Goal: Task Accomplishment & Management: Use online tool/utility

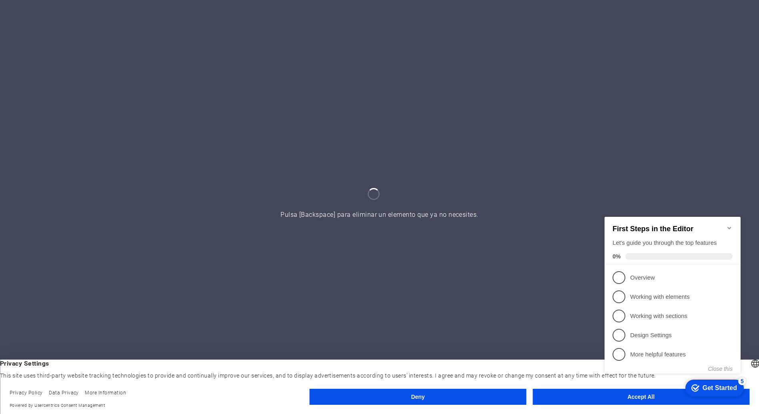
click at [729, 227] on icon "Minimize checklist" at bounding box center [729, 228] width 4 height 2
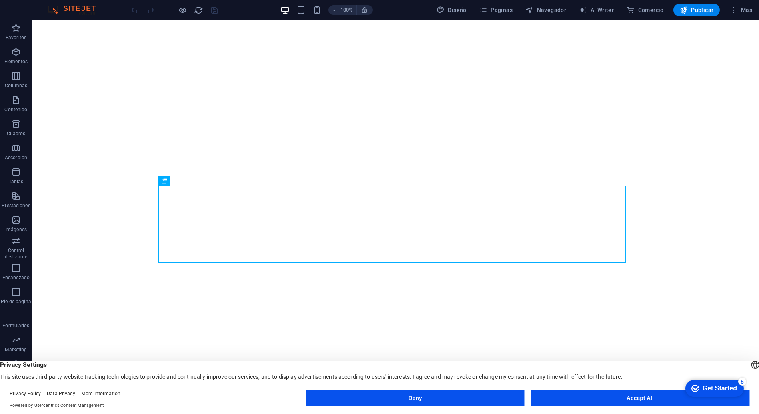
click at [709, 400] on div "checkmark Get Started 5 First Steps in the Editor Let's guide you through the t…" at bounding box center [713, 388] width 68 height 24
click at [596, 400] on button "Accept All" at bounding box center [640, 398] width 219 height 16
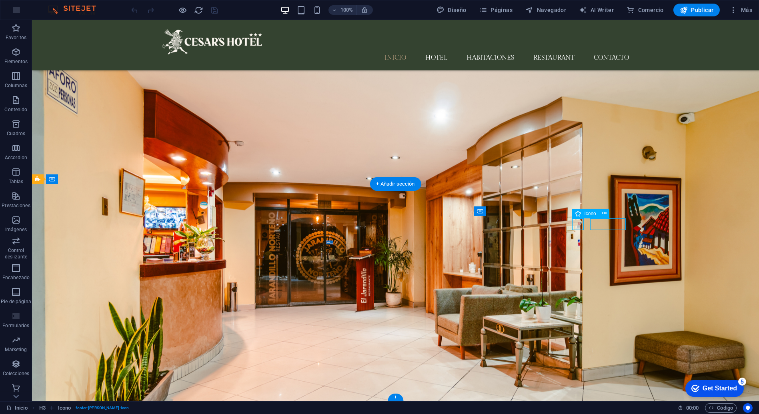
scroll to position [1665, 0]
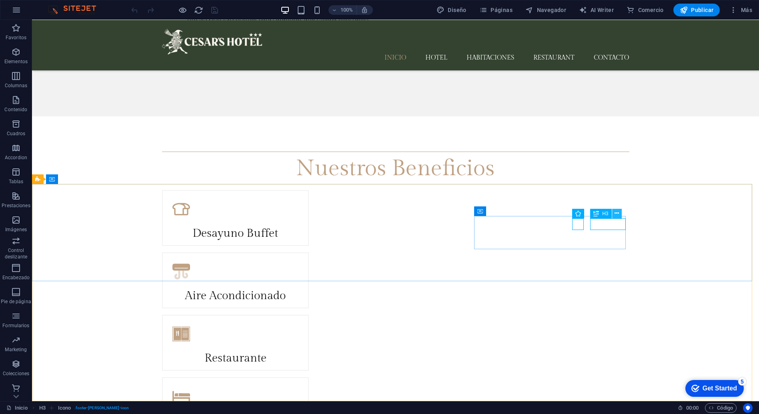
click at [617, 212] on icon at bounding box center [617, 213] width 4 height 8
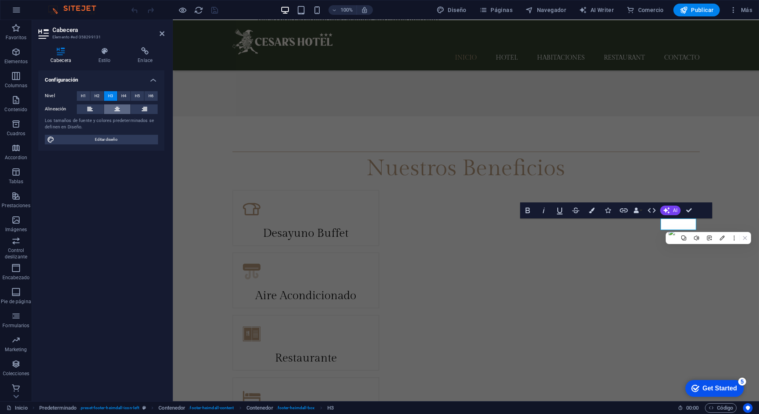
click at [125, 110] on button at bounding box center [117, 109] width 27 height 10
click at [109, 189] on div "Configuración Nivel H1 H2 H3 H4 H5 H6 Alineación Los tamaños de fuente y colore…" at bounding box center [101, 232] width 126 height 325
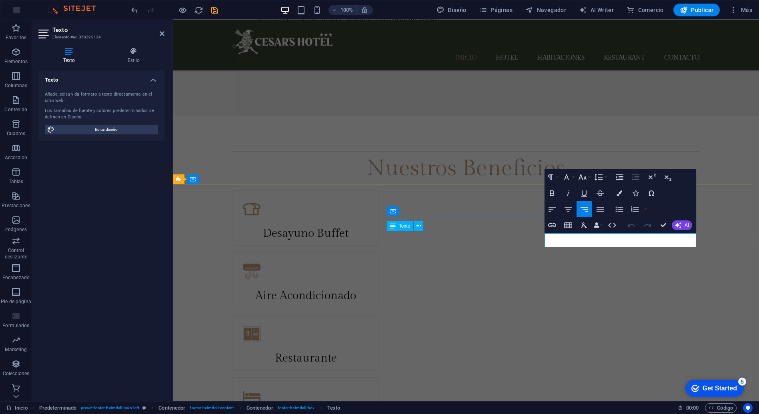
drag, startPoint x: 603, startPoint y: 236, endPoint x: 517, endPoint y: 236, distance: 85.7
click at [570, 202] on button "Align Center" at bounding box center [568, 209] width 15 height 16
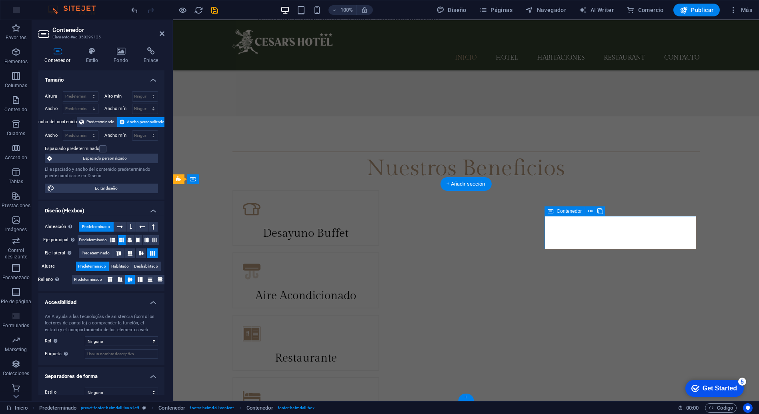
click at [143, 253] on icon at bounding box center [141, 253] width 10 height 5
click at [128, 238] on icon at bounding box center [130, 240] width 5 height 10
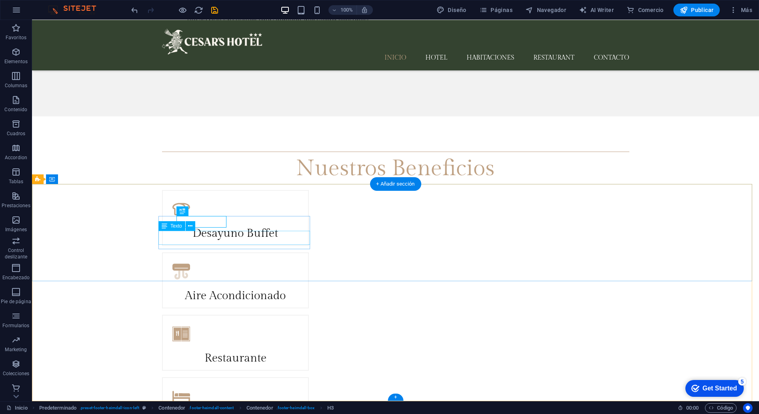
click at [166, 221] on icon at bounding box center [165, 226] width 6 height 10
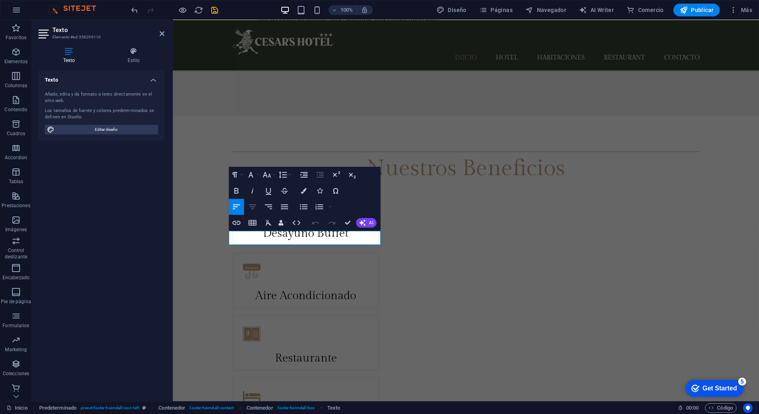
click at [254, 209] on icon "button" at bounding box center [253, 207] width 10 height 10
drag, startPoint x: 298, startPoint y: 240, endPoint x: 244, endPoint y: 233, distance: 54.4
click at [254, 207] on icon "button" at bounding box center [252, 207] width 7 height 5
click at [129, 134] on div "Añade, edita y da formato a texto directamente en el sitio web. Los tamaños de …" at bounding box center [101, 113] width 126 height 56
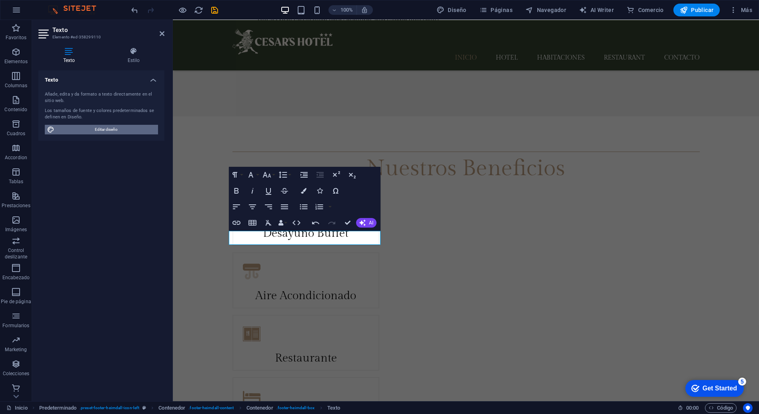
click at [129, 130] on span "Editar diseño" at bounding box center [106, 130] width 99 height 10
click at [229, 192] on div "Paragraph Format Normal Heading 1 Heading 2 Heading 3 Heading 4 Heading 5 Headi…" at bounding box center [305, 199] width 152 height 64
select select "rem"
select select "300"
select select "px"
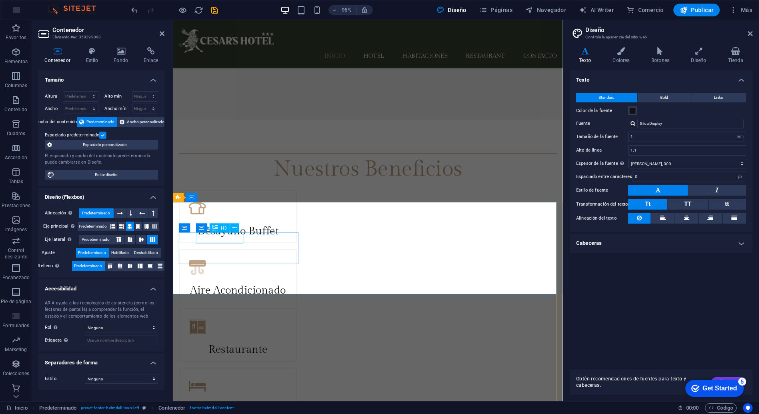
click at [138, 225] on icon at bounding box center [138, 227] width 5 height 10
click at [129, 225] on icon at bounding box center [130, 227] width 5 height 10
click at [123, 226] on icon at bounding box center [121, 227] width 5 height 10
click at [113, 226] on icon at bounding box center [113, 227] width 5 height 10
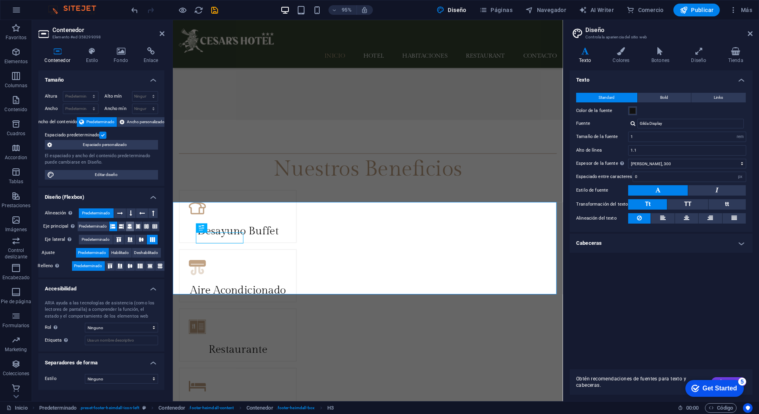
click at [129, 226] on icon at bounding box center [130, 227] width 5 height 10
click at [131, 238] on icon at bounding box center [130, 239] width 10 height 5
click at [138, 239] on icon at bounding box center [141, 239] width 10 height 5
click at [122, 265] on icon at bounding box center [120, 266] width 10 height 5
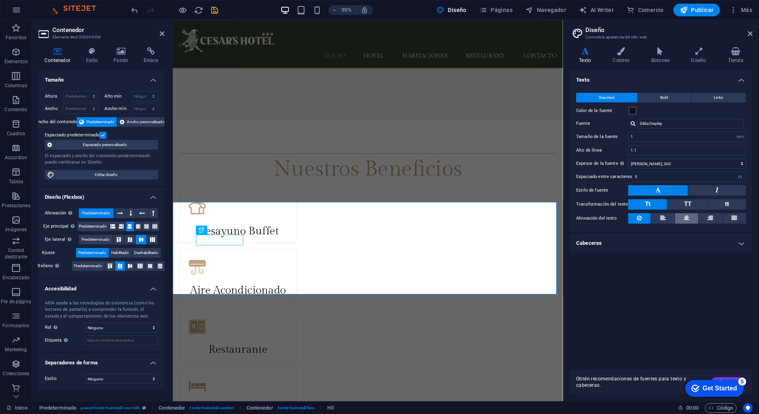
click at [681, 219] on button at bounding box center [686, 218] width 23 height 10
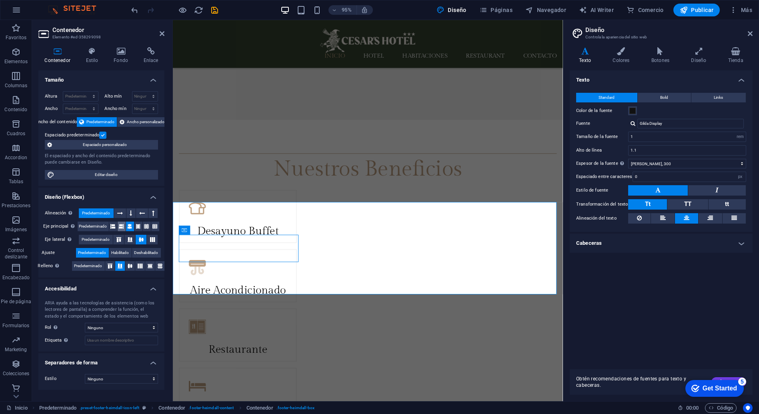
click at [123, 224] on icon at bounding box center [121, 227] width 5 height 10
click at [113, 225] on icon at bounding box center [113, 227] width 5 height 10
click at [136, 226] on button at bounding box center [138, 227] width 8 height 10
click at [145, 225] on icon at bounding box center [146, 227] width 5 height 10
click at [127, 227] on button at bounding box center [130, 227] width 8 height 10
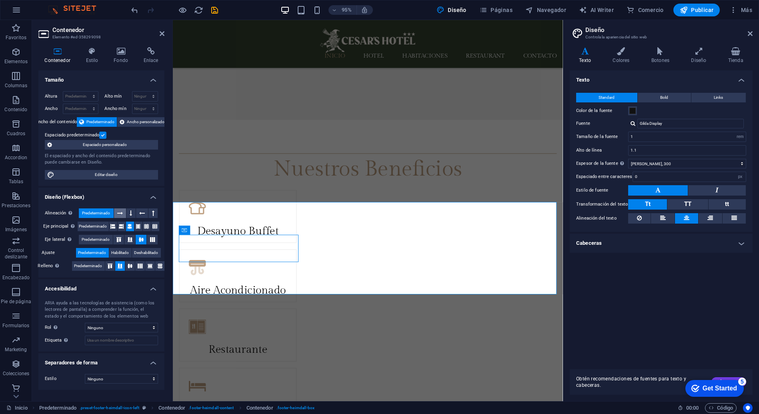
click at [120, 213] on icon at bounding box center [120, 214] width 6 height 10
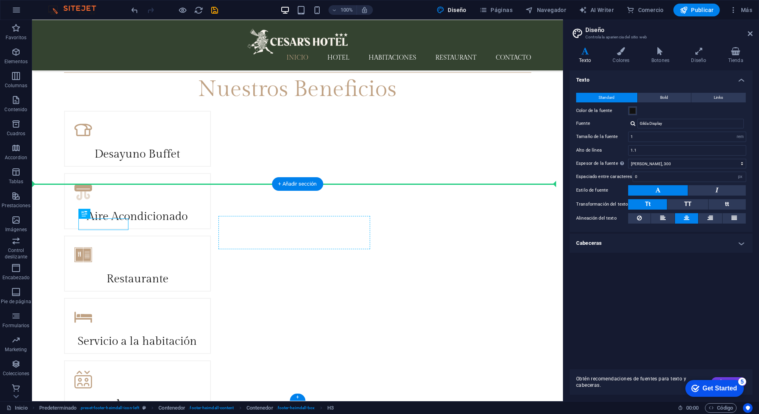
scroll to position [1665, 0]
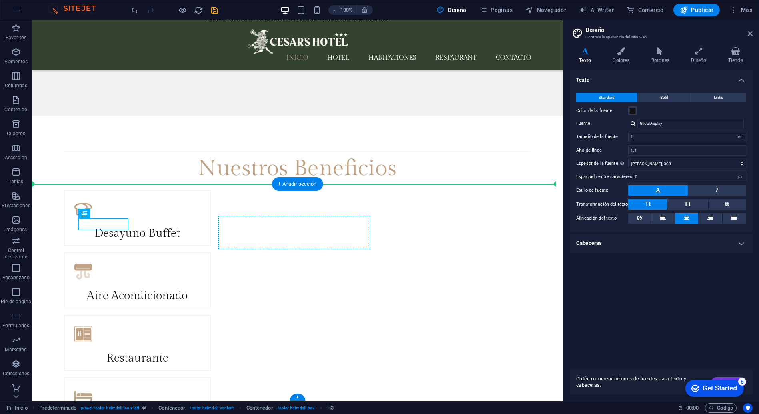
drag, startPoint x: 95, startPoint y: 252, endPoint x: 246, endPoint y: 239, distance: 151.4
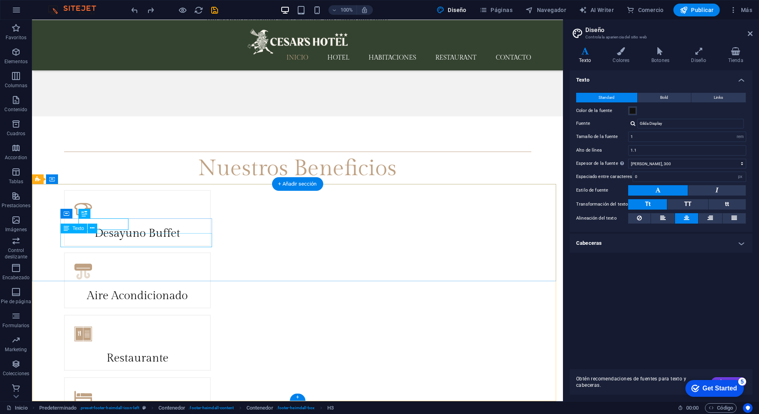
click at [72, 215] on span "Contenedor" at bounding box center [84, 213] width 25 height 5
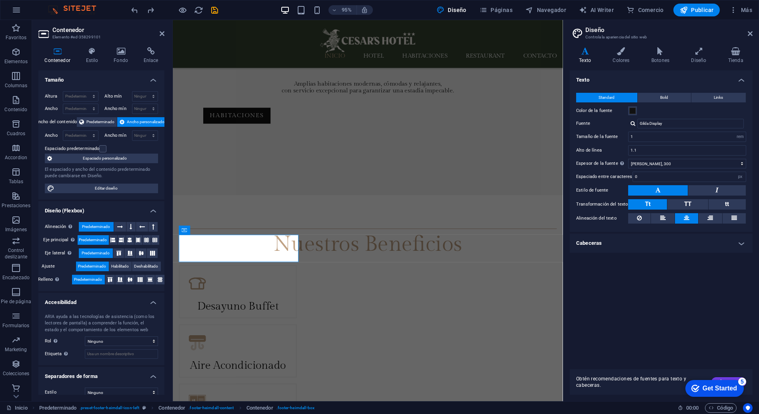
scroll to position [1745, 0]
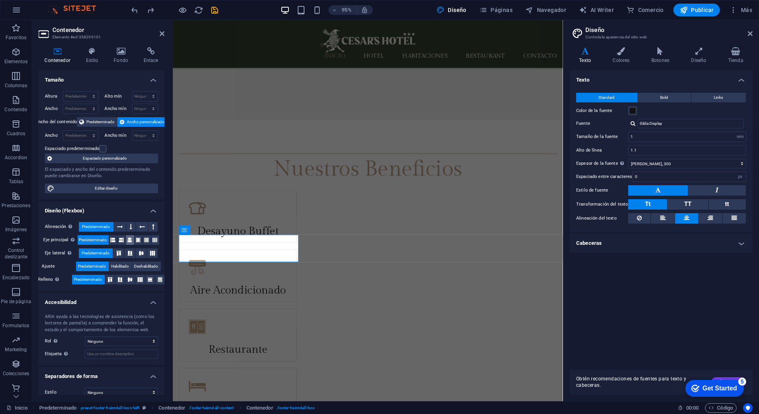
click at [128, 239] on icon at bounding box center [130, 240] width 5 height 10
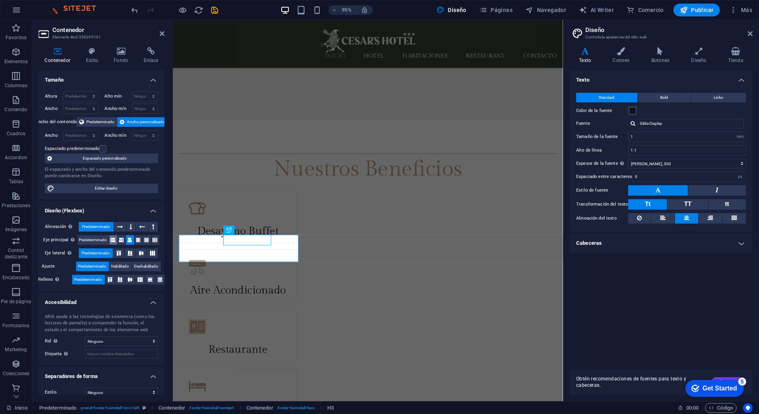
click at [114, 239] on icon at bounding box center [113, 240] width 5 height 10
click at [128, 238] on icon at bounding box center [130, 240] width 5 height 10
click at [121, 238] on icon at bounding box center [121, 240] width 5 height 10
click at [141, 238] on button at bounding box center [138, 240] width 8 height 10
click at [128, 239] on icon at bounding box center [130, 240] width 5 height 10
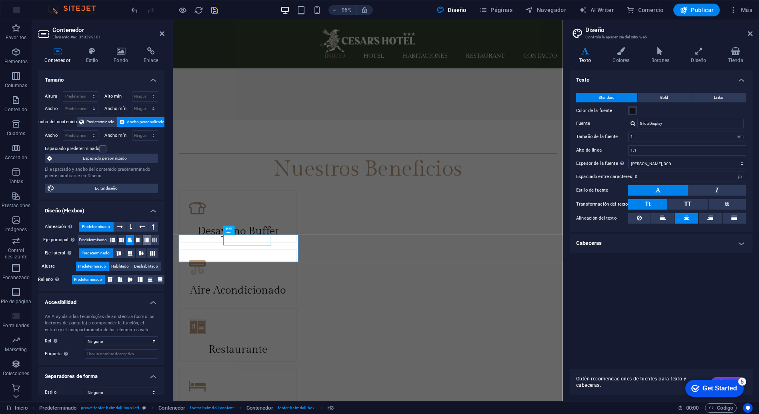
click at [144, 239] on icon at bounding box center [146, 240] width 5 height 10
click at [130, 238] on icon at bounding box center [130, 240] width 5 height 10
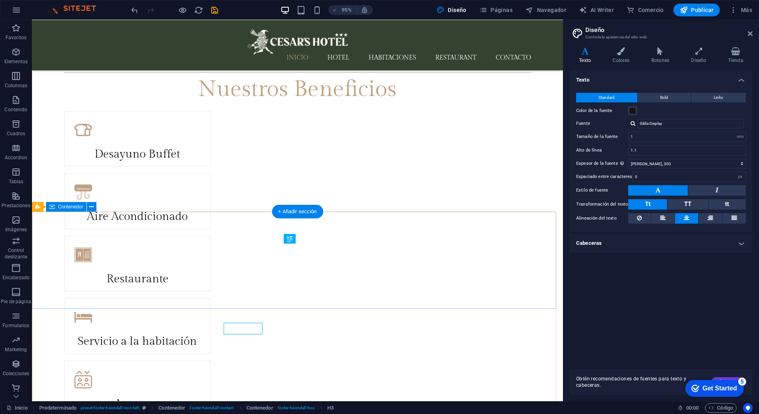
scroll to position [1665, 0]
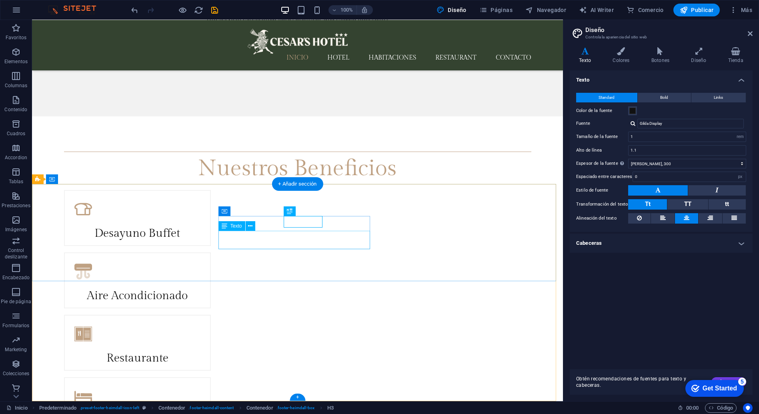
drag, startPoint x: 311, startPoint y: 241, endPoint x: 346, endPoint y: 263, distance: 41.4
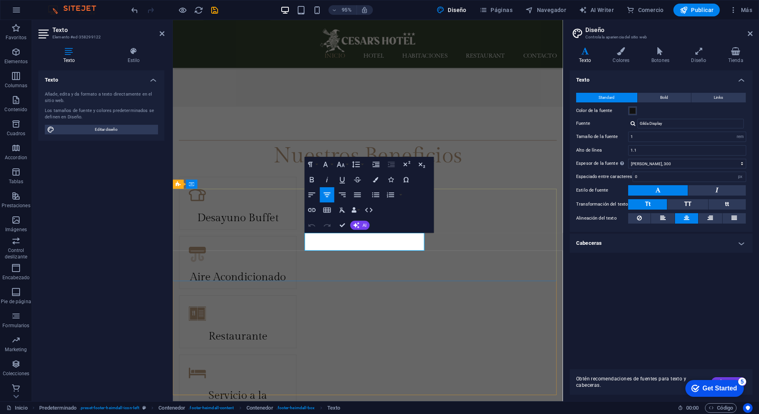
scroll to position [1752, 0]
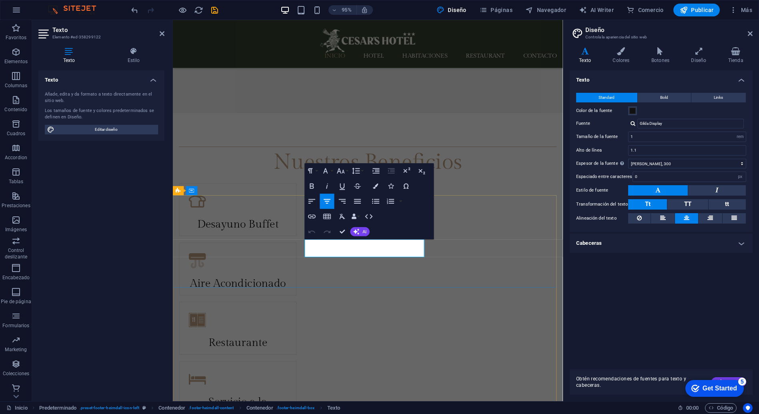
drag, startPoint x: 404, startPoint y: 265, endPoint x: 501, endPoint y: 258, distance: 97.1
drag, startPoint x: 408, startPoint y: 265, endPoint x: 345, endPoint y: 266, distance: 62.4
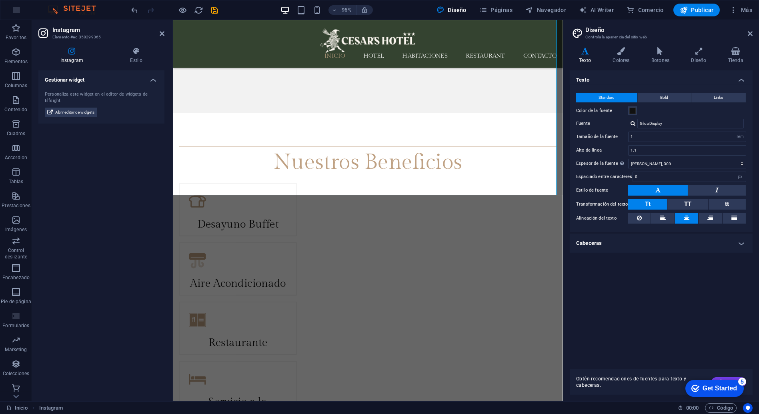
click at [159, 30] on h2 "Instagram" at bounding box center [108, 29] width 112 height 7
click at [163, 32] on icon at bounding box center [162, 33] width 5 height 6
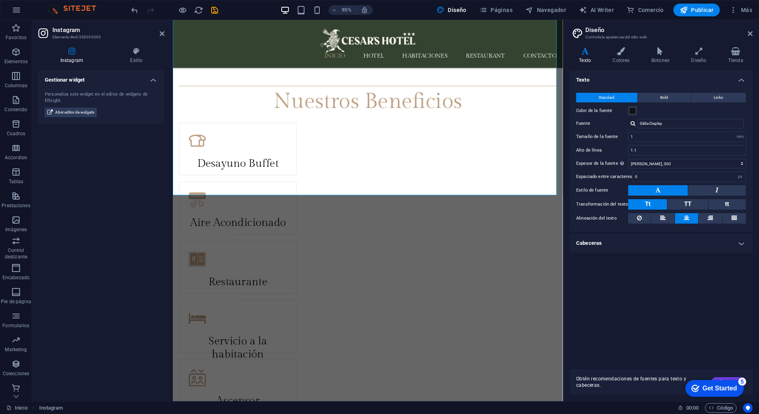
scroll to position [1665, 0]
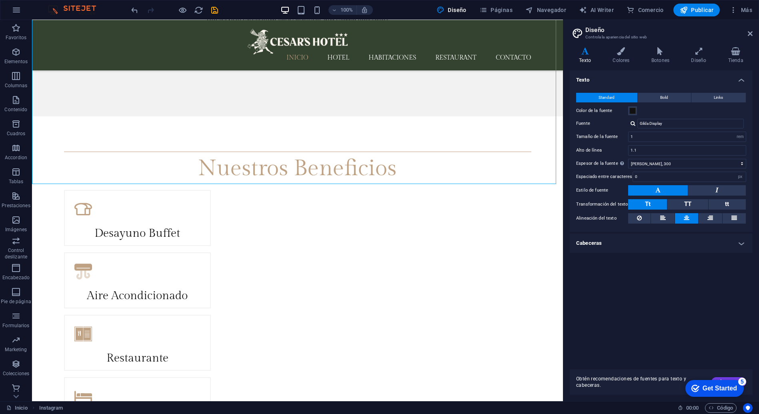
click at [753, 34] on aside "Diseño Controla la apariencia del sitio web Variantes Texto Colores Botones Dis…" at bounding box center [661, 210] width 196 height 381
click at [752, 34] on icon at bounding box center [750, 33] width 5 height 6
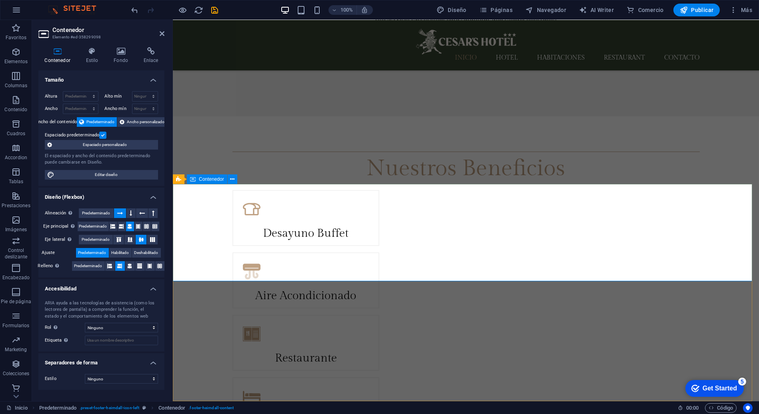
click at [96, 54] on icon at bounding box center [92, 51] width 25 height 8
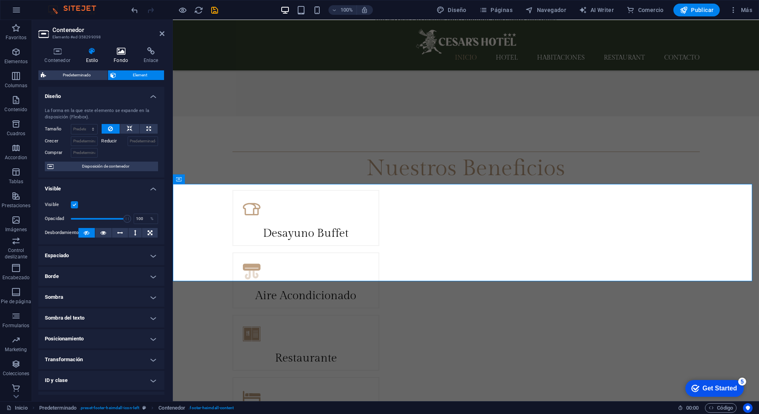
click at [122, 54] on icon at bounding box center [121, 51] width 27 height 8
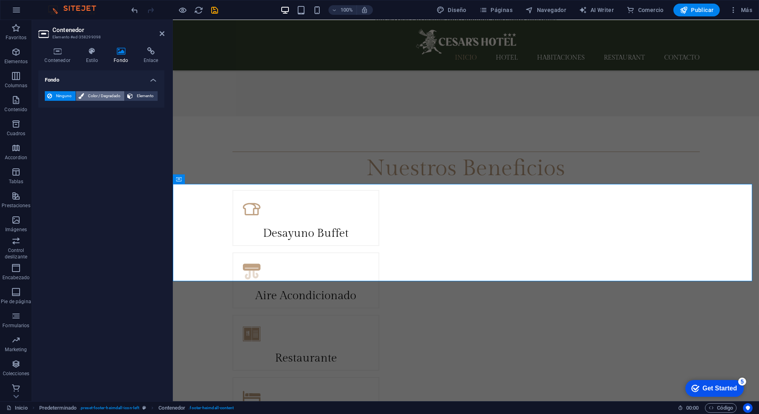
click at [99, 93] on span "Color / Degradado" at bounding box center [104, 96] width 36 height 10
click at [51, 128] on span at bounding box center [50, 128] width 9 height 9
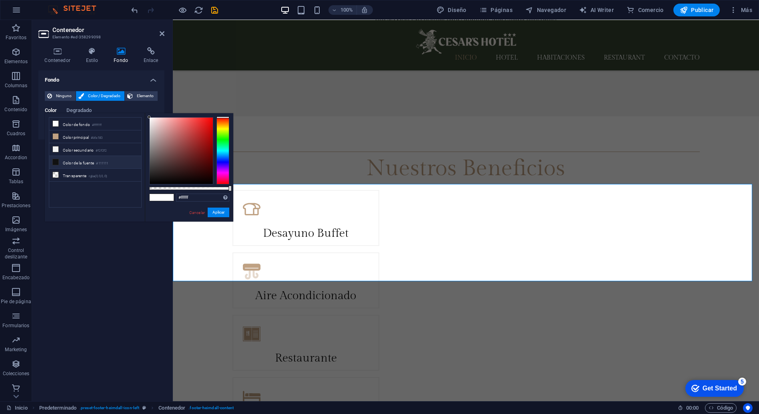
click at [119, 163] on li "Color de la fuente #111111" at bounding box center [95, 162] width 92 height 13
click at [334, 61] on div "Inicio Hotel Habitaciones Restaurant Contacto" at bounding box center [466, 45] width 586 height 50
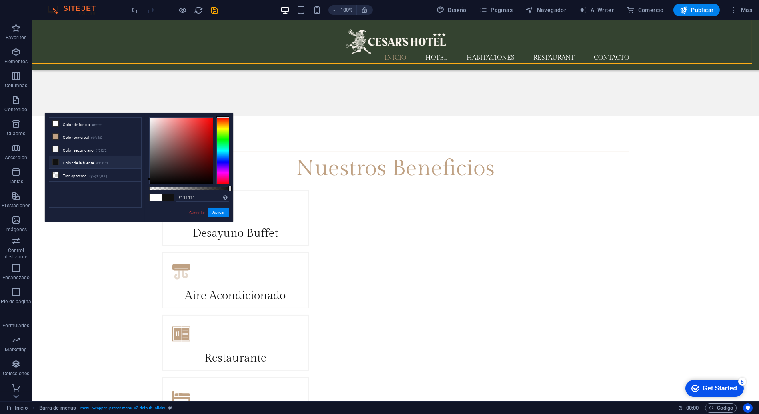
click at [334, 61] on div "Inicio Hotel Habitaciones Restaurant Contacto" at bounding box center [395, 45] width 727 height 50
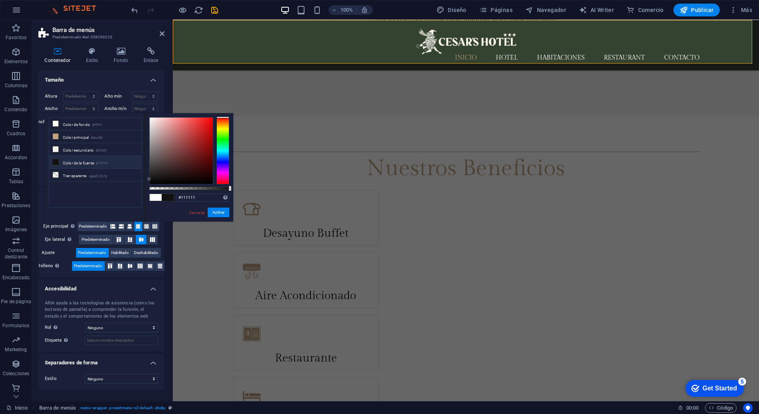
click at [348, 52] on div "Inicio Hotel Habitaciones Restaurant Contacto" at bounding box center [466, 45] width 586 height 50
click at [118, 51] on icon at bounding box center [121, 51] width 27 height 8
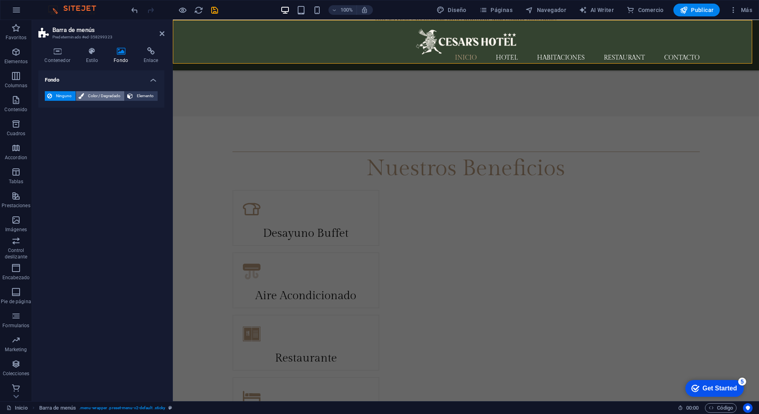
click at [87, 94] on span "Color / Degradado" at bounding box center [104, 96] width 36 height 10
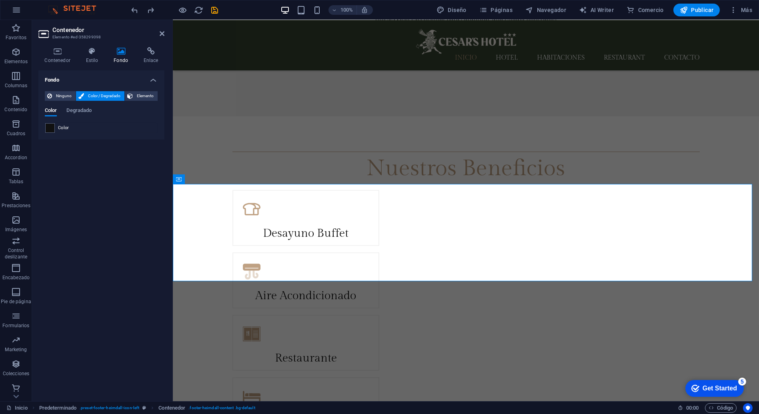
click at [55, 127] on div "Color" at bounding box center [101, 128] width 112 height 10
click at [54, 127] on span at bounding box center [50, 128] width 9 height 9
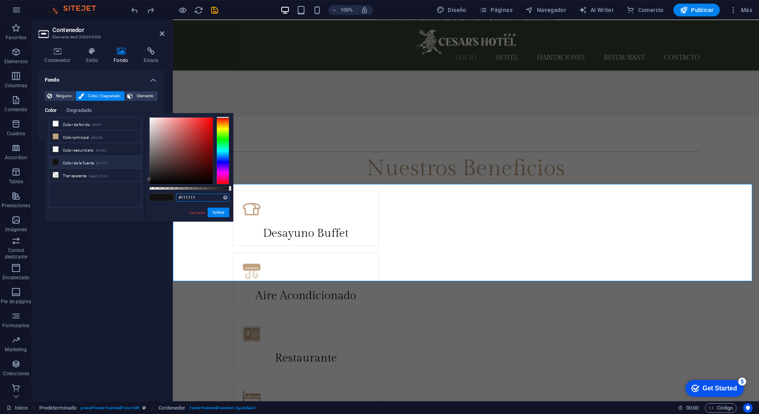
drag, startPoint x: 195, startPoint y: 196, endPoint x: 169, endPoint y: 198, distance: 25.7
click at [169, 198] on div "#111111 Formatos soportados #0852ed rgb(8, 82, 237) rgba(8, 82, 237, 90%) hsv(2…" at bounding box center [189, 225] width 88 height 225
paste input "34433"
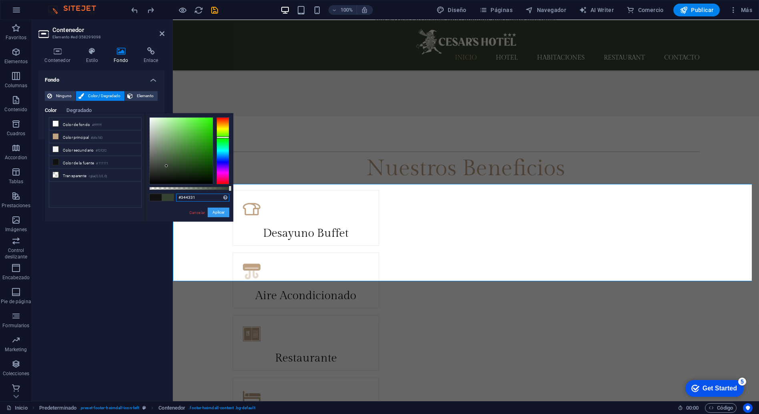
type input "#344331"
click at [223, 209] on button "Aplicar" at bounding box center [219, 213] width 22 height 10
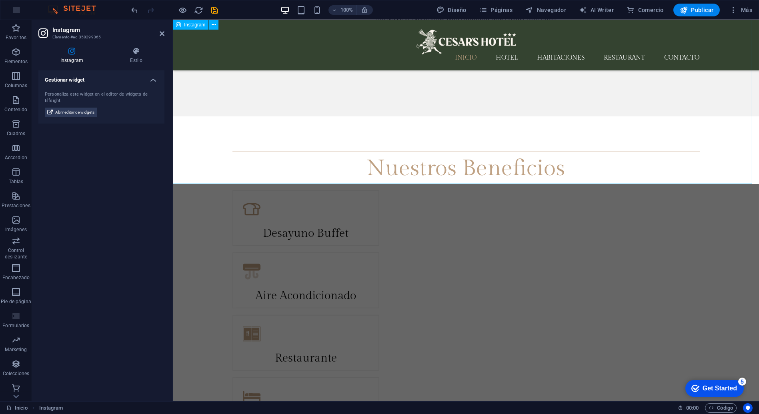
click at [163, 31] on icon at bounding box center [162, 33] width 5 height 6
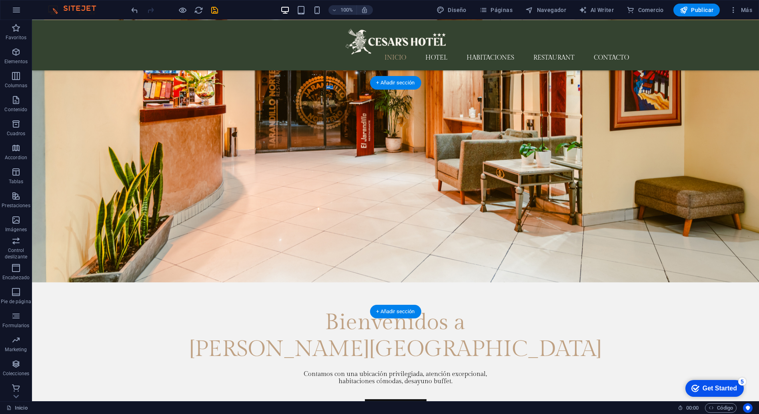
scroll to position [311, 0]
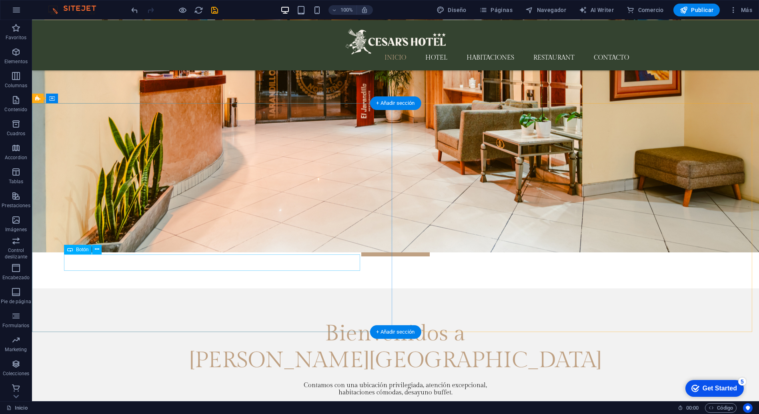
click at [240, 411] on div "Conócenos" at bounding box center [395, 419] width 663 height 17
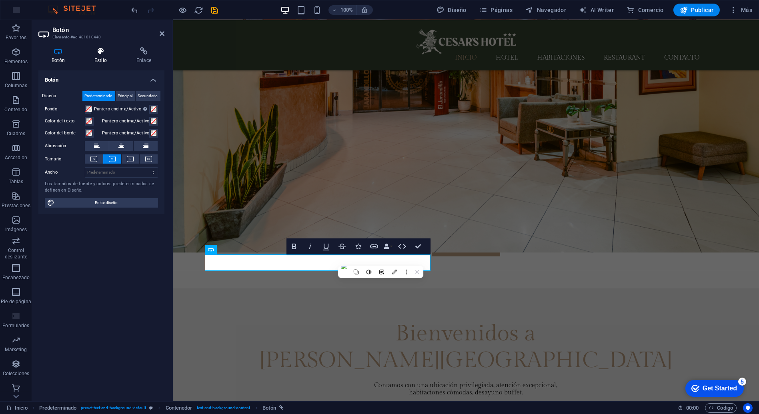
click at [108, 55] on h4 "Estilo" at bounding box center [102, 55] width 42 height 17
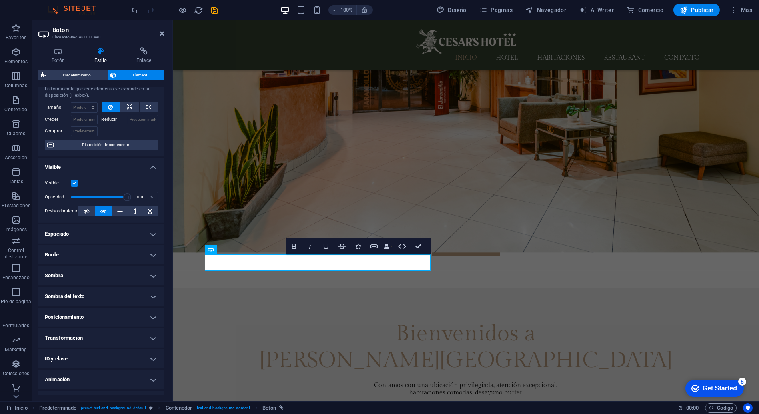
scroll to position [0, 0]
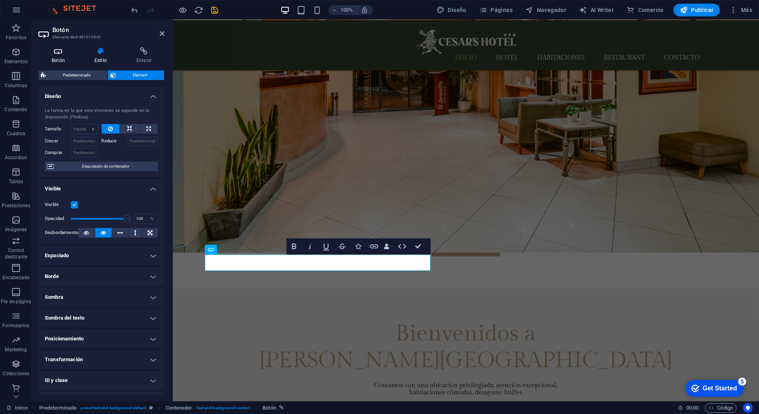
click at [68, 60] on h4 "Botón" at bounding box center [59, 55] width 43 height 17
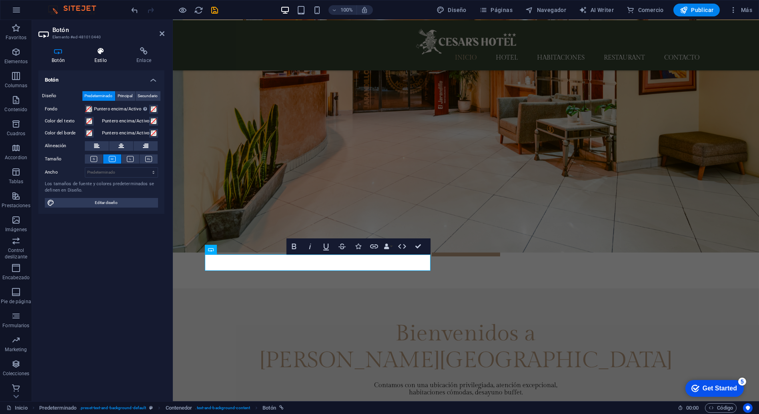
click at [107, 53] on icon at bounding box center [100, 51] width 39 height 8
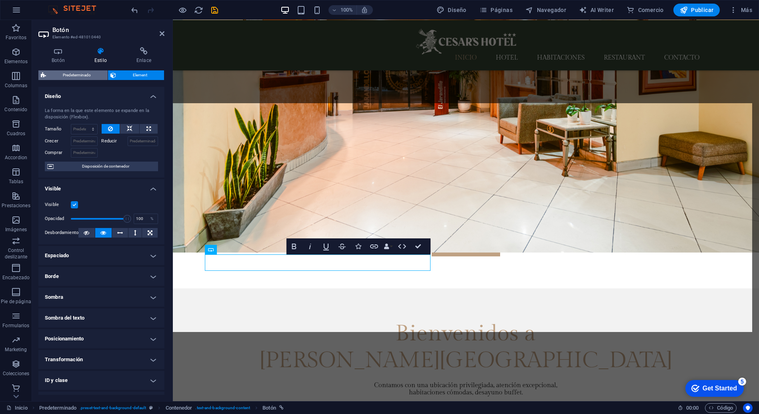
click at [92, 73] on span "Predeterminado" at bounding box center [76, 75] width 57 height 10
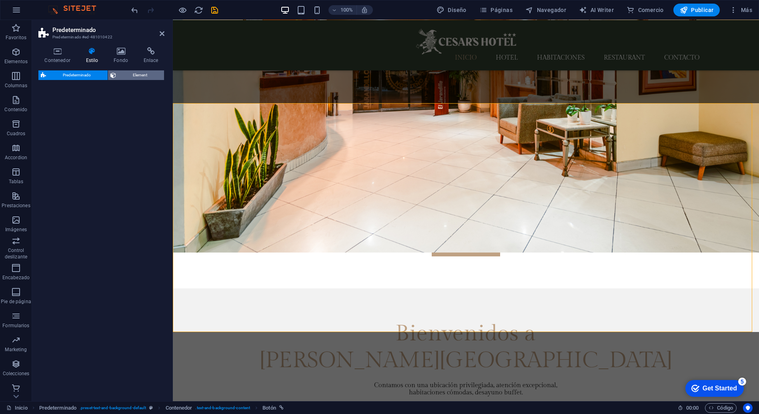
select select "px"
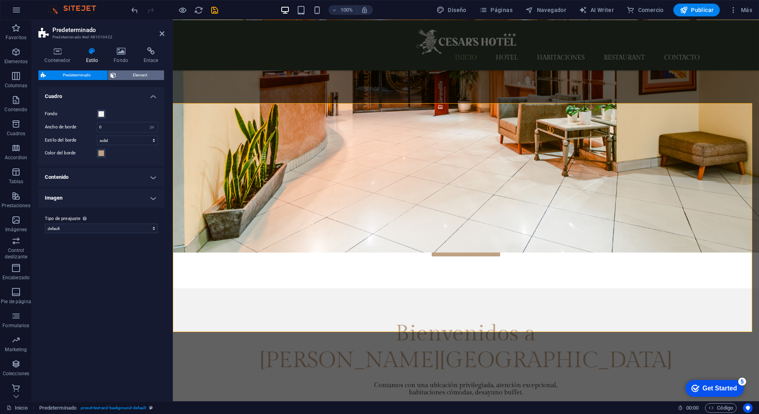
click at [127, 73] on span "Element" at bounding box center [139, 75] width 43 height 10
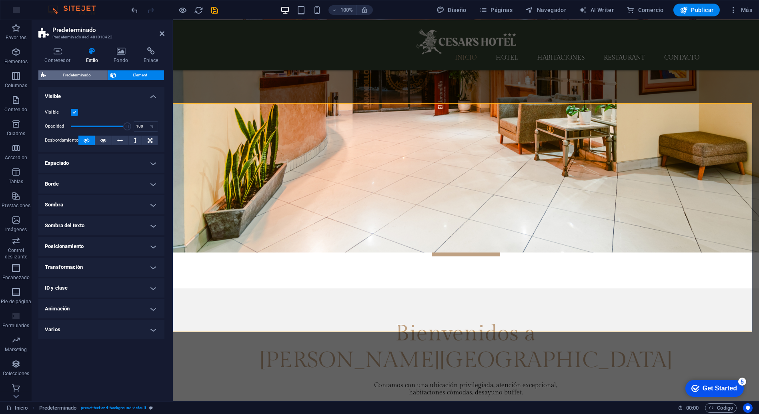
click at [79, 75] on span "Predeterminado" at bounding box center [76, 75] width 57 height 10
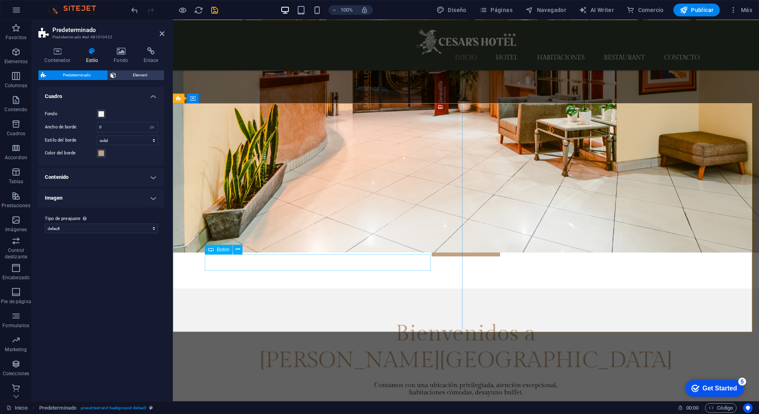
click at [321, 411] on div "Conócenos" at bounding box center [466, 419] width 522 height 17
click at [213, 250] on icon at bounding box center [211, 250] width 6 height 10
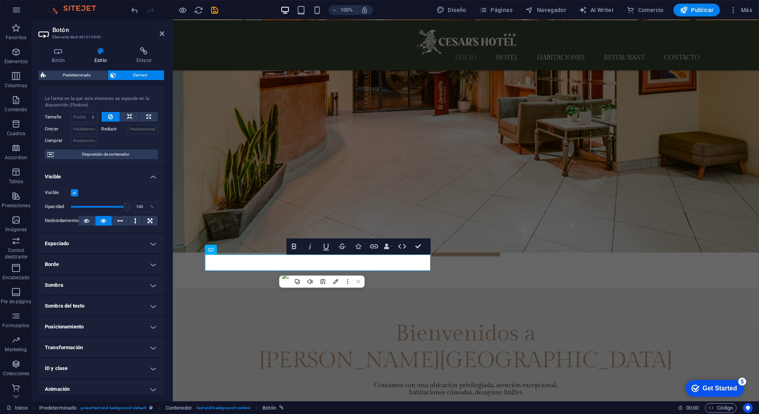
scroll to position [36, 0]
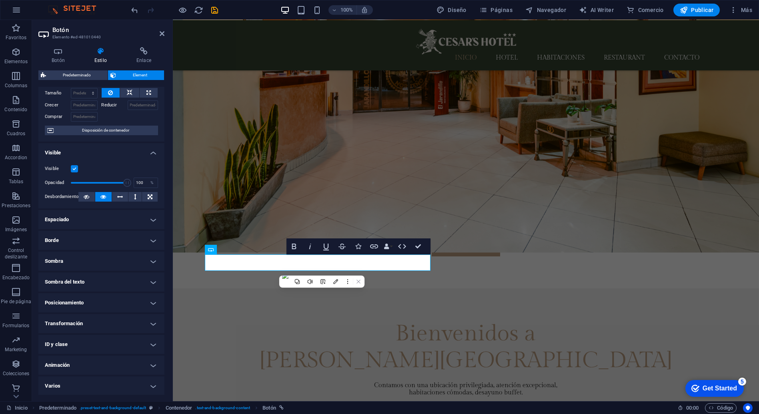
click at [104, 323] on h4 "Transformación" at bounding box center [101, 323] width 126 height 19
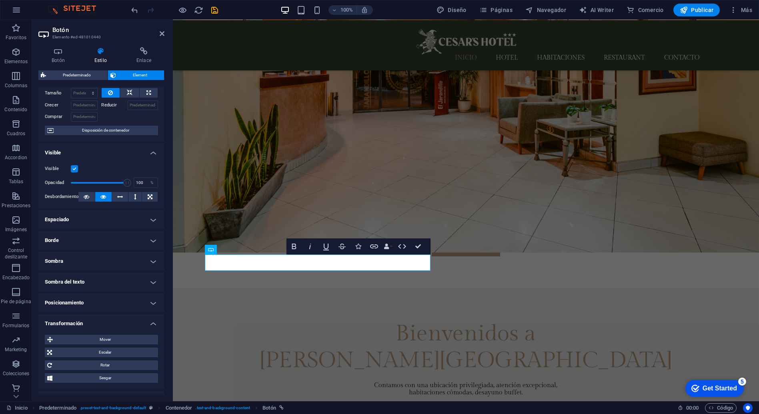
click at [104, 323] on h4 "Transformación" at bounding box center [101, 321] width 126 height 14
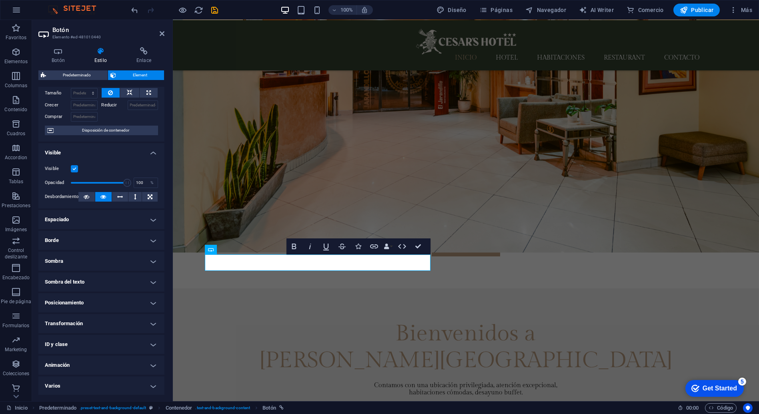
click at [93, 291] on h4 "Sombra del texto" at bounding box center [101, 282] width 126 height 19
click at [97, 284] on h4 "Sombra del texto" at bounding box center [101, 280] width 126 height 14
click at [132, 52] on icon at bounding box center [143, 51] width 41 height 8
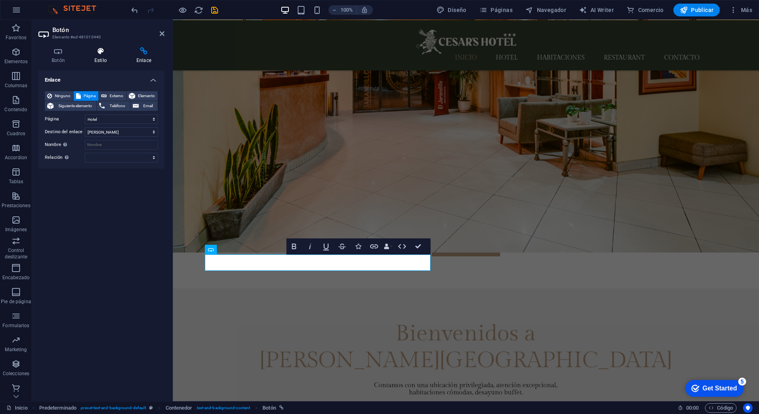
click at [104, 54] on icon at bounding box center [100, 51] width 39 height 8
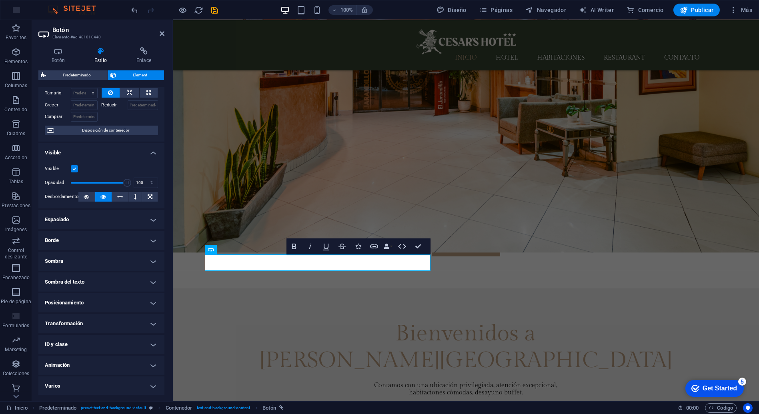
click at [128, 369] on h4 "Animación" at bounding box center [101, 365] width 126 height 19
click at [128, 367] on h4 "Animación" at bounding box center [101, 363] width 126 height 14
click at [120, 384] on h4 "Varios" at bounding box center [101, 386] width 126 height 19
click at [120, 384] on h4 "Varios" at bounding box center [101, 384] width 126 height 14
click at [118, 349] on h4 "ID y clase" at bounding box center [101, 344] width 126 height 19
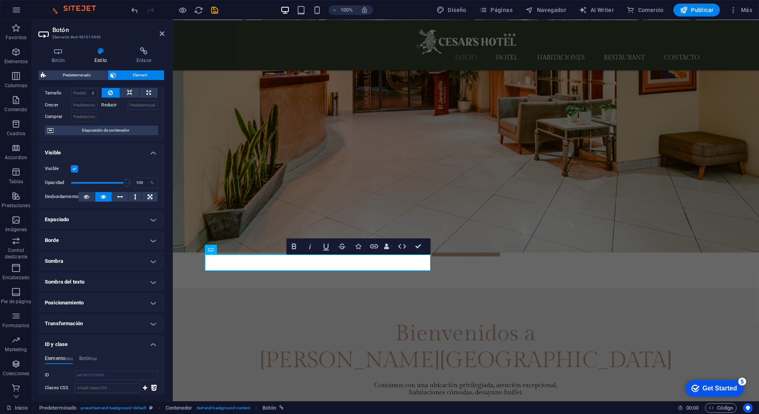
click at [118, 347] on h4 "ID y clase" at bounding box center [101, 342] width 126 height 14
click at [110, 324] on h4 "Transformación" at bounding box center [101, 323] width 126 height 19
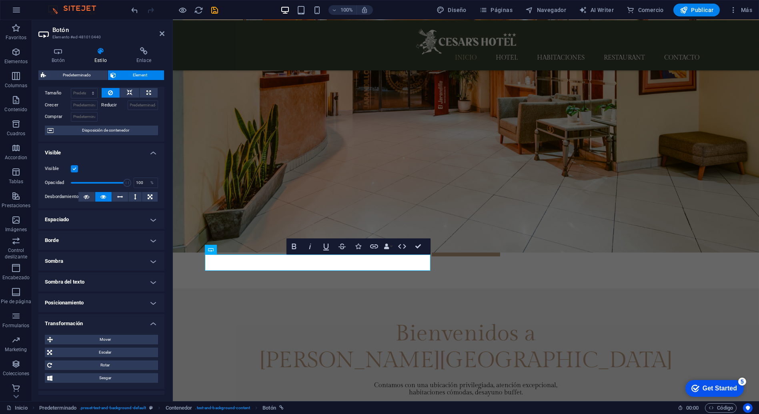
click at [110, 324] on h4 "Transformación" at bounding box center [101, 321] width 126 height 14
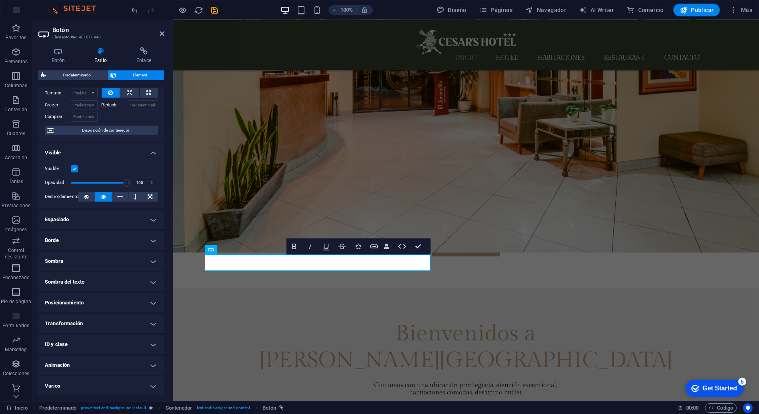
click at [110, 307] on h4 "Posicionamiento" at bounding box center [101, 302] width 126 height 19
click at [110, 306] on h4 "Posicionamiento" at bounding box center [101, 300] width 126 height 14
click at [100, 281] on h4 "Sombra del texto" at bounding box center [101, 282] width 126 height 19
click at [100, 281] on h4 "Sombra del texto" at bounding box center [101, 280] width 126 height 14
click at [97, 260] on h4 "Sombra" at bounding box center [101, 261] width 126 height 19
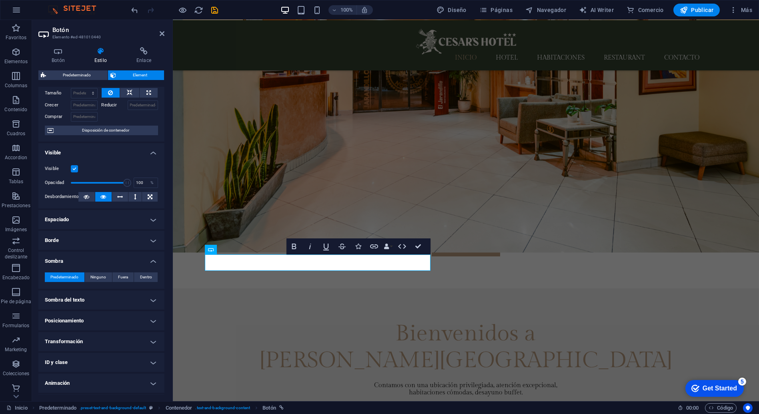
click at [97, 260] on h4 "Sombra" at bounding box center [101, 259] width 126 height 14
click at [97, 241] on h4 "Borde" at bounding box center [101, 240] width 126 height 19
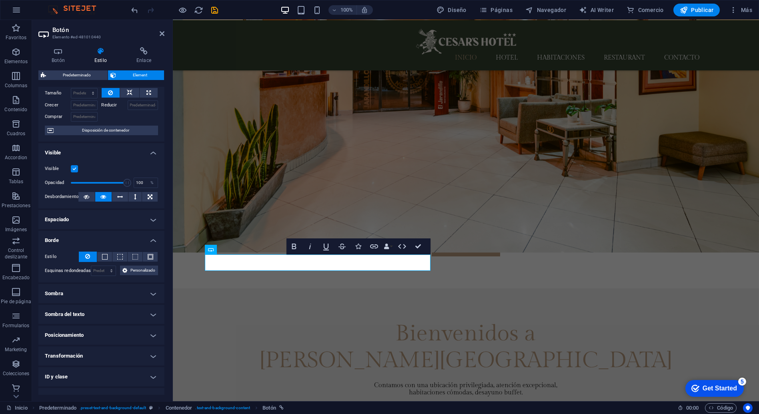
click at [97, 241] on h4 "Borde" at bounding box center [101, 238] width 126 height 14
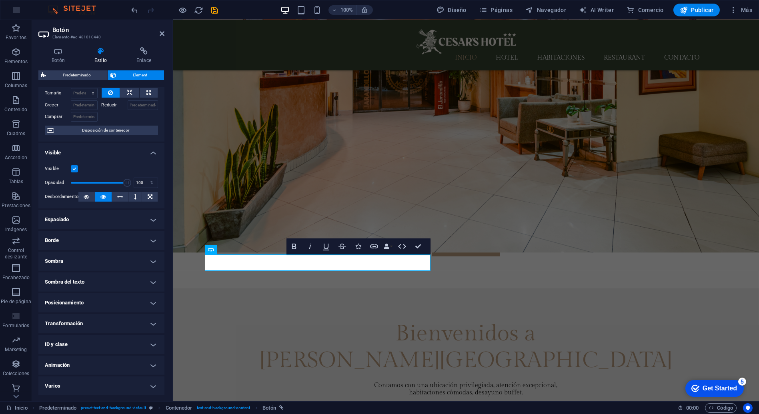
click at [96, 227] on h4 "Espaciado" at bounding box center [101, 219] width 126 height 19
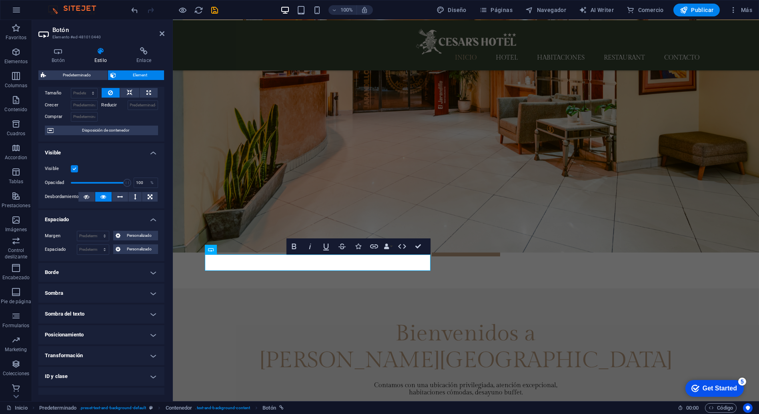
click at [97, 226] on div "Margen Predeterminado automático px % rem vw vh Personalizado Personalizado aut…" at bounding box center [101, 243] width 126 height 37
click at [66, 56] on h4 "Botón" at bounding box center [59, 55] width 43 height 17
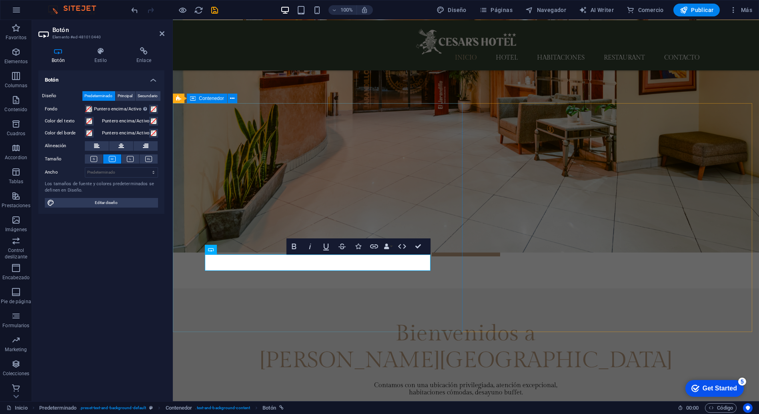
click at [238, 289] on div "Bienvenidos a [PERSON_NAME] Hotel Contamos con una ubicación privilegiada, aten…" at bounding box center [466, 403] width 586 height 229
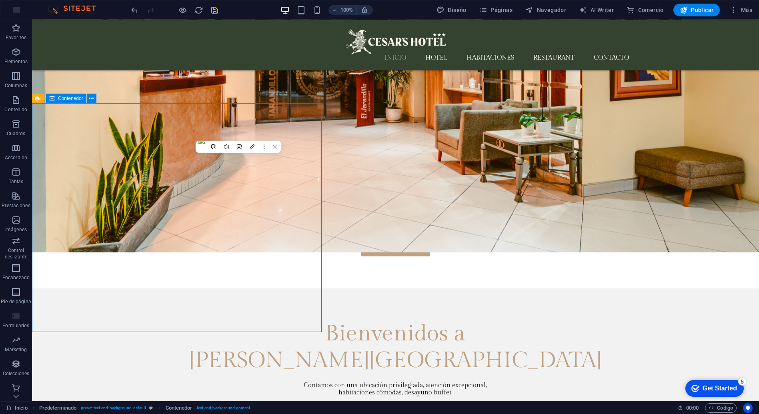
click at [238, 289] on div "Bienvenidos a [PERSON_NAME] Hotel Contamos con una ubicación privilegiada, aten…" at bounding box center [395, 403] width 727 height 229
select select "px"
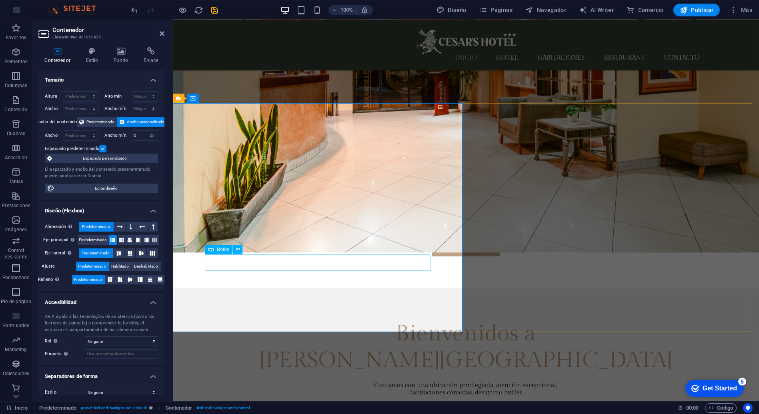
click at [369, 411] on div "Conócenos" at bounding box center [466, 419] width 522 height 17
click at [94, 62] on h4 "Estilo" at bounding box center [94, 55] width 28 height 17
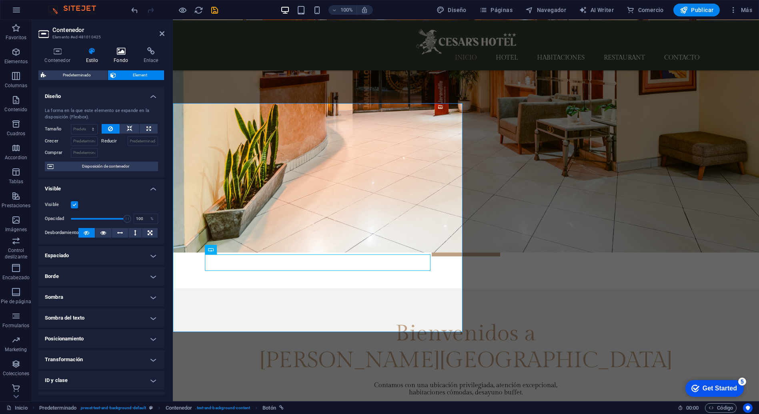
click at [126, 56] on h4 "Fondo" at bounding box center [123, 55] width 30 height 17
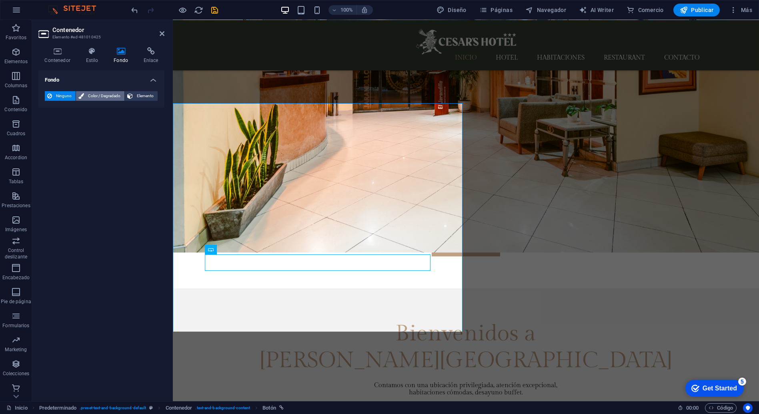
click at [102, 96] on span "Color / Degradado" at bounding box center [104, 96] width 36 height 10
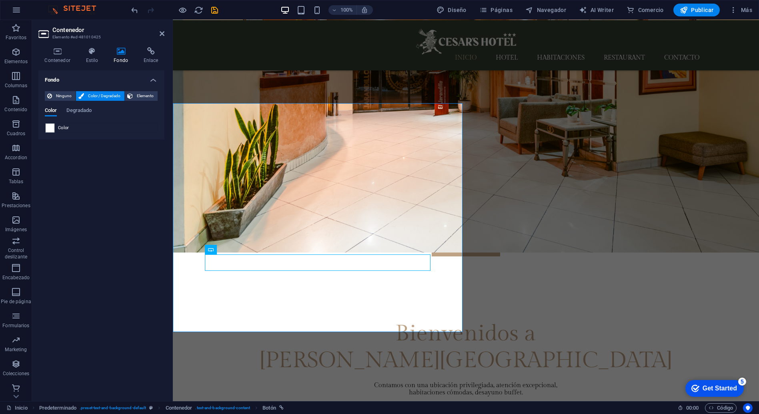
click at [49, 127] on span at bounding box center [50, 128] width 9 height 9
click at [55, 127] on div "Color" at bounding box center [101, 128] width 112 height 10
click at [54, 126] on div at bounding box center [50, 128] width 10 height 10
click at [54, 126] on span at bounding box center [50, 128] width 9 height 9
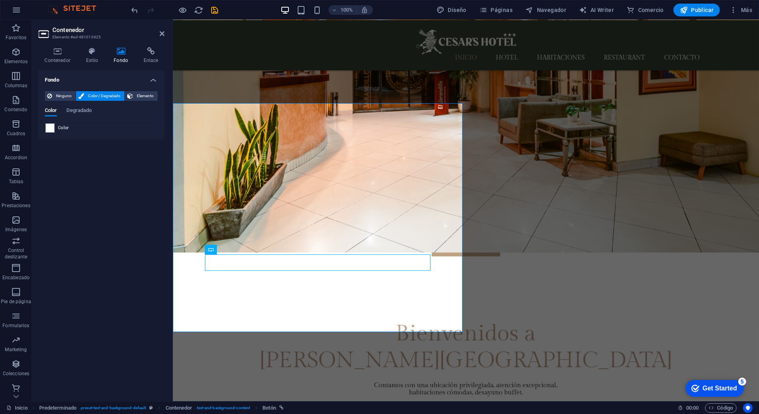
click at [52, 125] on span at bounding box center [50, 128] width 9 height 9
click at [45, 130] on div at bounding box center [50, 128] width 10 height 10
click at [88, 114] on span "Degradado" at bounding box center [78, 111] width 25 height 11
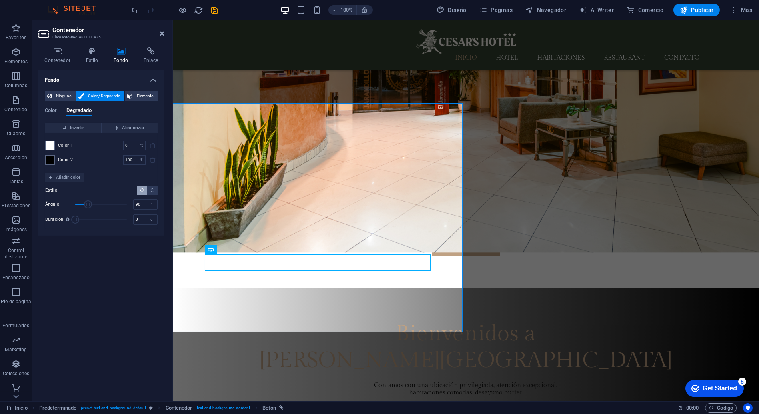
click at [136, 90] on div "Ninguno Color / Degradado Elemento Estirar fondo a ancho completo Superposición…" at bounding box center [101, 160] width 126 height 151
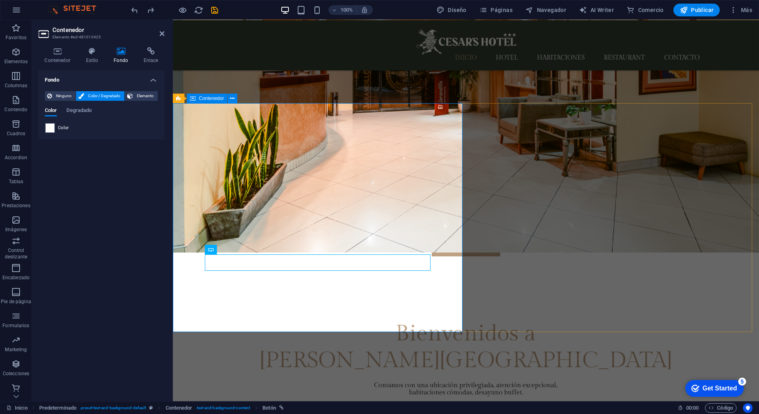
click at [248, 289] on div "Bienvenidos a [PERSON_NAME] Hotel Contamos con una ubicación privilegiada, aten…" at bounding box center [466, 403] width 586 height 229
click at [404, 300] on div "Bienvenidos a [PERSON_NAME] Hotel Contamos con una ubicación privilegiada, aten…" at bounding box center [466, 403] width 586 height 229
click at [226, 253] on div "Botón" at bounding box center [219, 250] width 28 height 10
click at [223, 250] on span "Botón" at bounding box center [223, 249] width 12 height 5
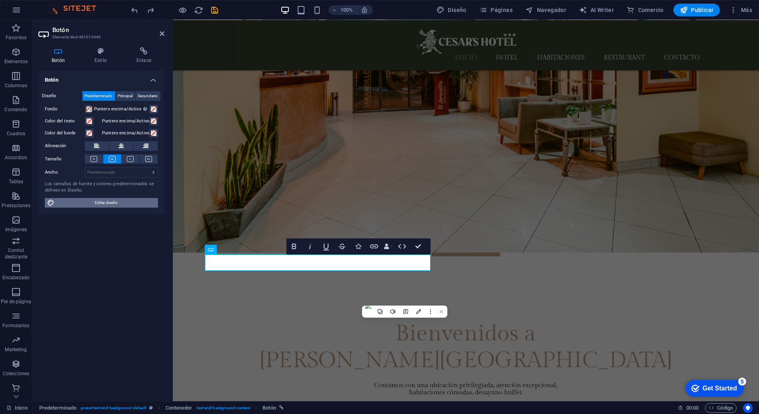
click at [93, 201] on span "Editar diseño" at bounding box center [106, 203] width 99 height 10
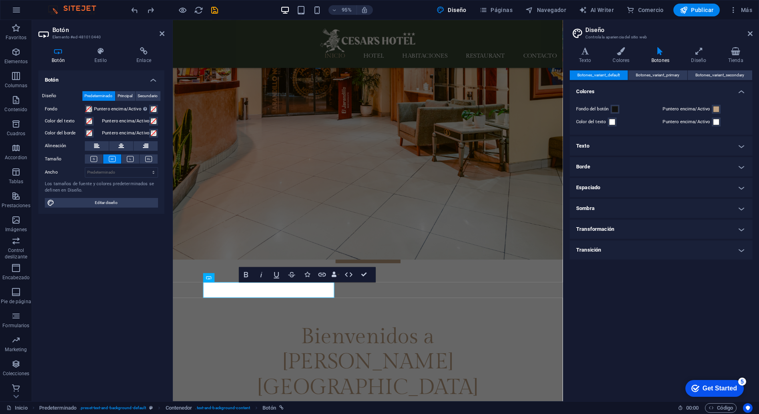
click at [620, 108] on div "Fondo del botón" at bounding box center [618, 109] width 84 height 10
click at [618, 109] on button "Fondo del botón" at bounding box center [615, 109] width 9 height 9
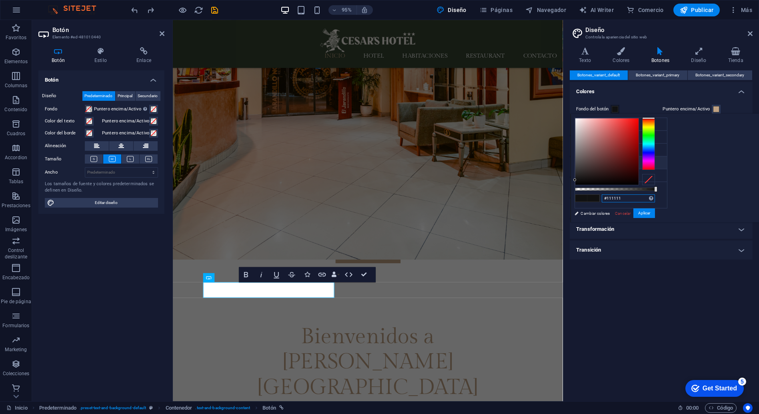
drag, startPoint x: 727, startPoint y: 199, endPoint x: 653, endPoint y: 192, distance: 74.8
click at [653, 192] on div "less Color de fondo #ffffff Color principal #bfa183 Color secundario #f2f2f2 Co…" at bounding box center [665, 168] width 189 height 109
paste input "34433"
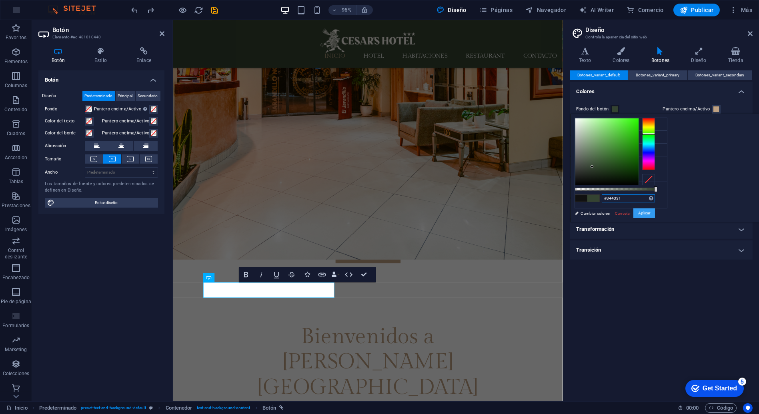
type input "#344331"
click at [655, 212] on button "Aplicar" at bounding box center [645, 214] width 22 height 10
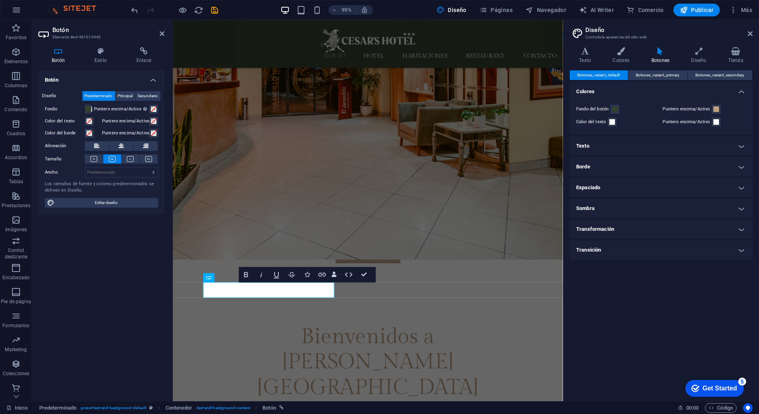
click at [610, 358] on div "Botones_variant_default Botones_variant_primary Botones_variant_secondary Color…" at bounding box center [661, 232] width 183 height 325
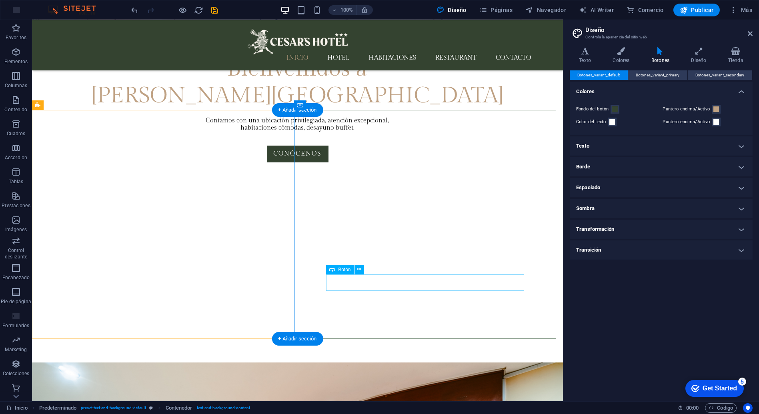
scroll to position [622, 0]
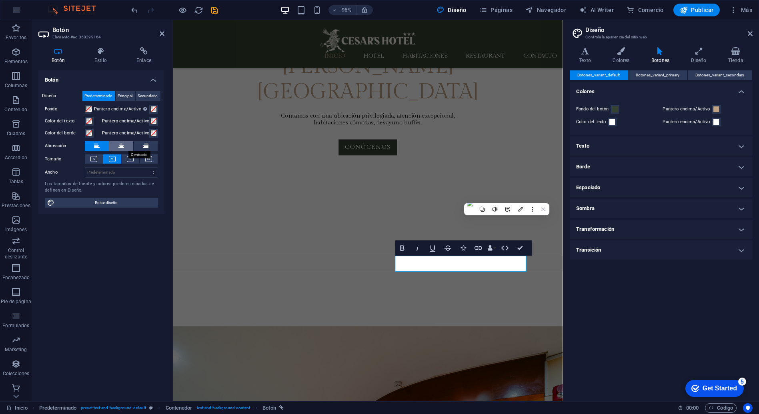
click at [121, 146] on icon at bounding box center [121, 146] width 6 height 10
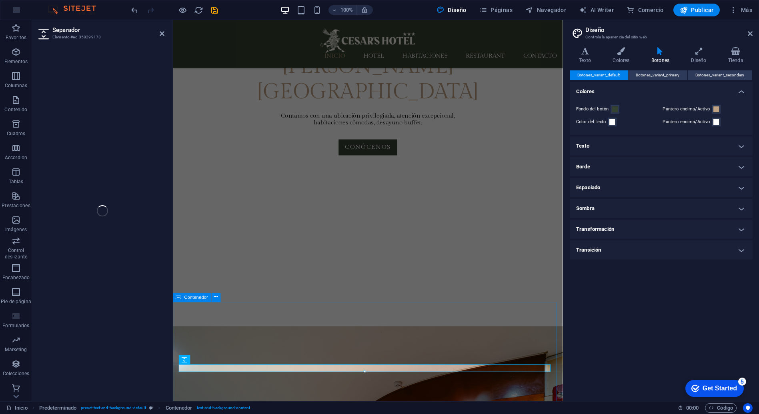
select select "px"
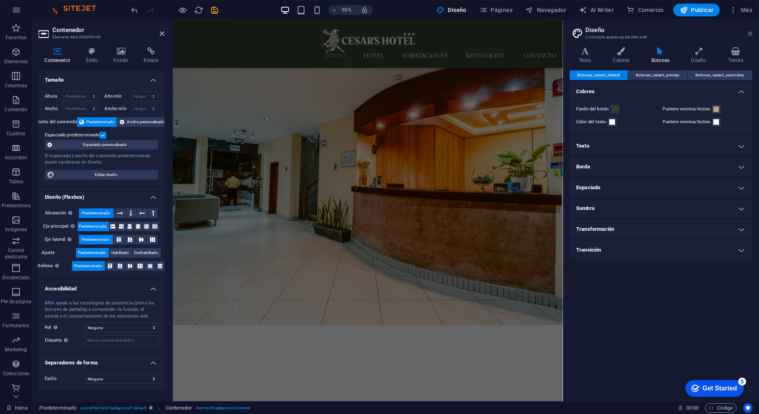
click at [752, 31] on icon at bounding box center [750, 33] width 5 height 6
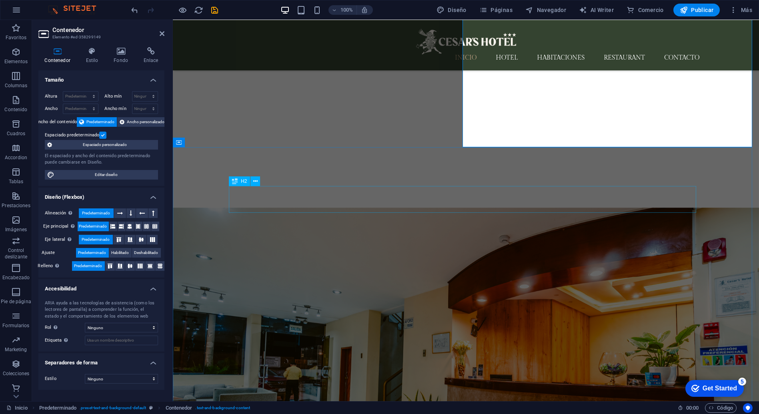
scroll to position [859, 0]
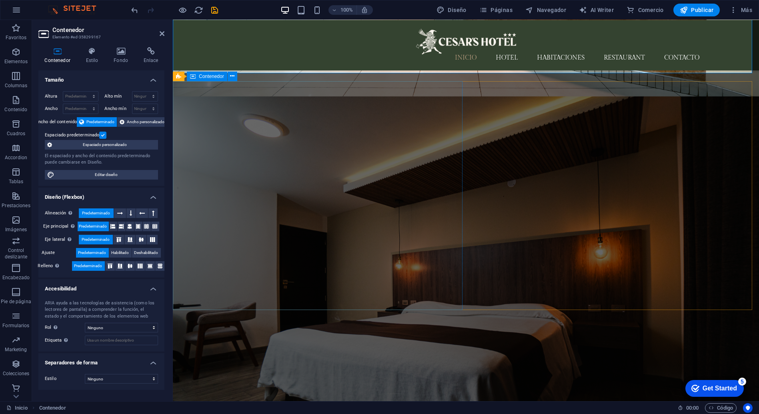
scroll to position [1125, 0]
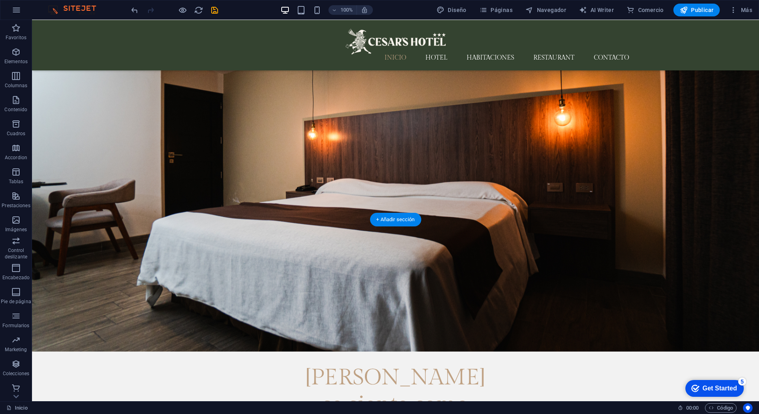
scroll to position [1176, 0]
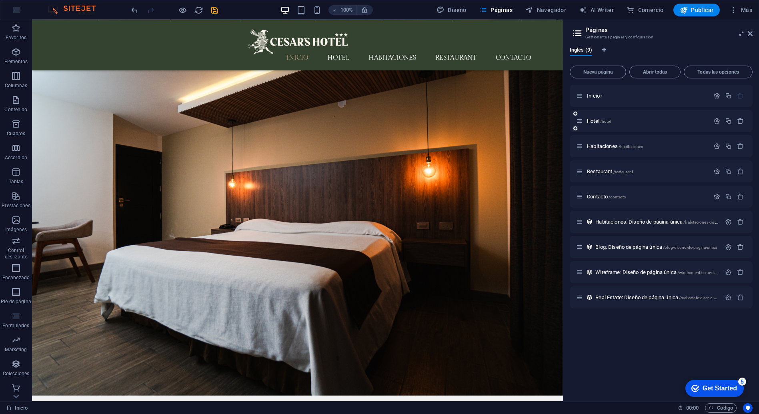
click at [596, 116] on div "Hotel /hotel" at bounding box center [661, 121] width 183 height 22
click at [596, 118] on span "Hotel /hotel" at bounding box center [599, 121] width 24 height 6
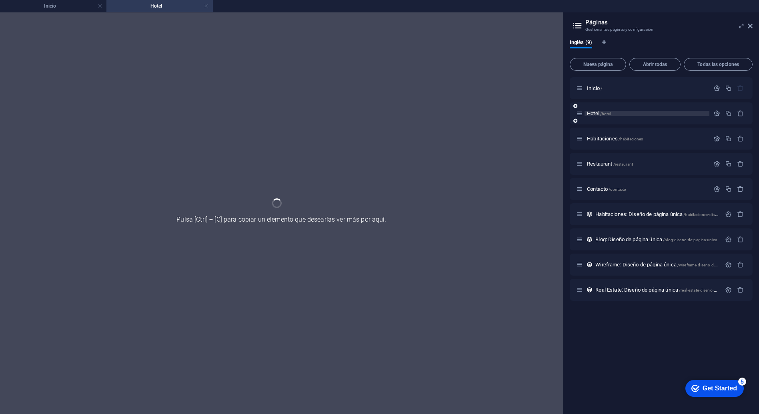
scroll to position [0, 0]
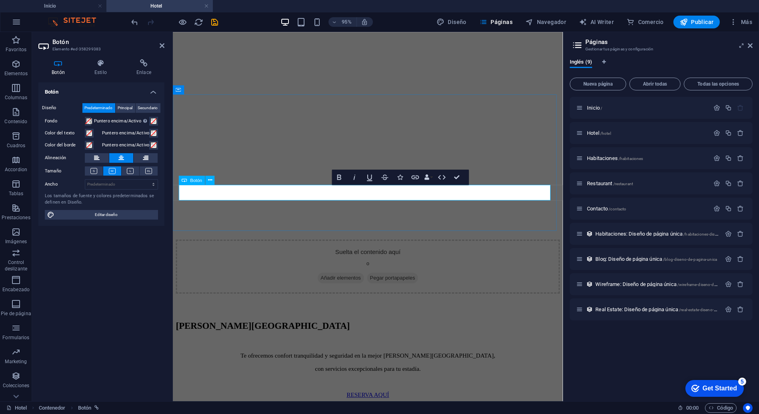
scroll to position [133, 0]
click at [112, 212] on span "Editar diseño" at bounding box center [106, 215] width 99 height 10
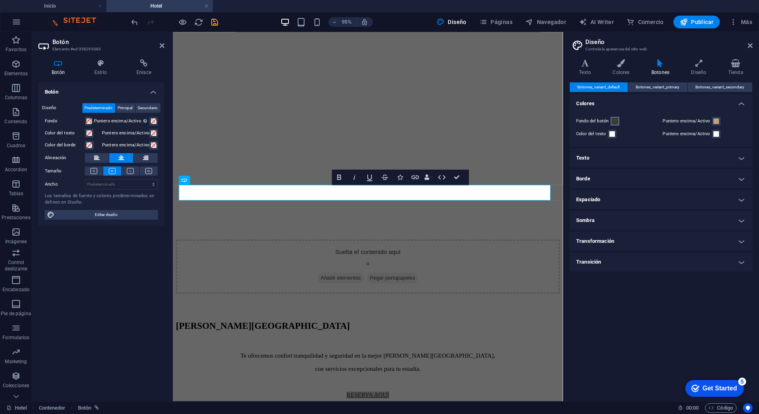
click at [614, 120] on span at bounding box center [615, 121] width 6 height 6
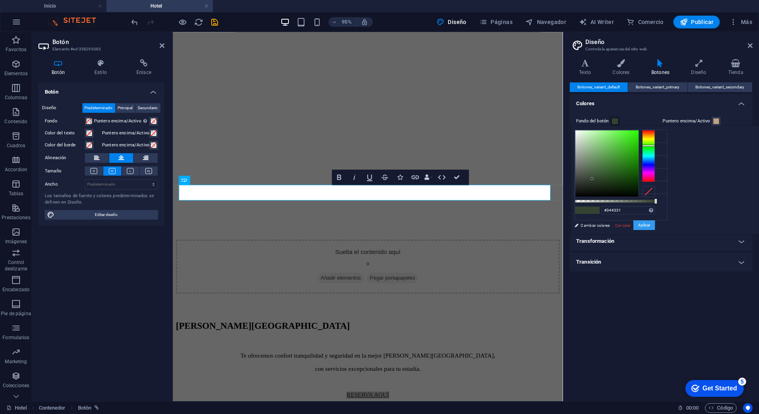
click at [655, 224] on button "Aplicar" at bounding box center [645, 226] width 22 height 10
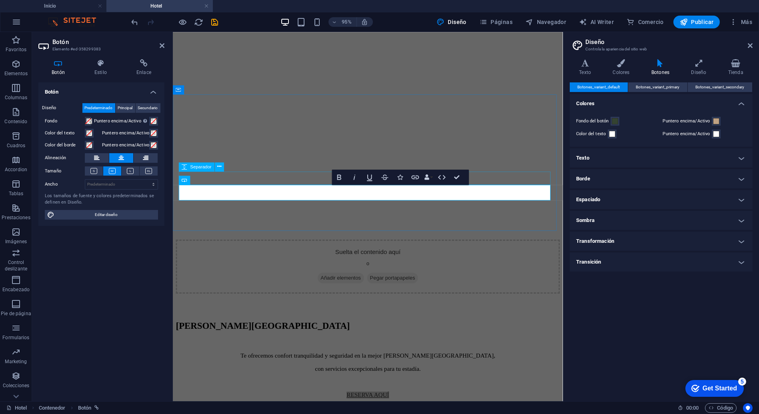
click at [548, 336] on div "[PERSON_NAME][GEOGRAPHIC_DATA]" at bounding box center [378, 341] width 404 height 11
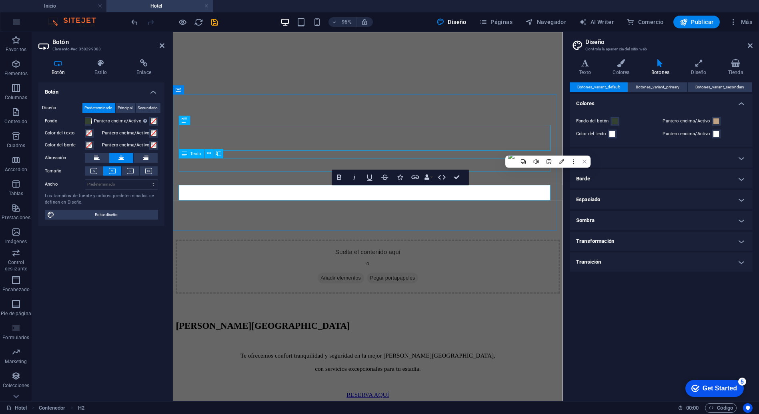
click at [580, 336] on div "[PERSON_NAME] [GEOGRAPHIC_DATA] ofrecemos confort tranquilidad y seguridad en l…" at bounding box center [378, 377] width 404 height 82
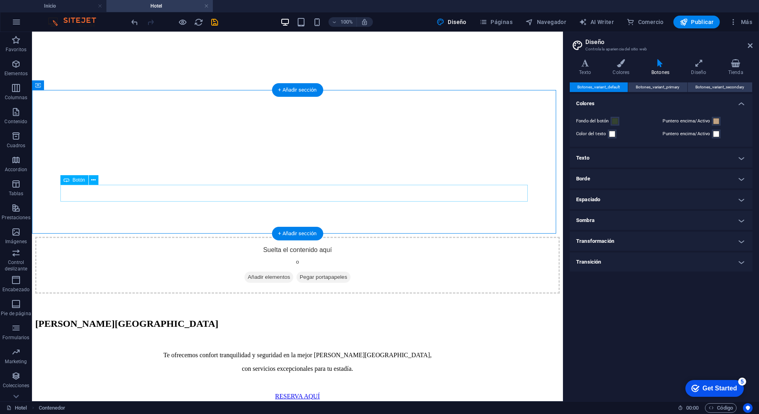
click at [329, 393] on div "RESERVA AQUÍ" at bounding box center [297, 396] width 525 height 7
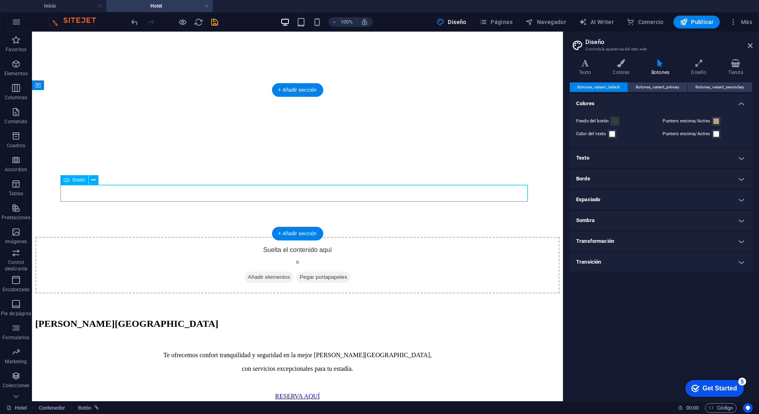
click at [329, 393] on div "RESERVA AQUÍ" at bounding box center [297, 396] width 525 height 7
click at [327, 393] on div "RESERVA AQUÍ" at bounding box center [297, 396] width 525 height 7
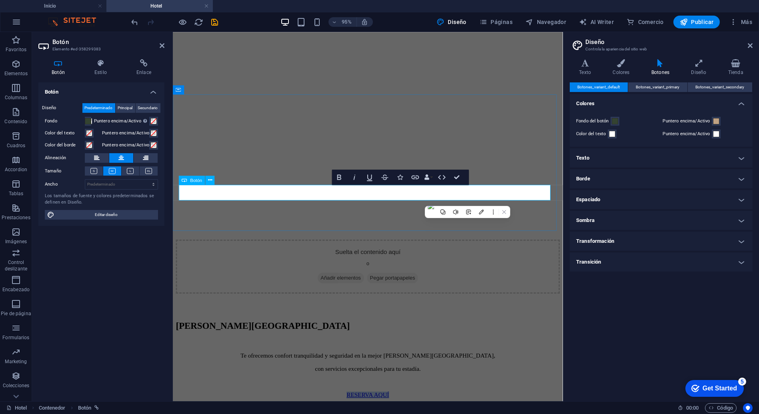
click at [400, 411] on link "RESERVA AQUÍ" at bounding box center [377, 414] width 45 height 7
click at [86, 120] on button "Fondo" at bounding box center [88, 121] width 6 height 9
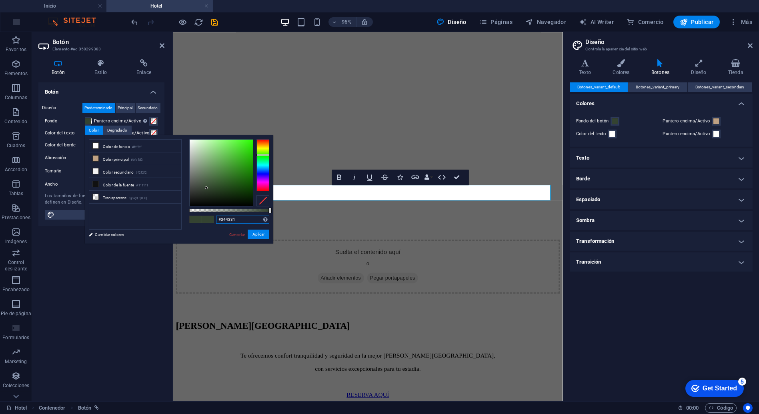
drag, startPoint x: 246, startPoint y: 219, endPoint x: 179, endPoint y: 216, distance: 66.5
click at [179, 216] on div "less Color de fondo #ffffff Color principal #bfa183 Color secundario #f2f2f2 Co…" at bounding box center [179, 189] width 189 height 108
paste input "text"
type input "#344331"
click at [265, 235] on button "Aplicar" at bounding box center [259, 235] width 22 height 10
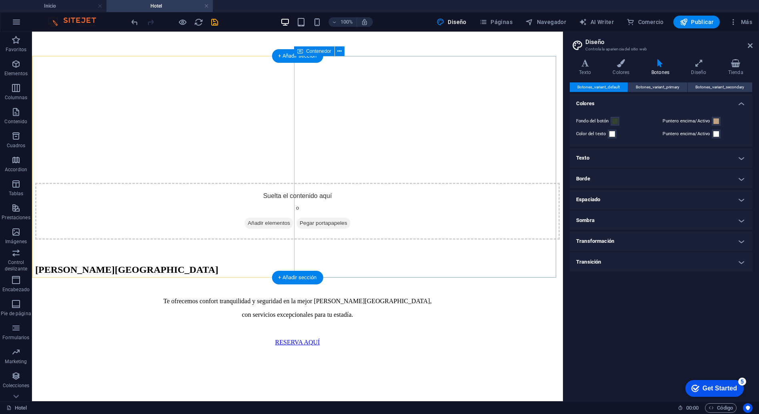
scroll to position [178, 0]
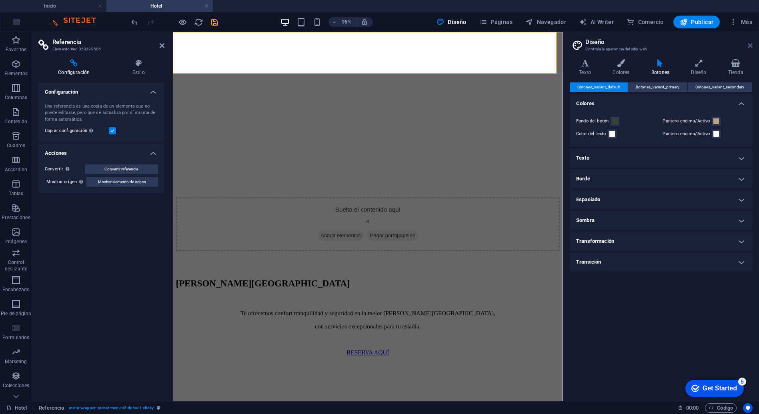
click at [752, 45] on icon at bounding box center [750, 45] width 5 height 6
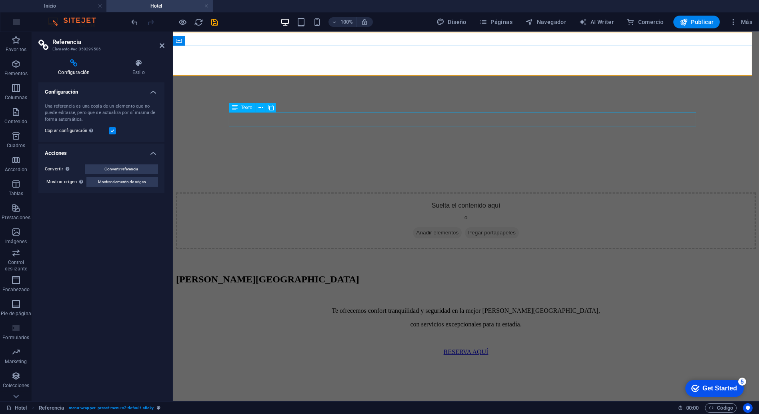
click at [407, 307] on div "Te ofrecemos confort tranquilidad y seguridad en la mejor [PERSON_NAME][GEOGRAP…" at bounding box center [466, 317] width 580 height 21
click at [560, 307] on div "Te ofrecemos confort tranquilidad y seguridad en la mejor [PERSON_NAME][GEOGRAP…" at bounding box center [466, 317] width 580 height 21
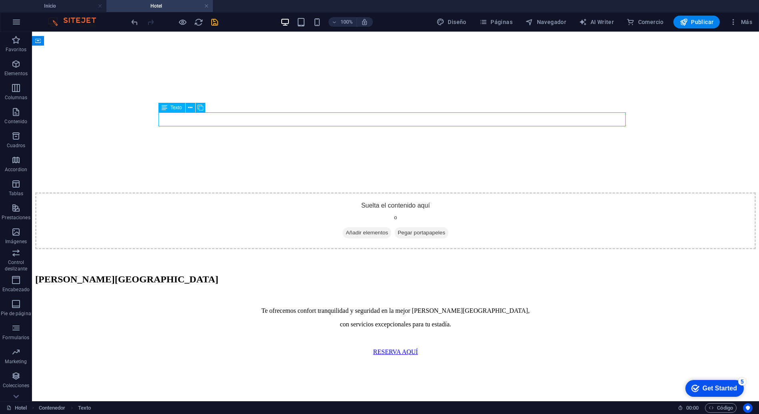
click at [361, 307] on div "Te ofrecemos confort tranquilidad y seguridad en la mejor [PERSON_NAME][GEOGRAP…" at bounding box center [395, 317] width 721 height 21
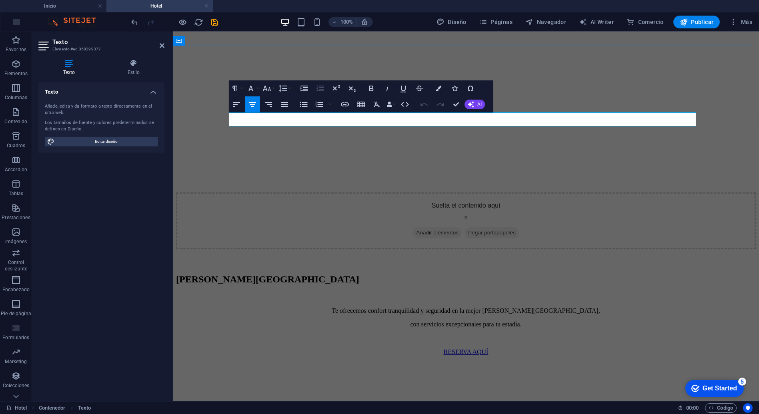
click at [415, 307] on p "Te ofrecemos confort tranquilidad y seguridad en la mejor [PERSON_NAME][GEOGRAP…" at bounding box center [466, 310] width 580 height 7
click at [323, 274] on div "[PERSON_NAME] [GEOGRAPHIC_DATA] ofrecemos confort, tranquilidad y seguridad en …" at bounding box center [466, 315] width 580 height 82
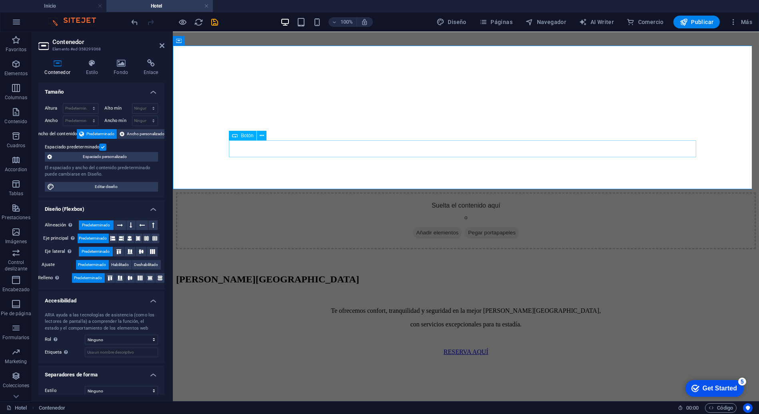
click at [489, 349] on div "RESERVA AQUÍ" at bounding box center [466, 352] width 580 height 7
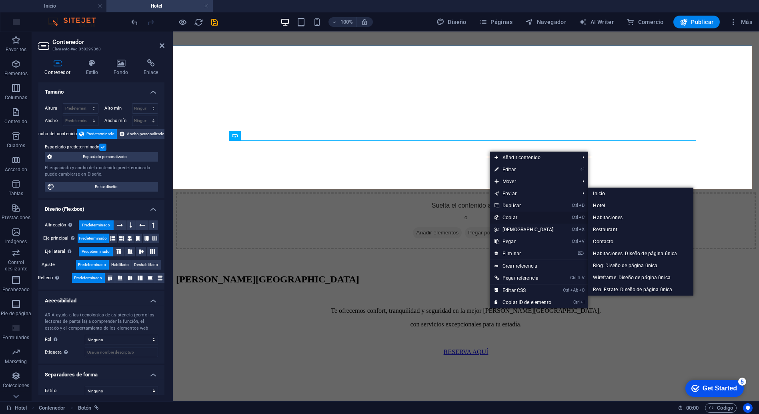
click at [516, 215] on link "Ctrl C Copiar" at bounding box center [524, 218] width 69 height 12
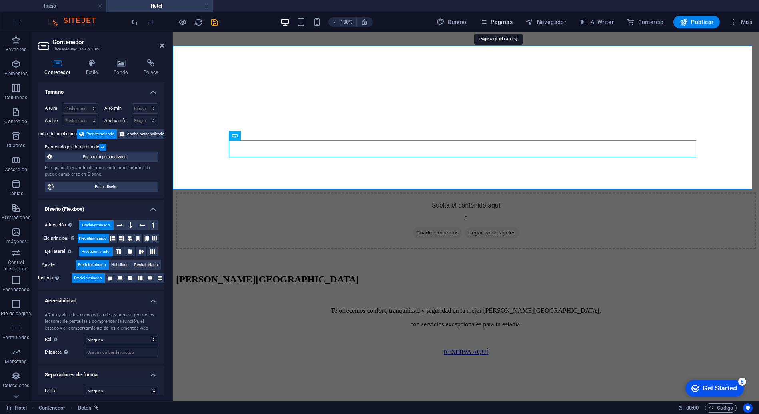
click at [491, 18] on span "Páginas" at bounding box center [496, 22] width 33 height 8
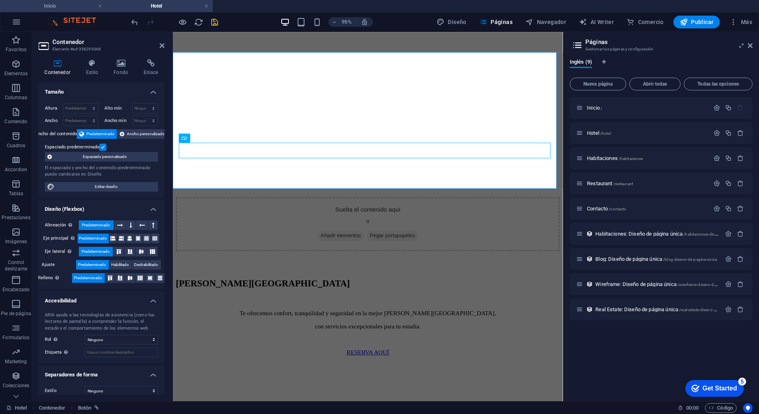
click at [61, 11] on li "Inicio" at bounding box center [53, 6] width 106 height 12
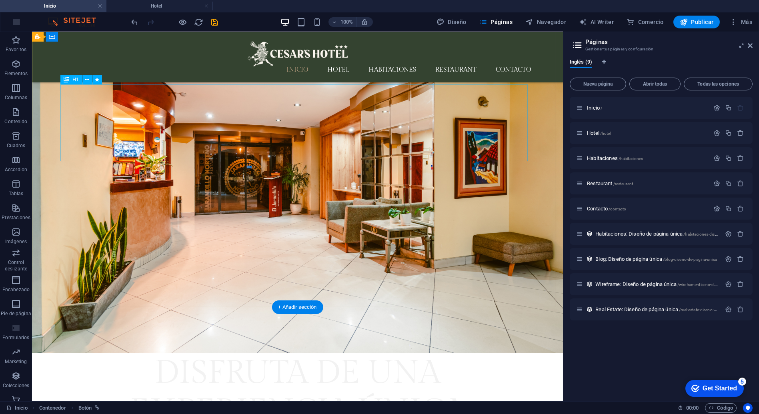
scroll to position [0, 0]
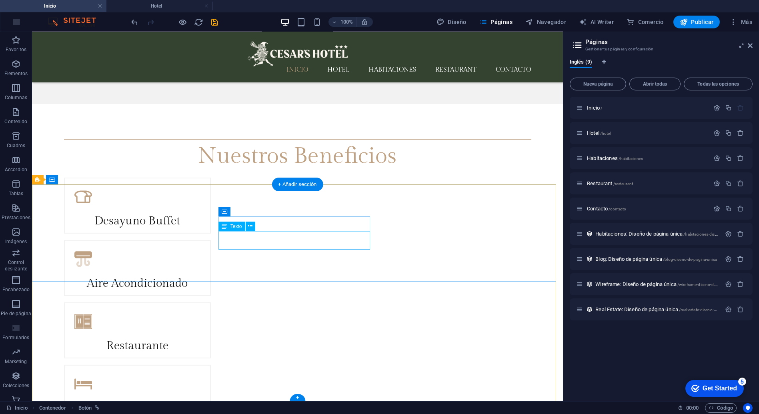
drag, startPoint x: 305, startPoint y: 242, endPoint x: 345, endPoint y: 273, distance: 50.2
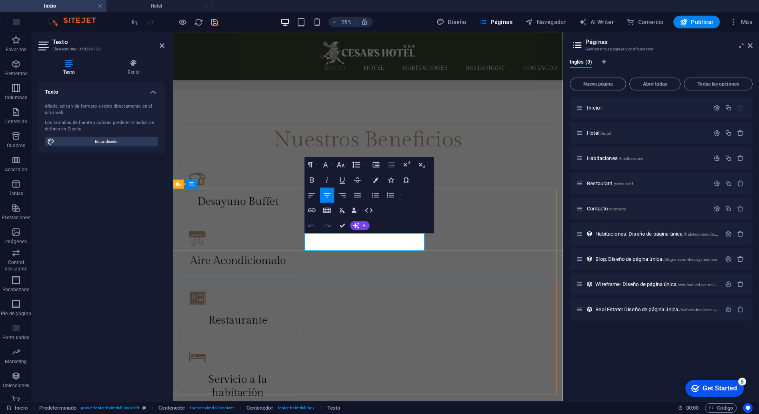
scroll to position [1738, 0]
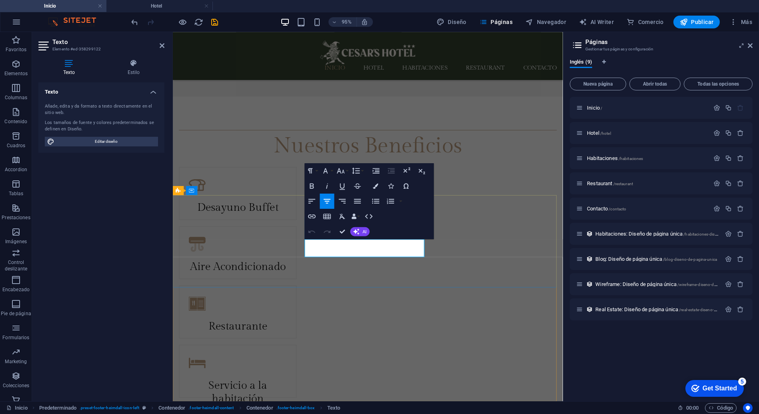
drag, startPoint x: 345, startPoint y: 254, endPoint x: 435, endPoint y: 286, distance: 95.8
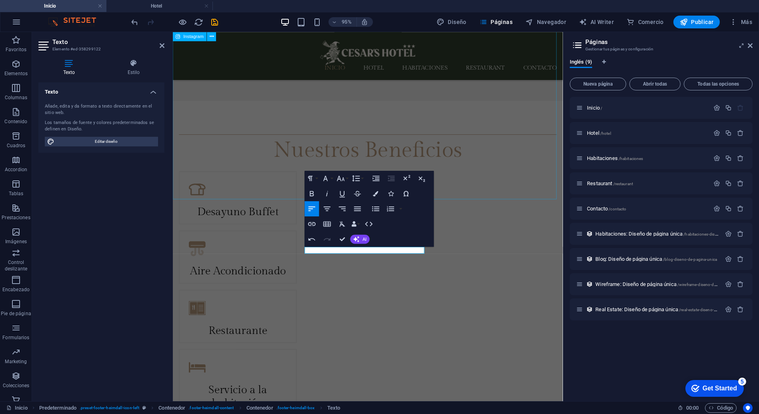
scroll to position [0, 3]
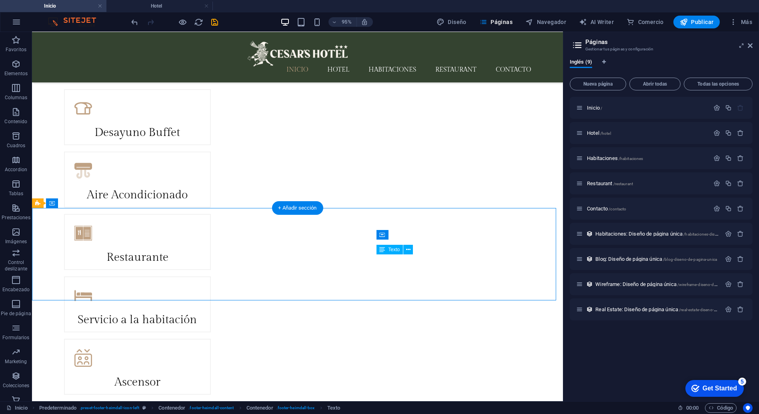
scroll to position [1641, 0]
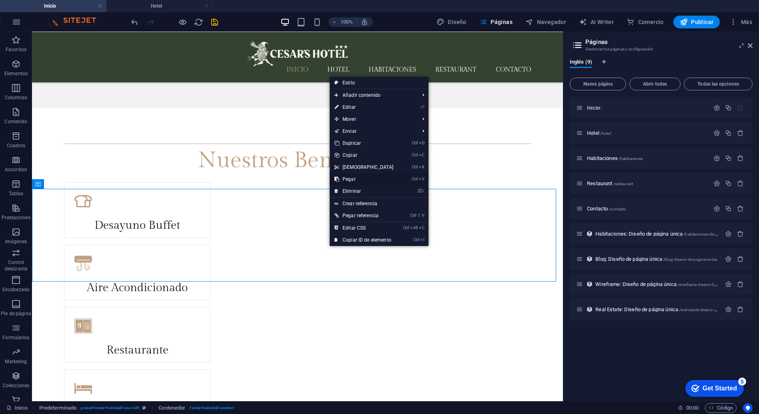
click at [350, 180] on link "Ctrl V Pegar" at bounding box center [364, 179] width 69 height 12
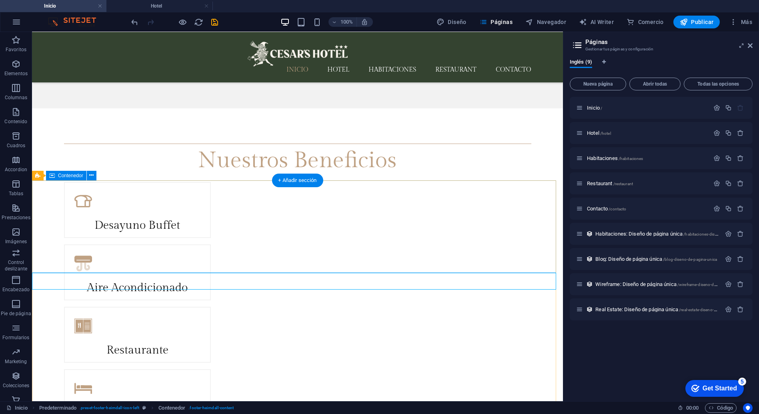
scroll to position [1649, 0]
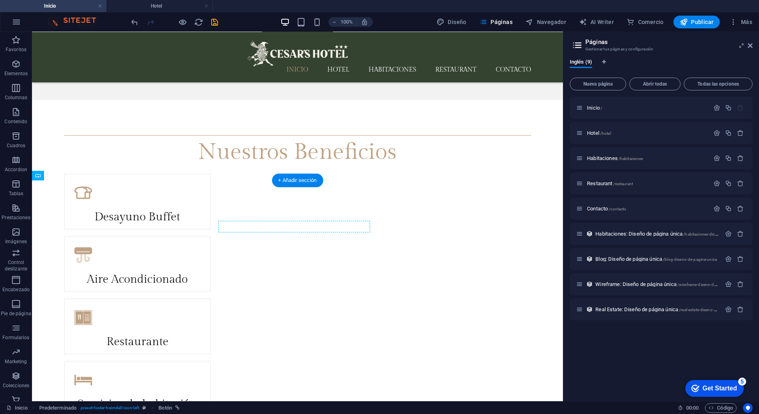
drag, startPoint x: 316, startPoint y: 278, endPoint x: 320, endPoint y: 243, distance: 35.0
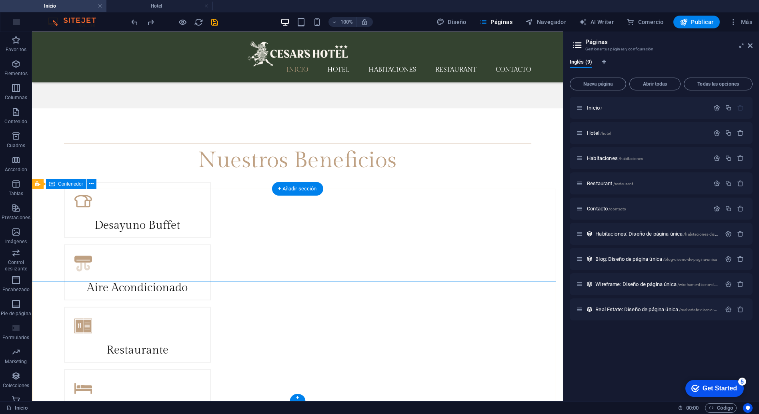
scroll to position [1645, 0]
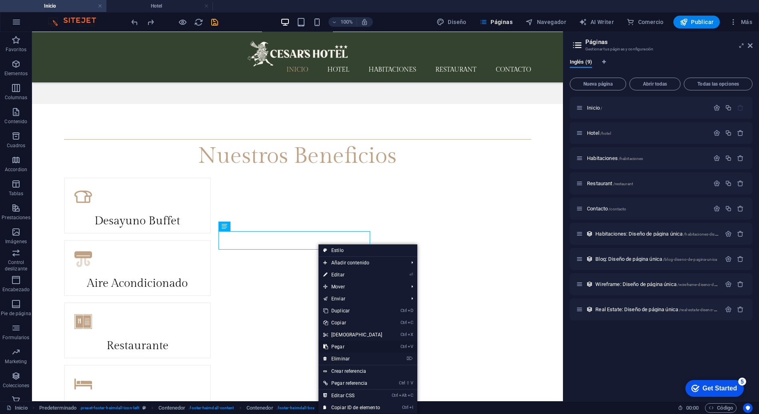
click at [339, 344] on link "Ctrl V Pegar" at bounding box center [353, 347] width 69 height 12
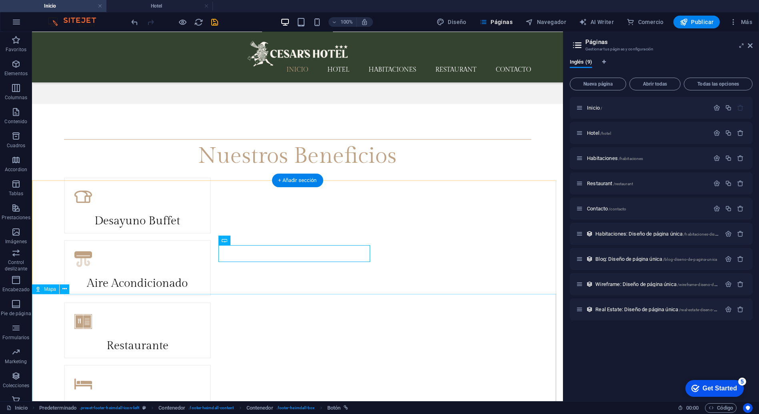
scroll to position [1649, 0]
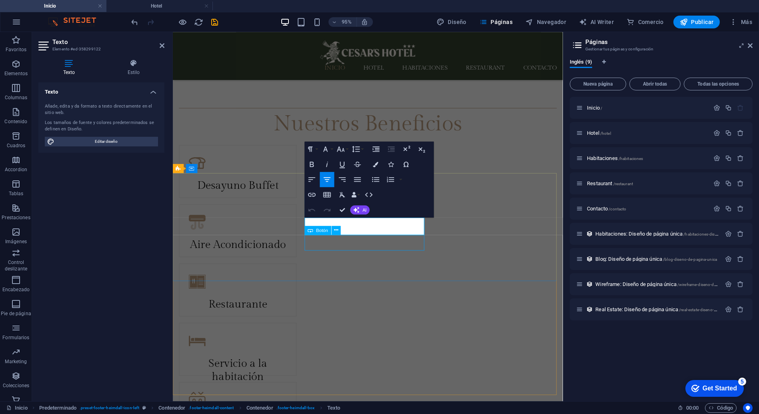
scroll to position [1754, 0]
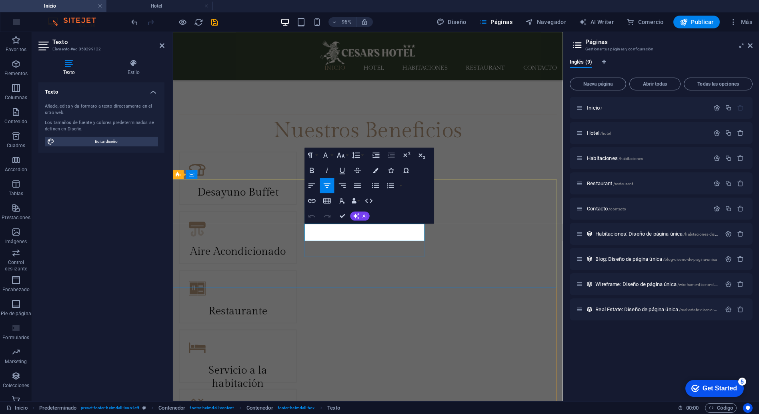
drag, startPoint x: 405, startPoint y: 247, endPoint x: 332, endPoint y: 238, distance: 73.0
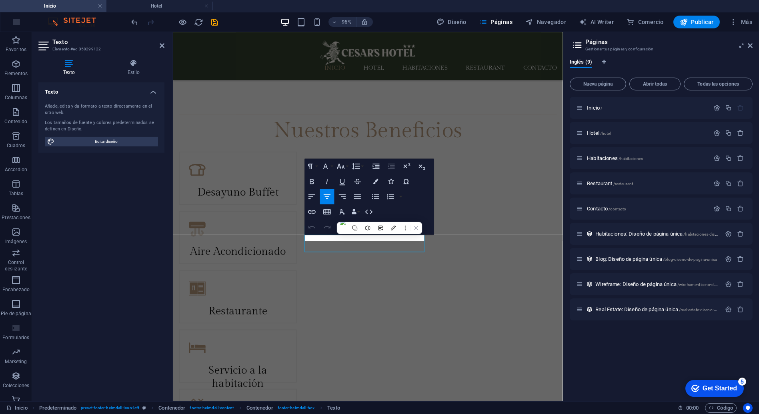
scroll to position [1743, 0]
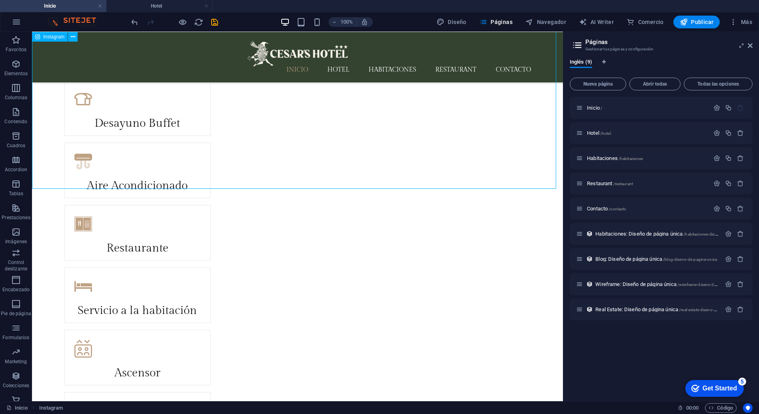
scroll to position [1641, 0]
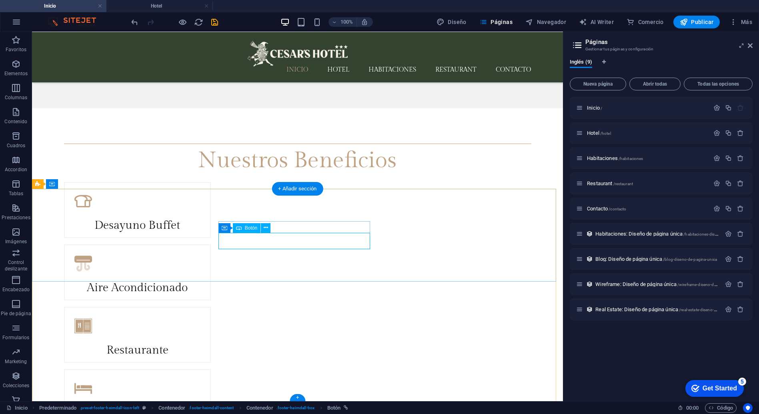
scroll to position [1659, 0]
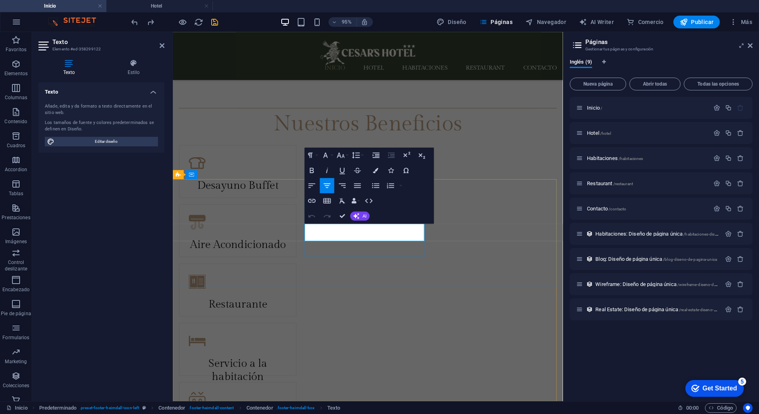
scroll to position [1754, 0]
drag, startPoint x: 409, startPoint y: 244, endPoint x: 345, endPoint y: 241, distance: 64.1
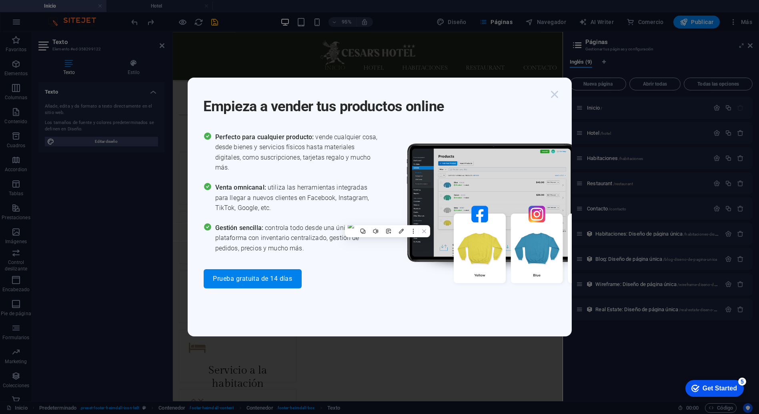
click at [556, 98] on icon "button" at bounding box center [555, 94] width 14 height 14
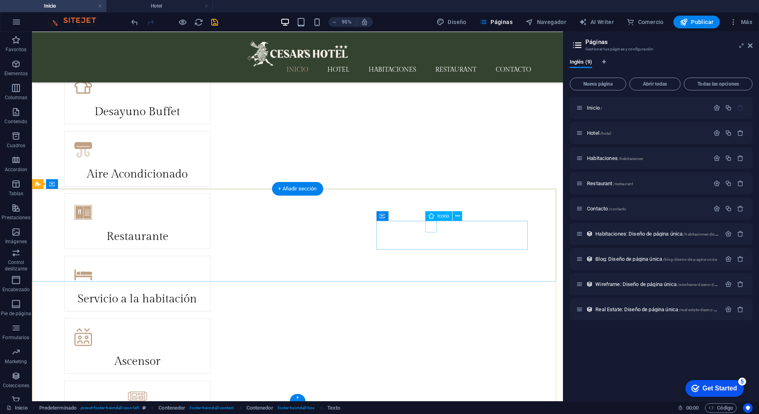
scroll to position [1641, 0]
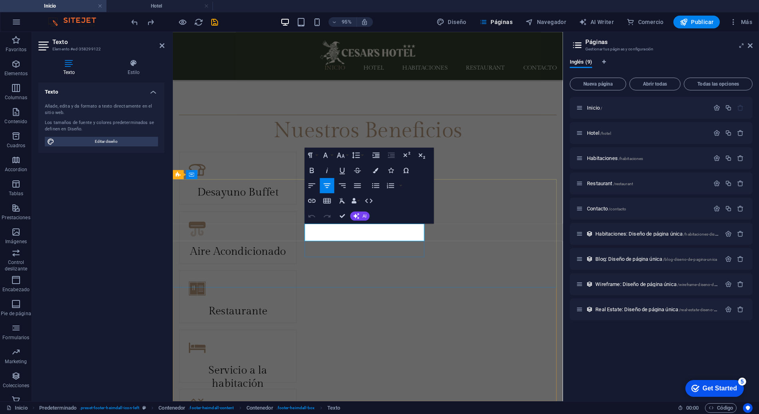
scroll to position [1758, 0]
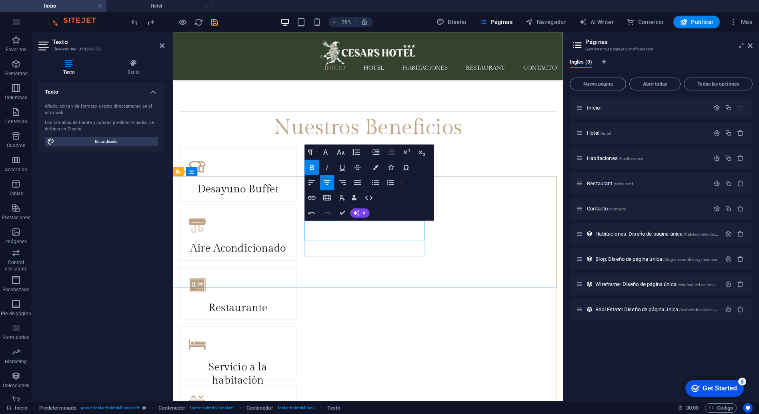
drag, startPoint x: 317, startPoint y: 239, endPoint x: 430, endPoint y: 241, distance: 113.3
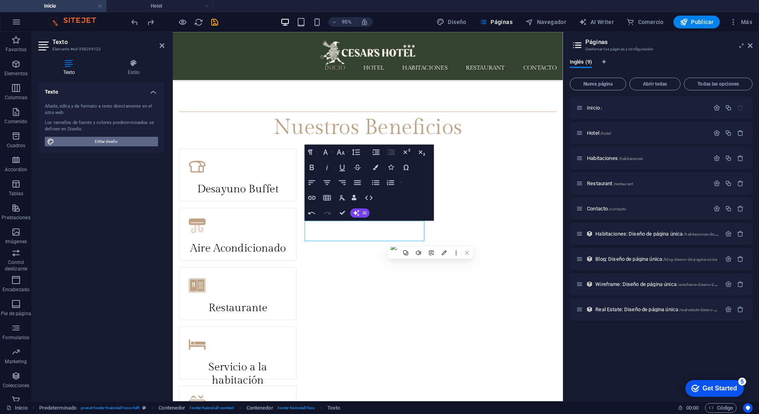
drag, startPoint x: 95, startPoint y: 140, endPoint x: 105, endPoint y: 132, distance: 12.6
click at [95, 140] on span "Editar diseño" at bounding box center [106, 142] width 99 height 10
select select "rem"
select select "300"
select select "px"
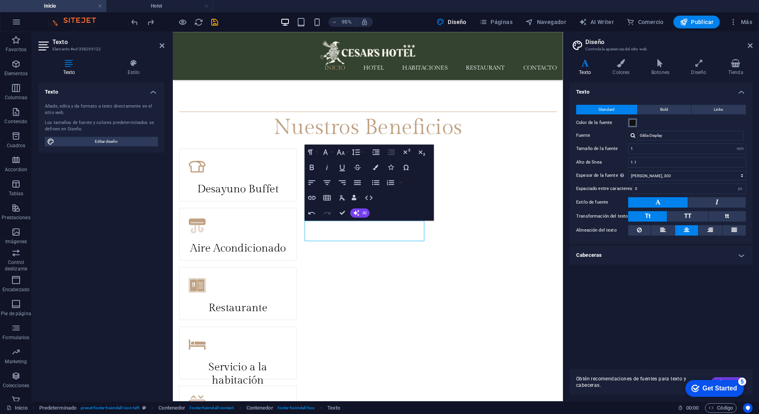
drag, startPoint x: 634, startPoint y: 122, endPoint x: 328, endPoint y: 148, distance: 306.5
click at [634, 122] on span at bounding box center [633, 123] width 6 height 6
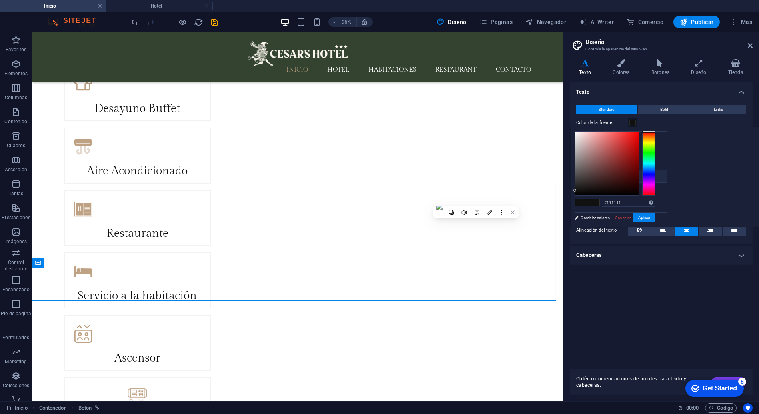
scroll to position [1665, 0]
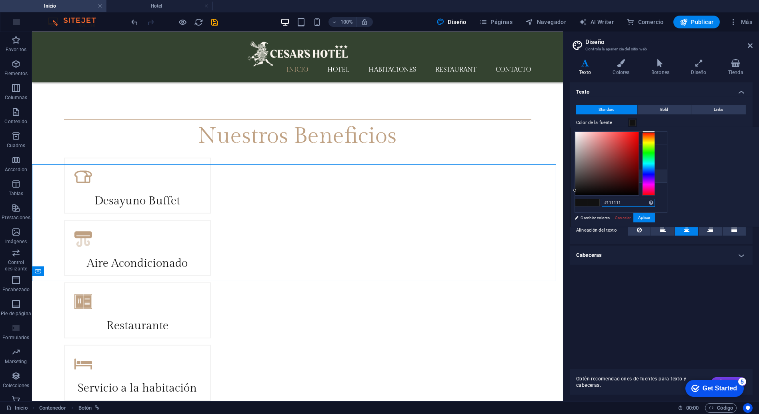
drag, startPoint x: 726, startPoint y: 201, endPoint x: 686, endPoint y: 198, distance: 40.5
click at [659, 198] on div "#111111 Formatos soportados #0852ed rgb(8, 82, 237) rgba(8, 82, 237, 90%) hsv(2…" at bounding box center [615, 235] width 88 height 215
paste input "34433"
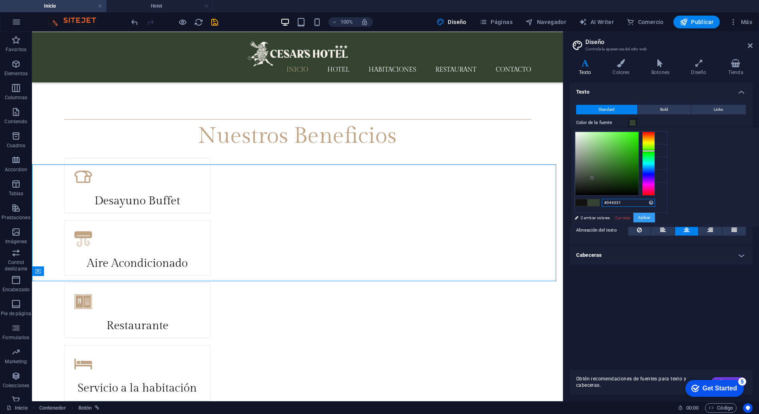
type input "#344331"
click at [655, 216] on button "Aplicar" at bounding box center [645, 218] width 22 height 10
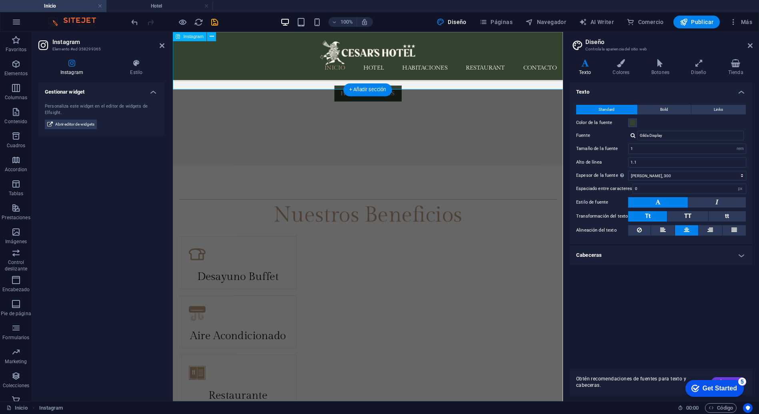
scroll to position [1758, 0]
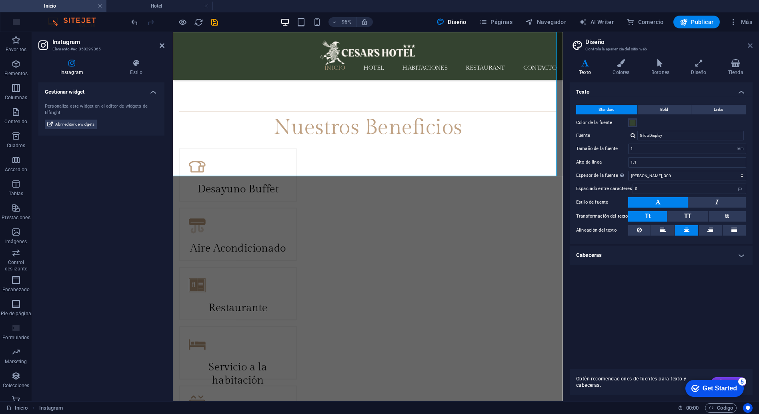
click at [750, 43] on icon at bounding box center [750, 45] width 5 height 6
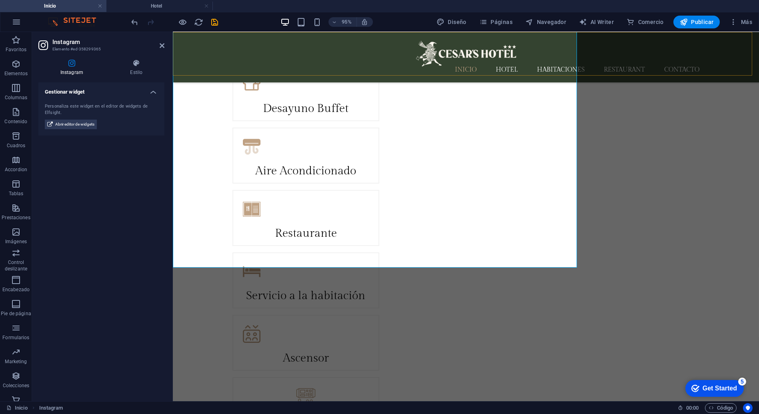
scroll to position [1665, 0]
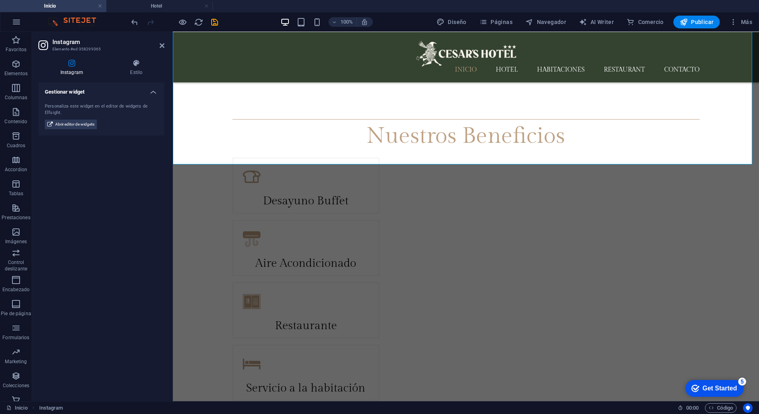
click at [158, 42] on h2 "Instagram" at bounding box center [108, 41] width 112 height 7
click at [166, 46] on aside "Instagram Elemento #ed-358299365 Instagram [PERSON_NAME] widget Personaliza est…" at bounding box center [102, 216] width 141 height 369
drag, startPoint x: 163, startPoint y: 46, endPoint x: 155, endPoint y: 72, distance: 27.1
click at [163, 46] on icon at bounding box center [162, 45] width 5 height 6
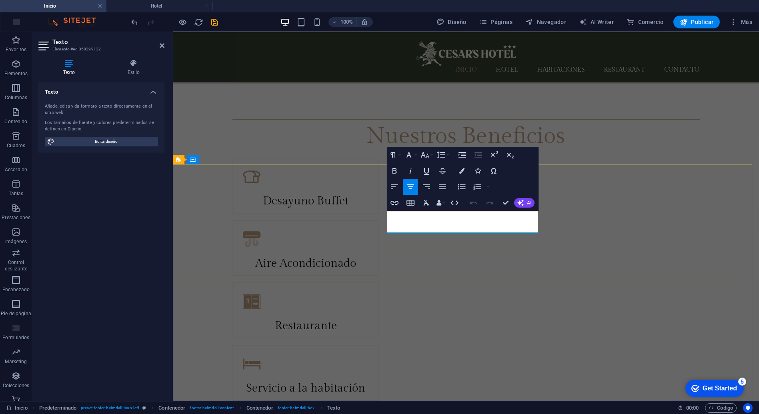
drag, startPoint x: 407, startPoint y: 220, endPoint x: 486, endPoint y: 223, distance: 78.5
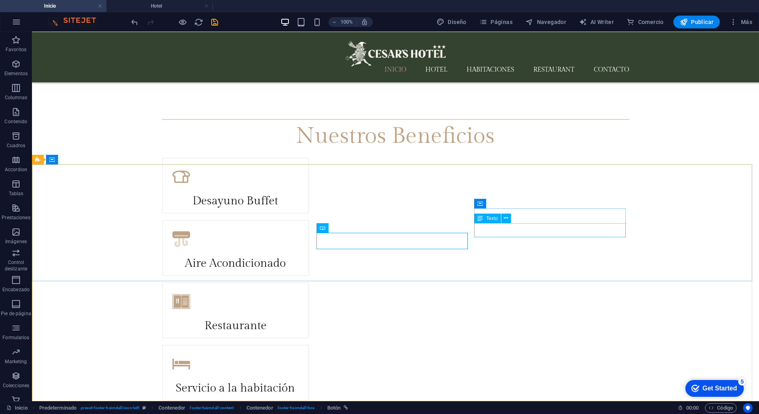
drag, startPoint x: 496, startPoint y: 222, endPoint x: 423, endPoint y: 196, distance: 77.4
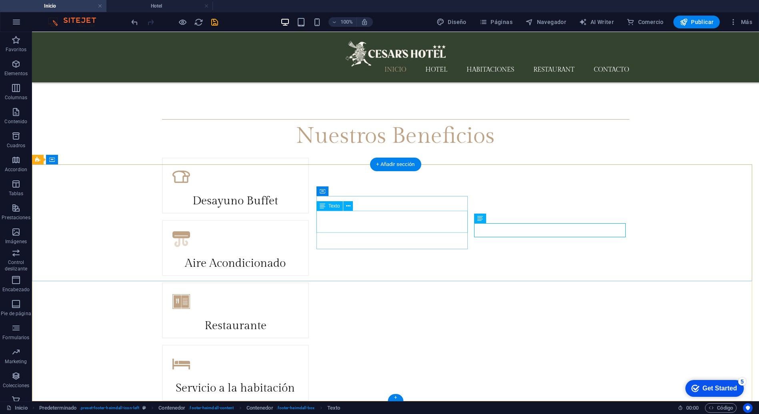
click at [349, 208] on icon at bounding box center [348, 206] width 4 height 8
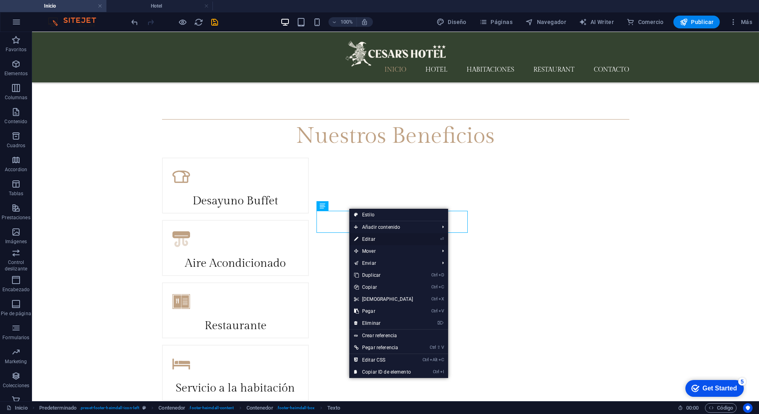
click at [396, 242] on link "⏎ Editar" at bounding box center [383, 239] width 69 height 12
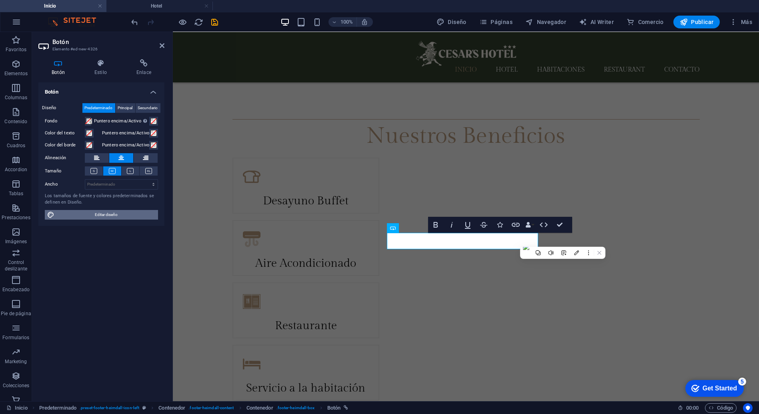
click at [108, 211] on span "Editar diseño" at bounding box center [106, 215] width 99 height 10
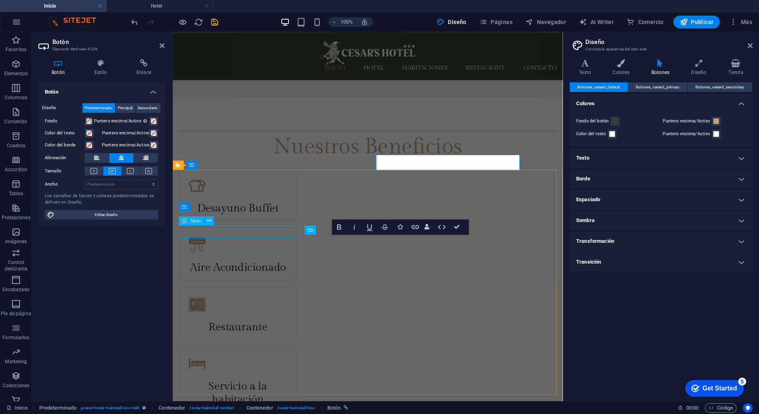
scroll to position [1750, 0]
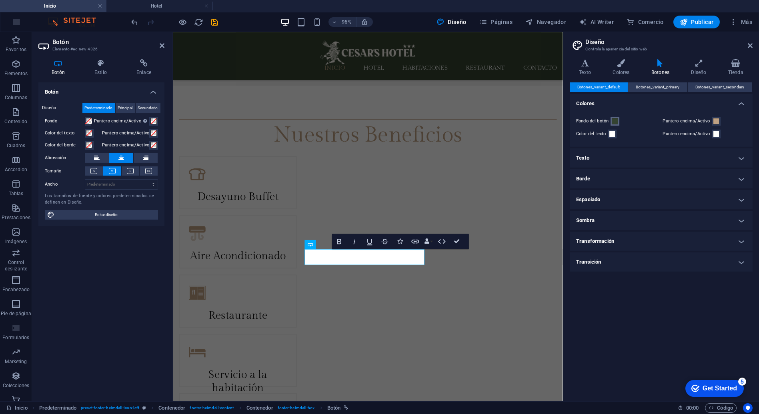
click at [613, 122] on span at bounding box center [615, 121] width 6 height 6
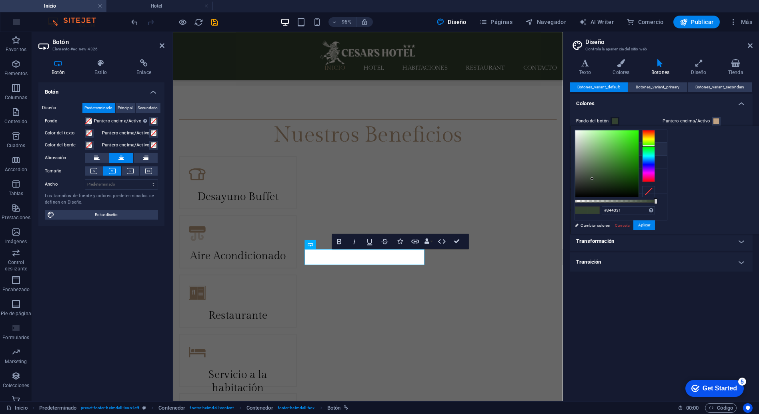
click at [598, 151] on li "Color principal #bfa183" at bounding box center [621, 149] width 92 height 13
type input "#bfa183"
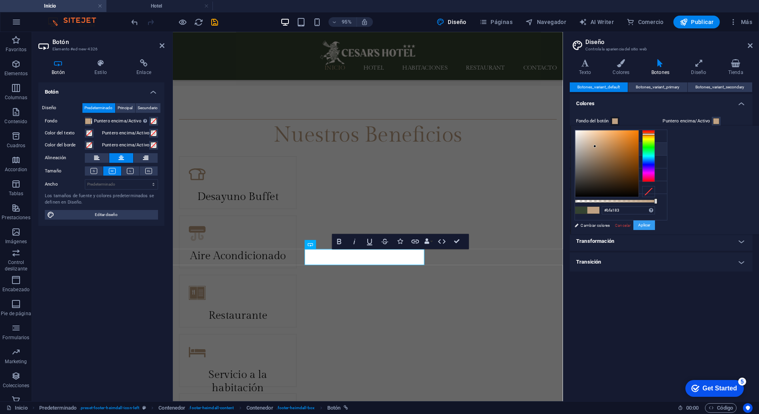
click at [655, 226] on button "Aplicar" at bounding box center [645, 226] width 22 height 10
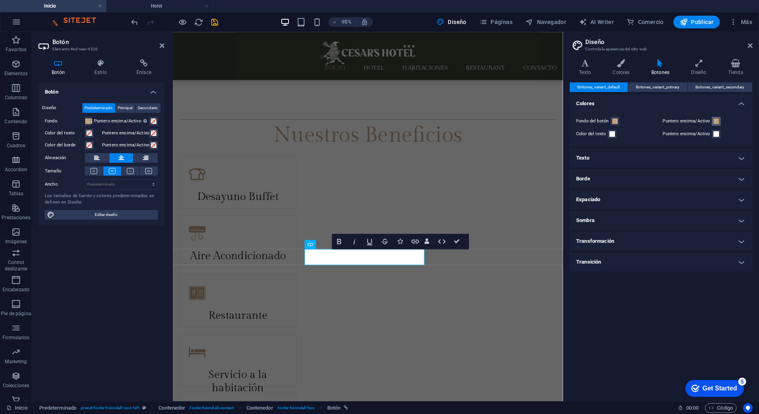
click at [716, 121] on span at bounding box center [716, 121] width 6 height 6
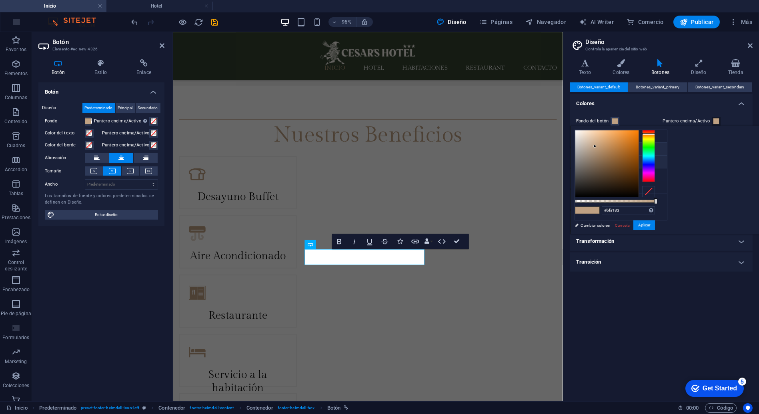
click at [607, 160] on li "Color secundario #f2f2f2" at bounding box center [621, 162] width 92 height 13
type input "#f2f2f2"
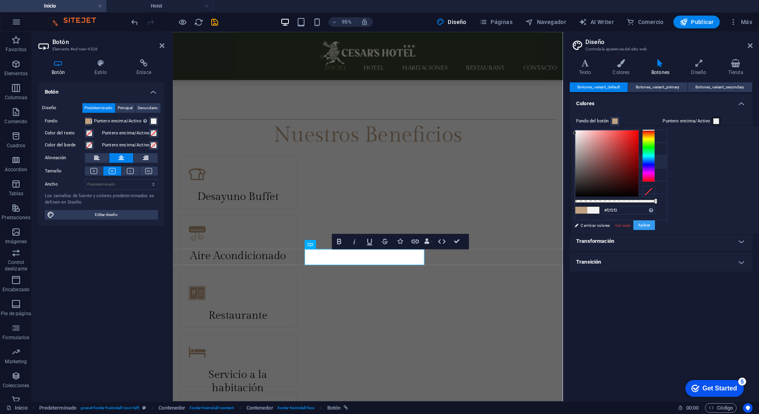
click at [655, 223] on button "Aplicar" at bounding box center [645, 226] width 22 height 10
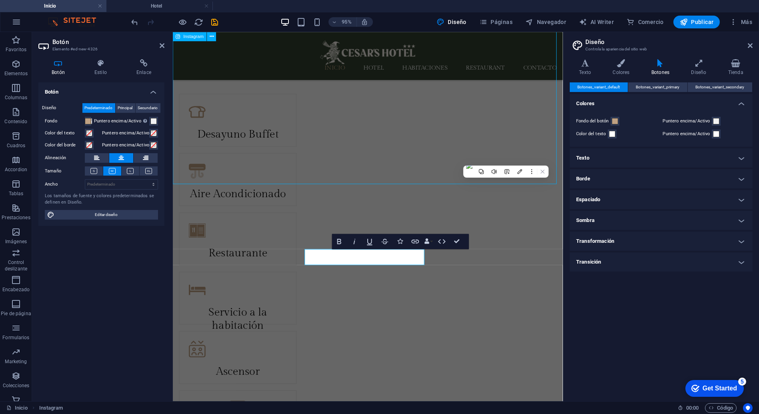
scroll to position [1665, 0]
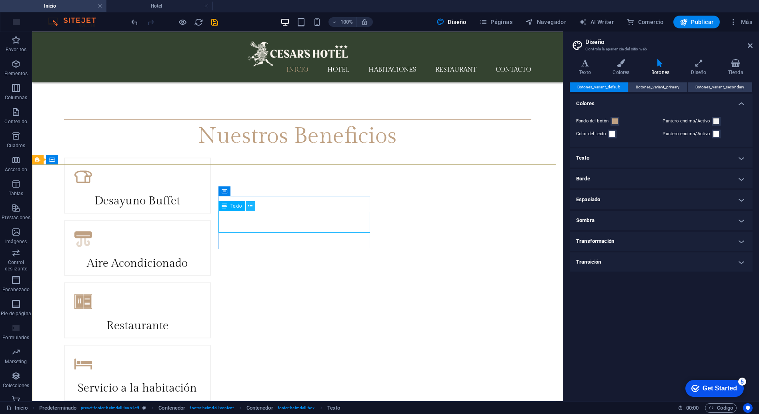
click at [252, 208] on icon at bounding box center [250, 206] width 4 height 8
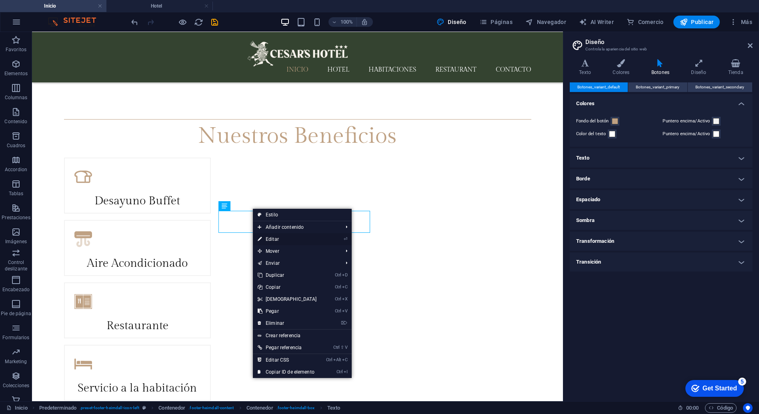
click at [293, 237] on link "⏎ Editar" at bounding box center [287, 239] width 69 height 12
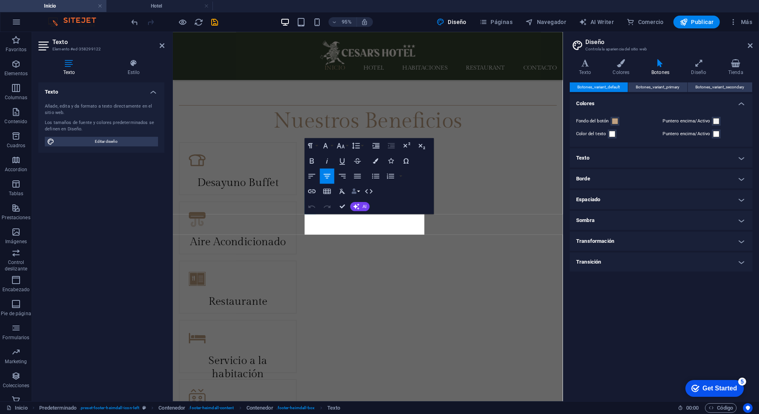
scroll to position [1758, 0]
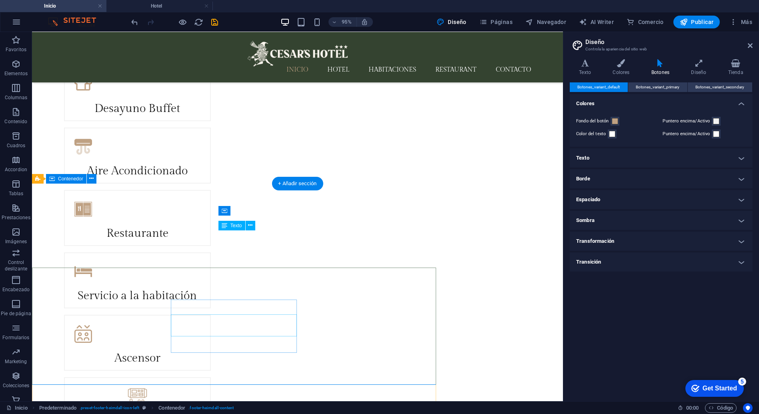
scroll to position [1665, 0]
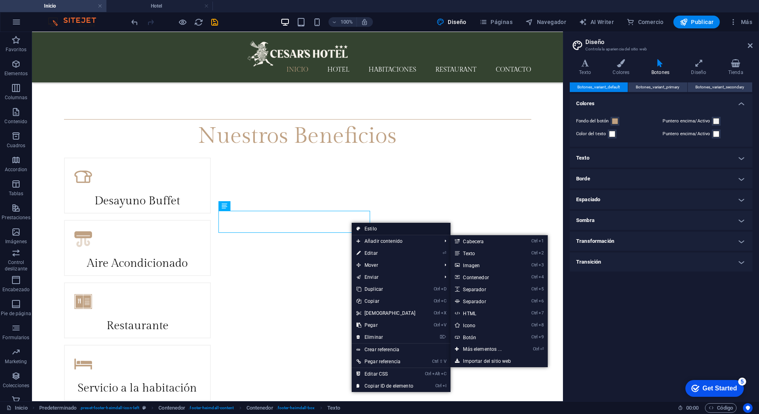
click at [401, 231] on link "Estilo" at bounding box center [401, 229] width 99 height 12
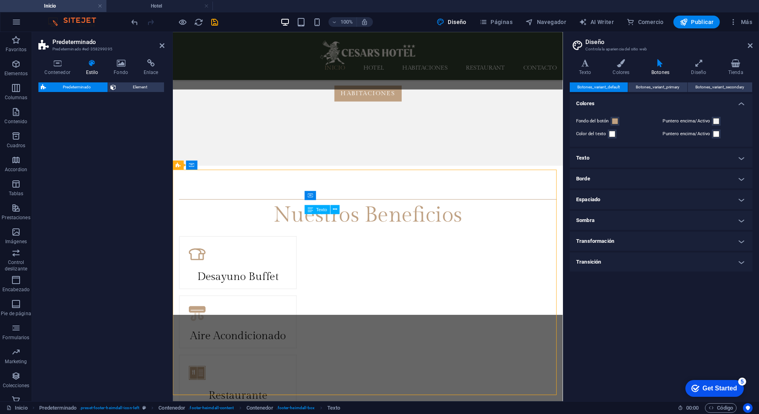
scroll to position [1758, 0]
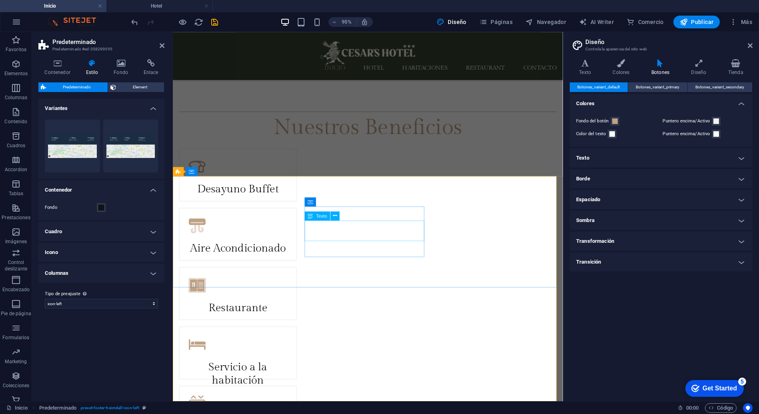
click at [314, 214] on div "Texto" at bounding box center [317, 215] width 25 height 9
drag, startPoint x: 314, startPoint y: 214, endPoint x: 148, endPoint y: 192, distance: 166.7
click at [314, 214] on div "Texto" at bounding box center [317, 215] width 25 height 9
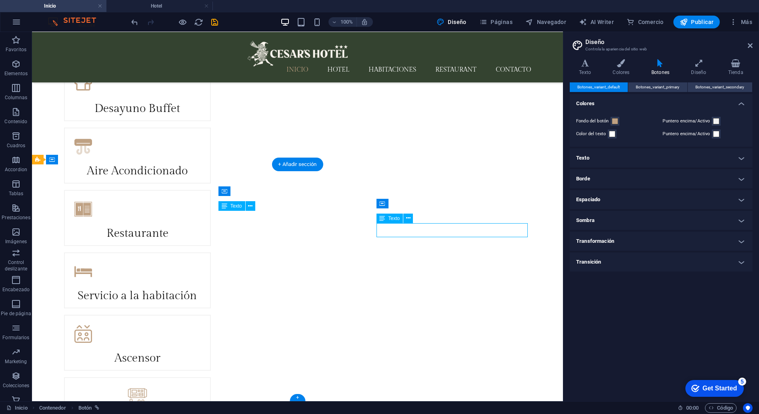
scroll to position [1665, 0]
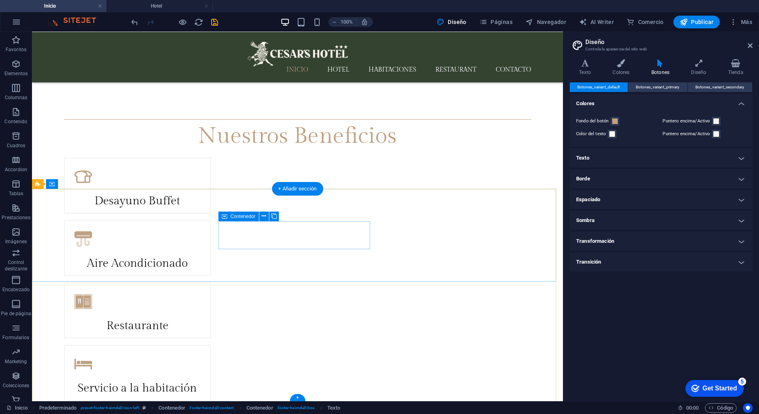
scroll to position [1641, 0]
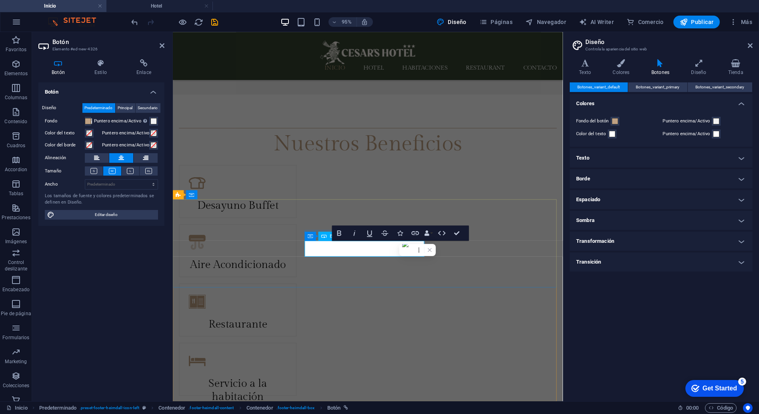
scroll to position [1734, 0]
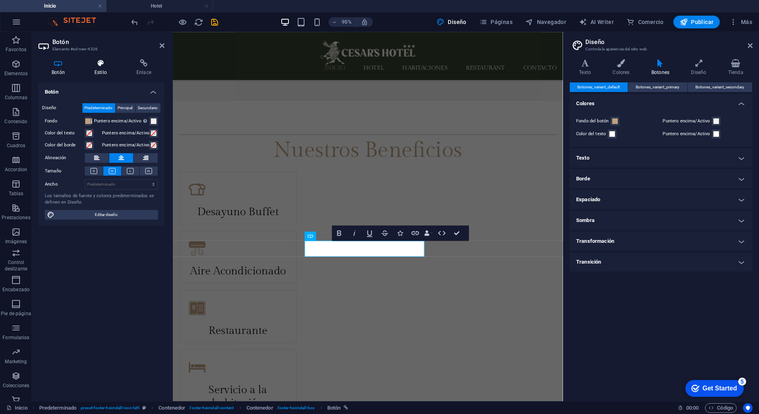
click at [100, 73] on h4 "Estilo" at bounding box center [102, 67] width 42 height 17
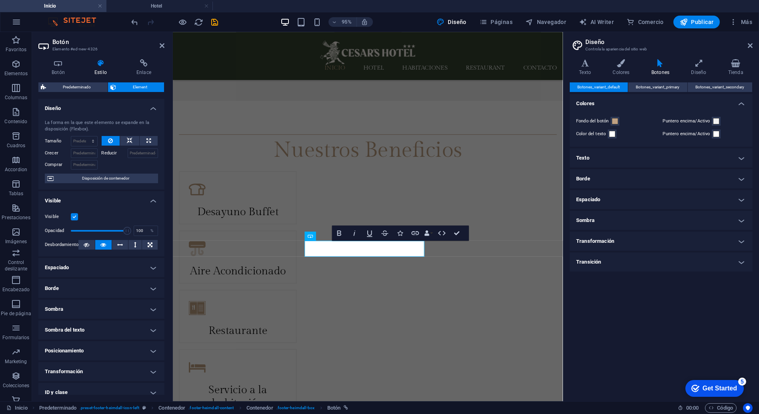
click at [112, 262] on h4 "Espaciado" at bounding box center [101, 267] width 126 height 19
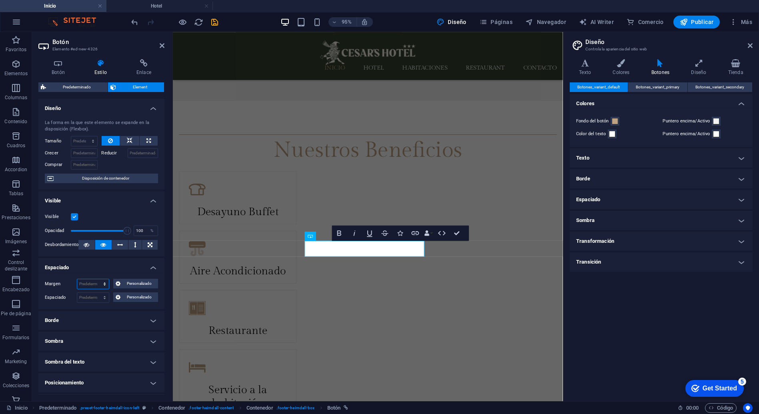
click at [106, 283] on select "Predeterminado automático px % rem vw vh Personalizado" at bounding box center [93, 284] width 32 height 10
click at [104, 284] on select "Predeterminado automático px % rem vw vh Personalizado" at bounding box center [93, 284] width 32 height 10
select select "px"
click at [96, 279] on select "Predeterminado automático px % rem vw vh Personalizado" at bounding box center [93, 284] width 32 height 10
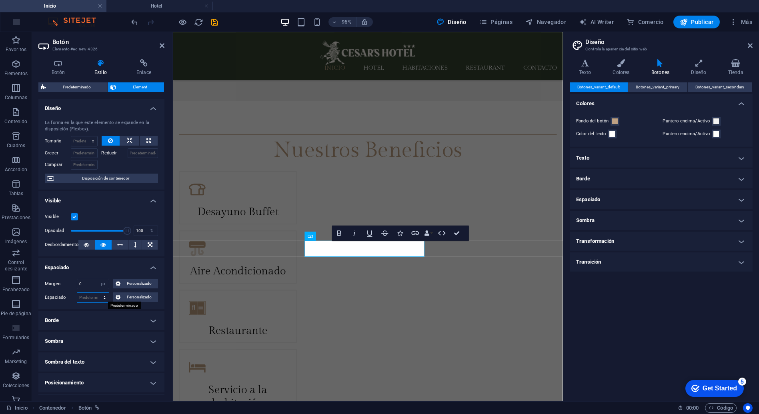
click at [104, 297] on select "Predeterminado px rem % vh vw Personalizado" at bounding box center [93, 298] width 32 height 10
click at [95, 285] on input "0" at bounding box center [93, 284] width 32 height 10
type input "20"
click at [126, 212] on div "Visible" at bounding box center [101, 217] width 113 height 10
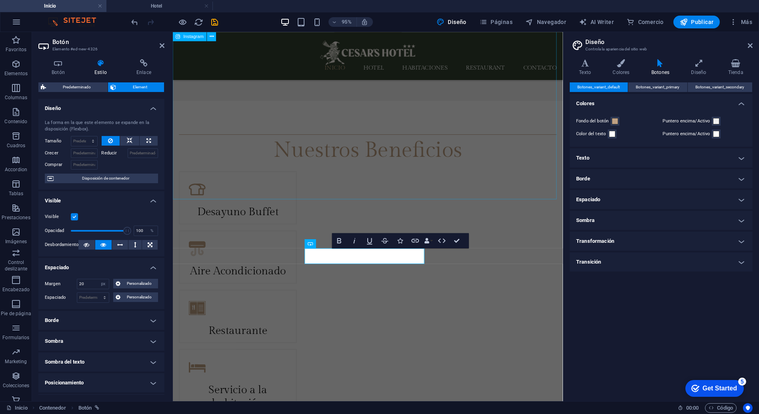
click at [558, 185] on div "Inicio Hotel Habitaciones Restaurant Contacto DISFRUTA DE UNA EXPERIENCIA ÚNICA…" at bounding box center [378, 197] width 411 height 3711
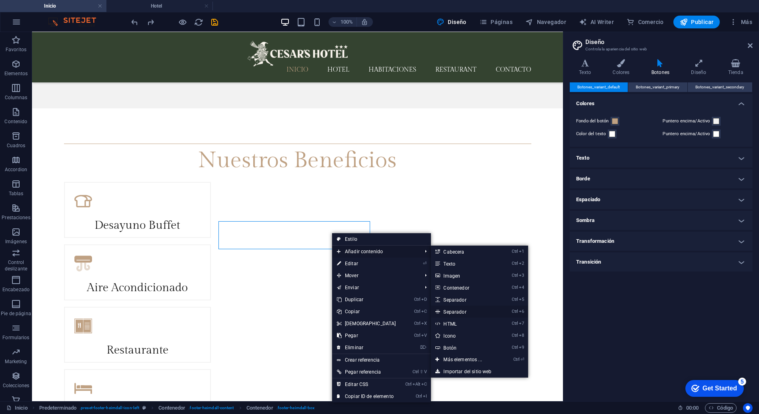
click at [456, 311] on link "Ctrl 6 Separador" at bounding box center [464, 312] width 67 height 12
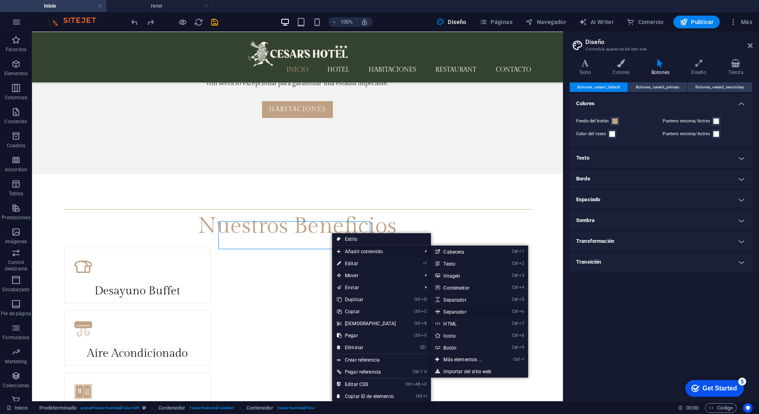
select select "%"
select select "px"
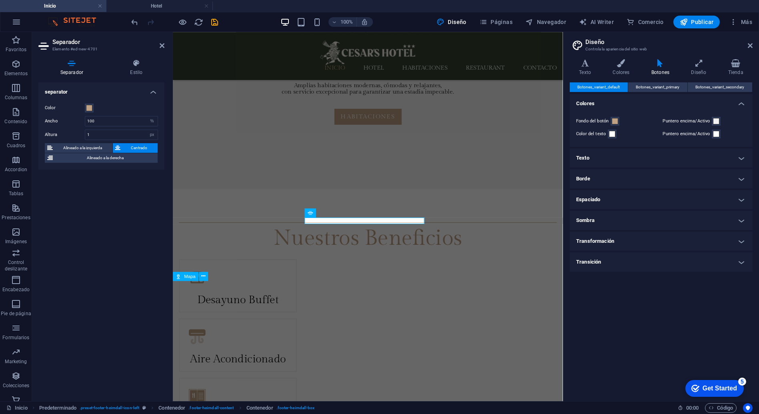
scroll to position [1734, 0]
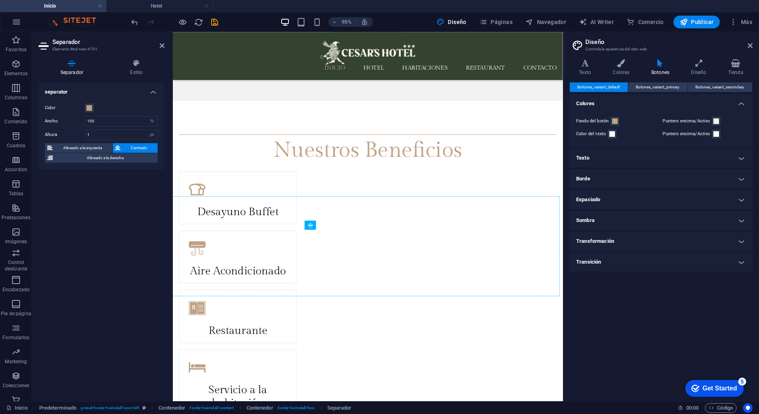
drag, startPoint x: 415, startPoint y: 254, endPoint x: 415, endPoint y: 259, distance: 4.8
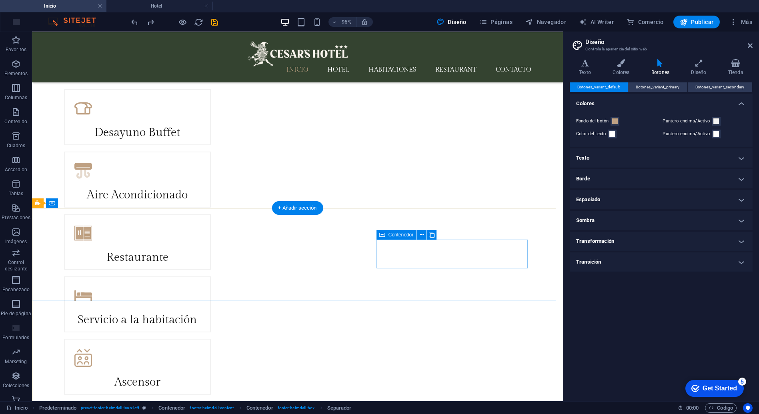
scroll to position [1641, 0]
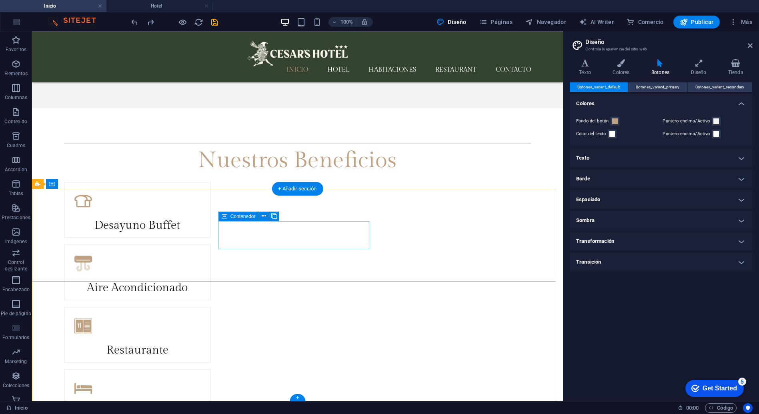
select select "px"
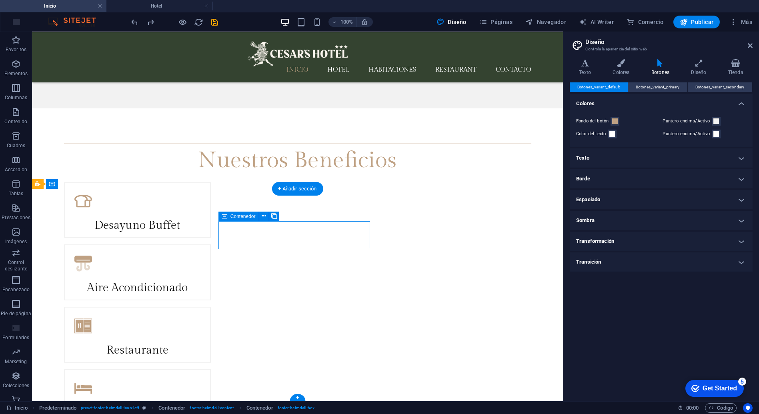
select select "px"
drag, startPoint x: 341, startPoint y: 236, endPoint x: 340, endPoint y: 244, distance: 8.0
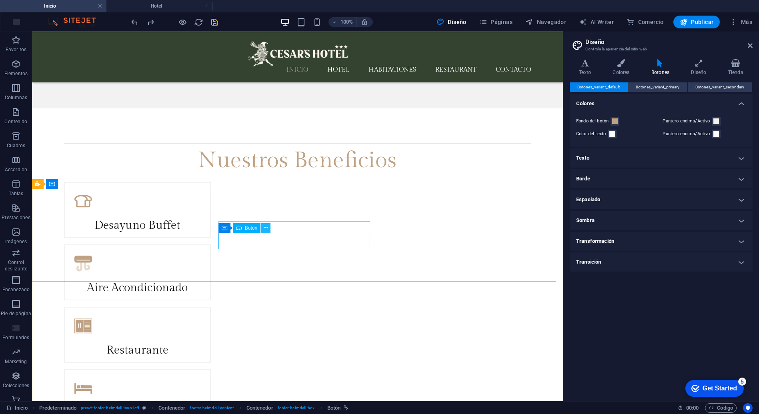
click at [268, 227] on button at bounding box center [266, 228] width 10 height 10
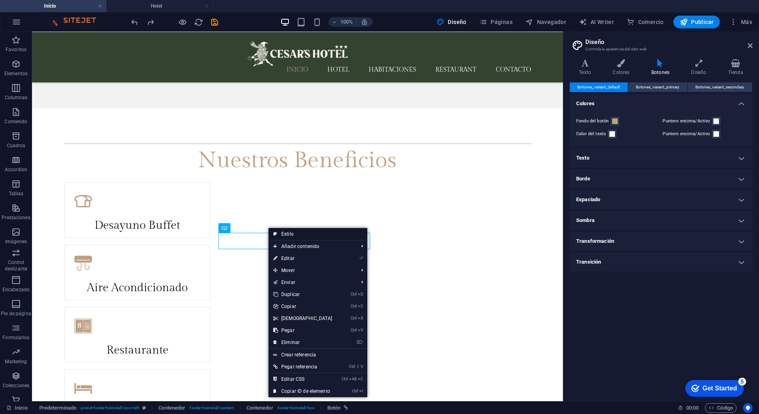
click at [288, 237] on link "Estilo" at bounding box center [318, 234] width 99 height 12
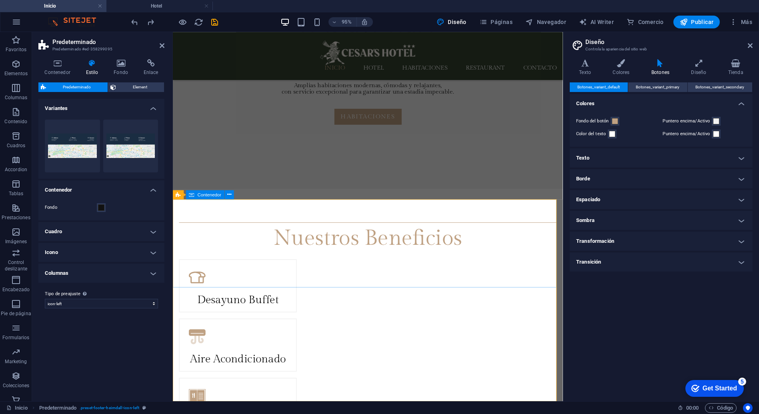
scroll to position [1734, 0]
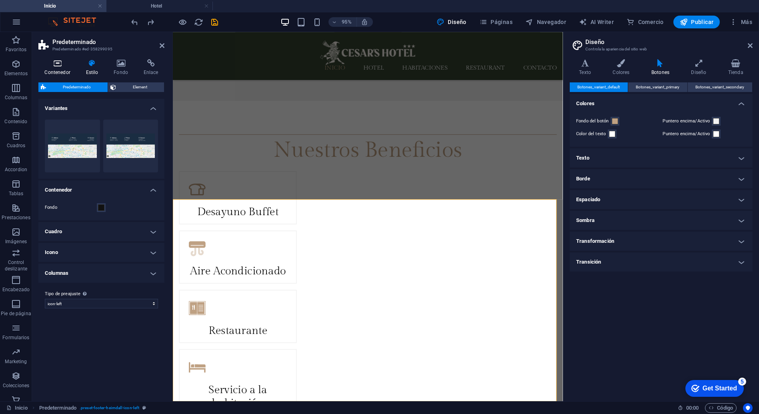
click at [53, 64] on icon at bounding box center [57, 63] width 38 height 8
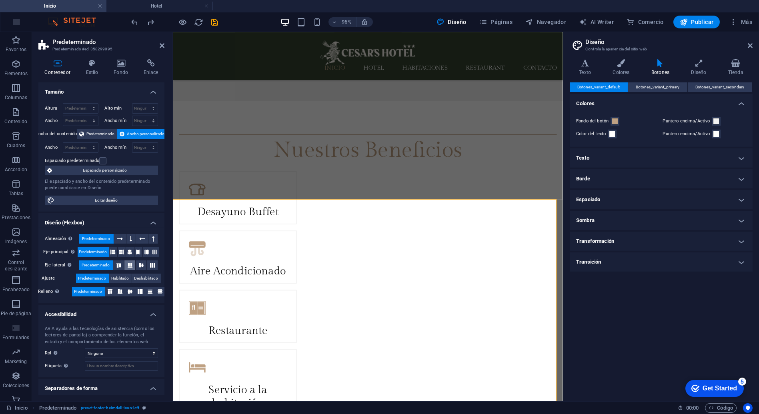
click at [132, 263] on icon at bounding box center [130, 265] width 10 height 5
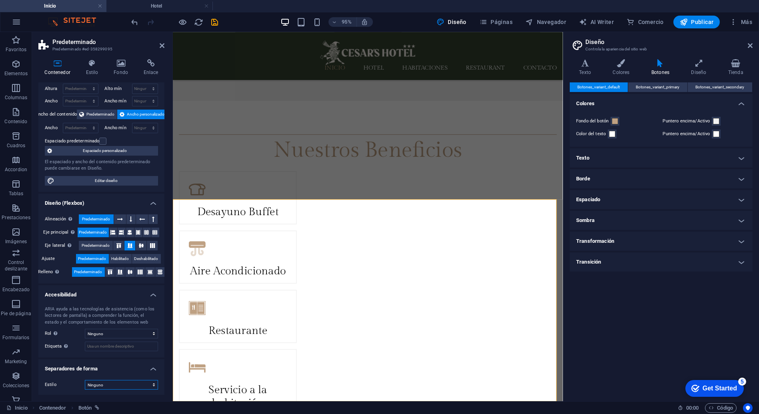
click at [120, 384] on select "Ninguno Triángulo Cuadrado Diagonal Polígono 1 Polígono 2 Zigzag Múltiples zigz…" at bounding box center [121, 385] width 73 height 10
click at [85, 380] on select "Ninguno Triángulo Cuadrado Diagonal Polígono 1 Polígono 2 Zigzag Múltiples zigz…" at bounding box center [121, 385] width 73 height 10
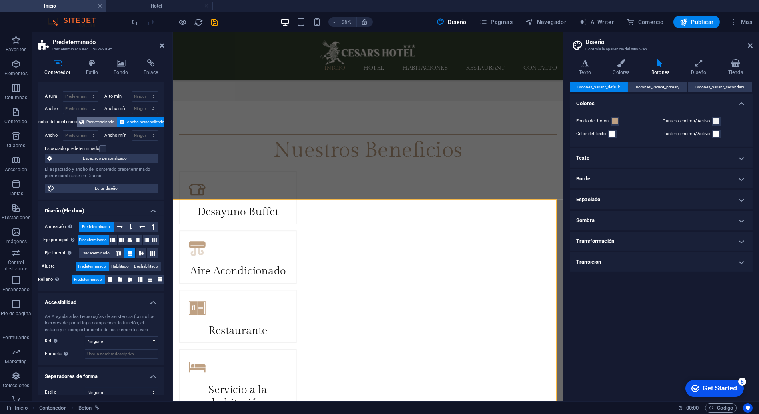
scroll to position [0, 0]
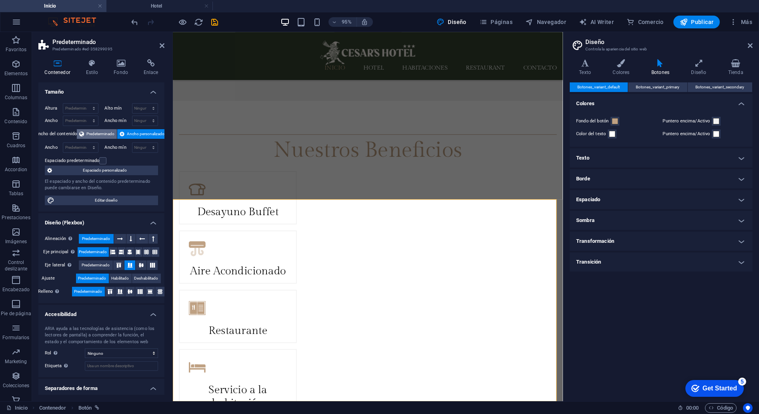
click at [104, 132] on span "Predeterminado" at bounding box center [100, 134] width 28 height 10
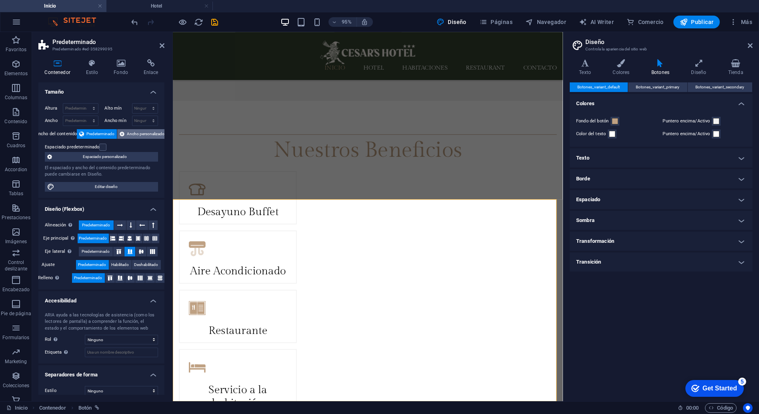
click at [140, 132] on span "Ancho personalizado" at bounding box center [146, 134] width 38 height 10
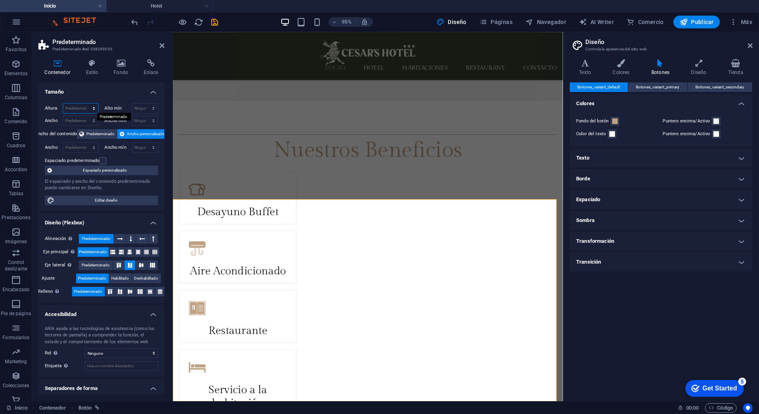
click at [92, 107] on select "Predeterminado px rem % vh vw" at bounding box center [80, 109] width 35 height 10
select select "px"
click at [86, 104] on select "Predeterminado px rem % vh vw" at bounding box center [80, 109] width 35 height 10
click at [81, 108] on input "532" at bounding box center [80, 109] width 35 height 10
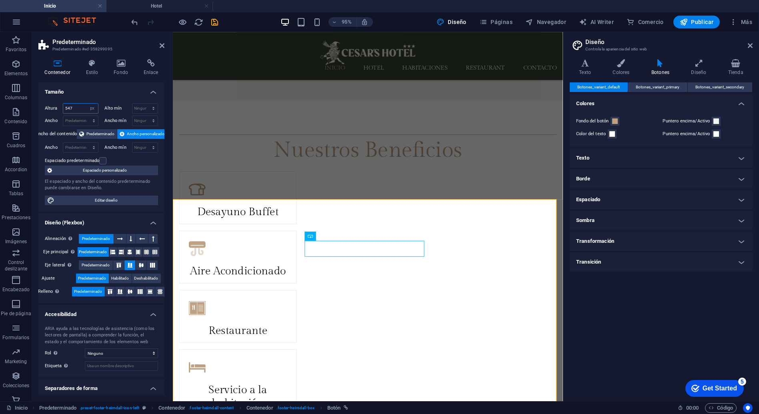
click at [72, 110] on input "547" at bounding box center [80, 109] width 35 height 10
type input "563"
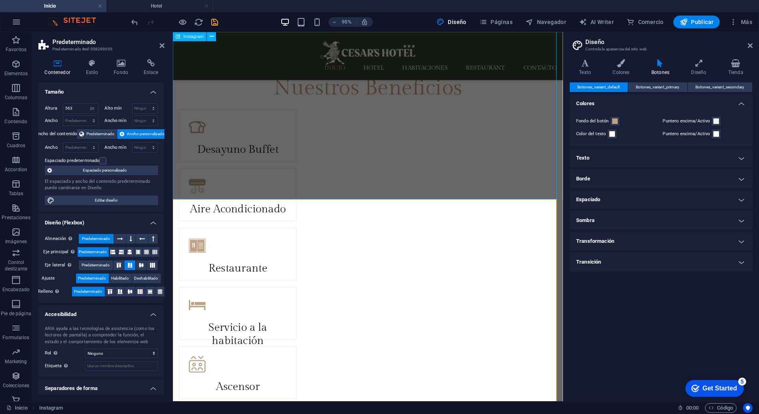
scroll to position [1649, 0]
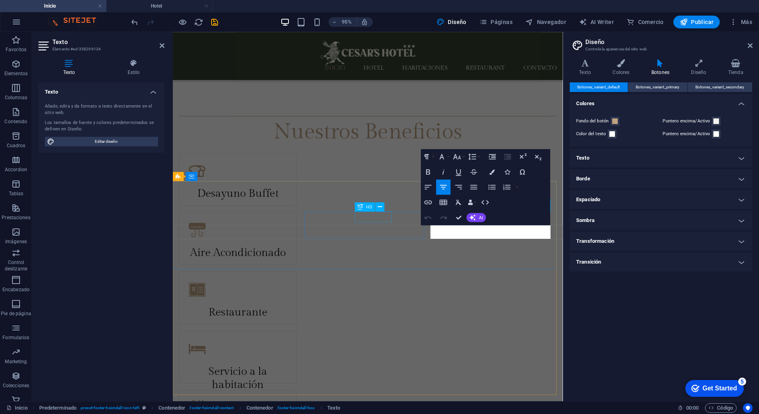
scroll to position [1746, 0]
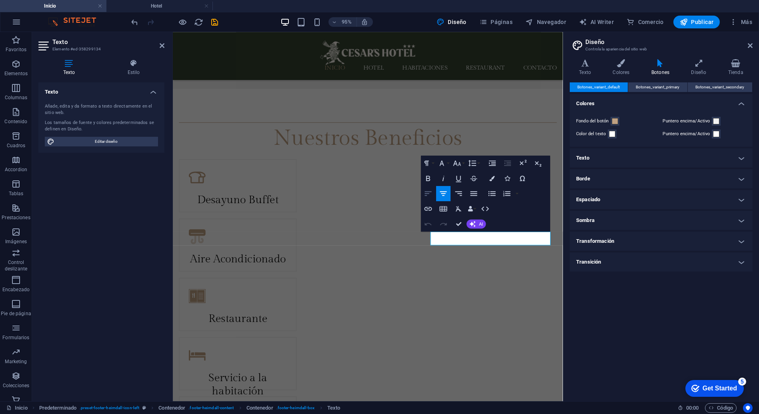
click at [431, 191] on icon "button" at bounding box center [428, 193] width 9 height 9
click at [442, 191] on icon "button" at bounding box center [443, 193] width 7 height 4
click at [109, 138] on span "Editar diseño" at bounding box center [106, 142] width 99 height 10
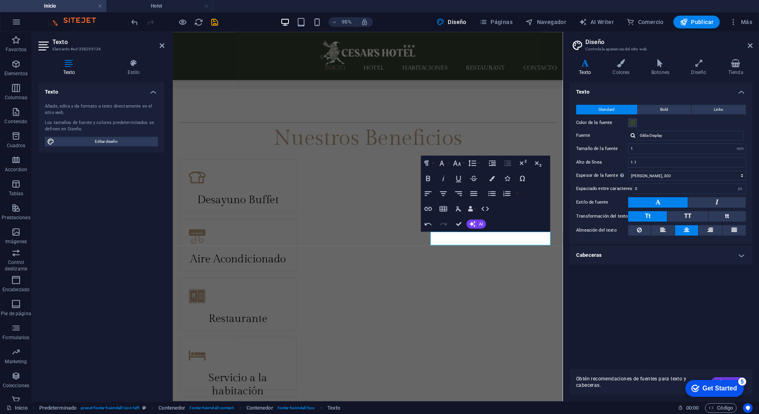
click at [664, 248] on h4 "Cabeceras" at bounding box center [661, 255] width 183 height 19
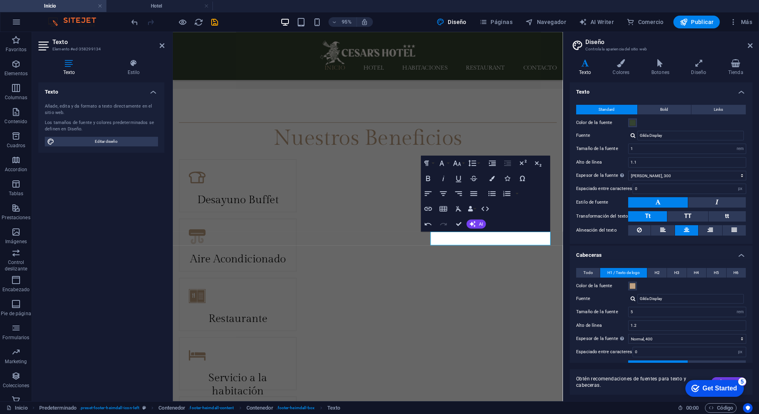
click at [664, 248] on h4 "Cabeceras" at bounding box center [661, 253] width 183 height 14
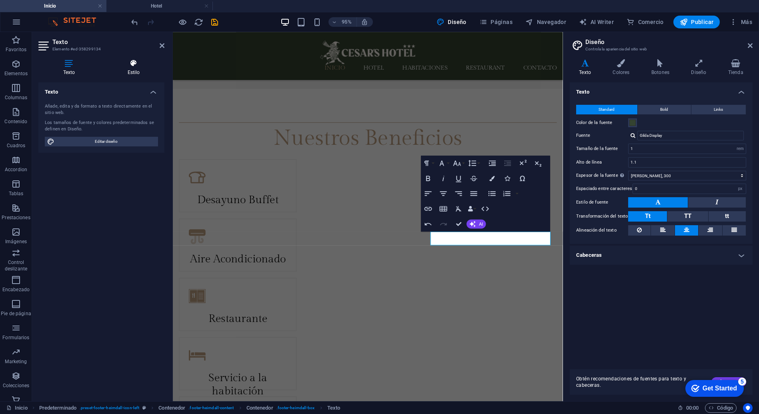
click at [124, 61] on icon at bounding box center [134, 63] width 62 height 8
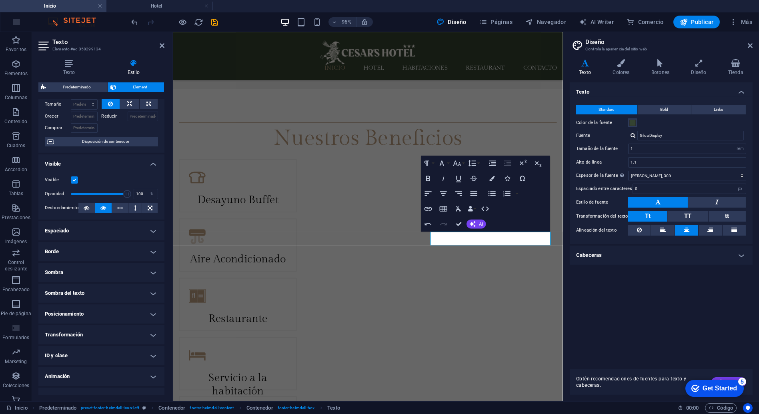
scroll to position [48, 0]
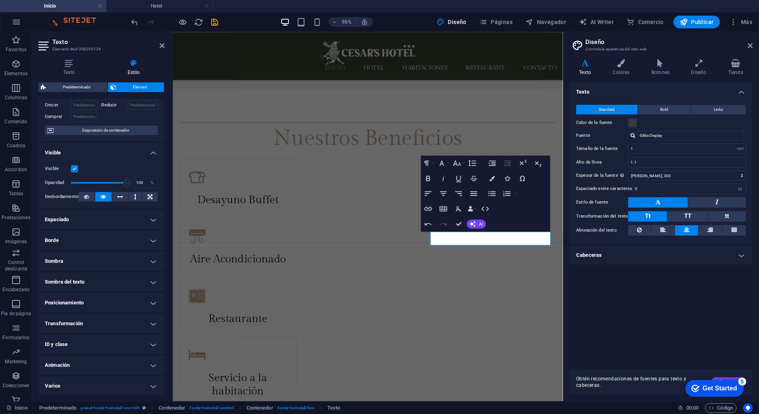
click at [151, 223] on h4 "Espaciado" at bounding box center [101, 219] width 126 height 19
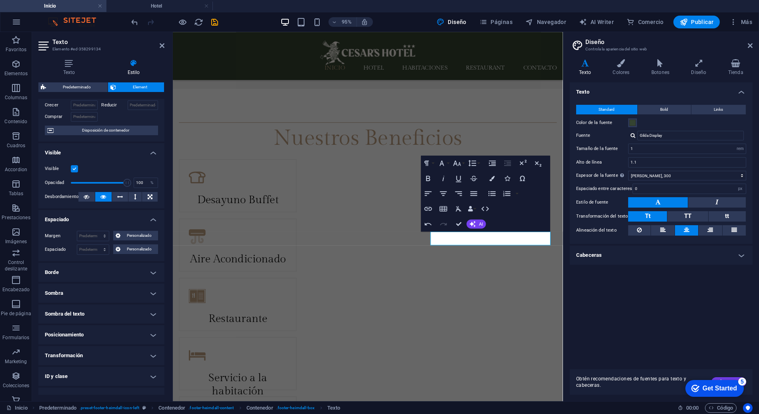
click at [150, 221] on h4 "Espaciado" at bounding box center [101, 217] width 126 height 14
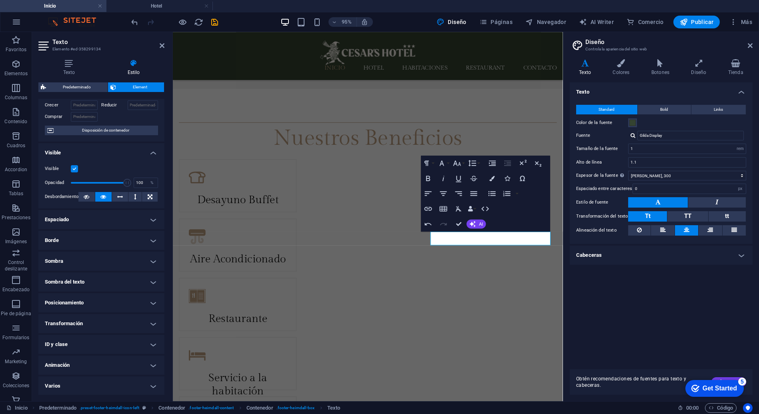
click at [152, 238] on h4 "Borde" at bounding box center [101, 240] width 126 height 19
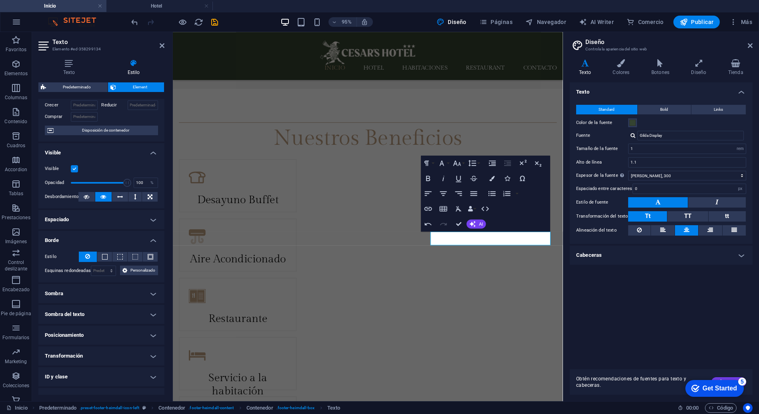
click at [152, 238] on h4 "Borde" at bounding box center [101, 238] width 126 height 14
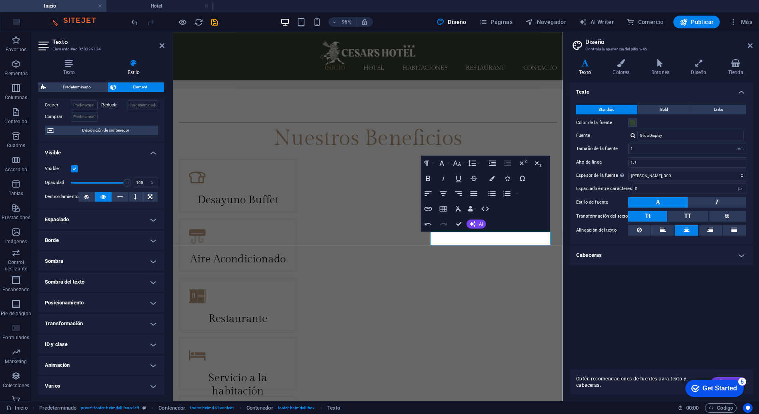
click at [148, 255] on h4 "Sombra" at bounding box center [101, 261] width 126 height 19
click at [148, 255] on h4 "Sombra" at bounding box center [101, 259] width 126 height 14
click at [147, 282] on h4 "Sombra del texto" at bounding box center [101, 282] width 126 height 19
click at [147, 282] on h4 "Sombra del texto" at bounding box center [101, 280] width 126 height 14
click at [147, 303] on h4 "Posicionamiento" at bounding box center [101, 302] width 126 height 19
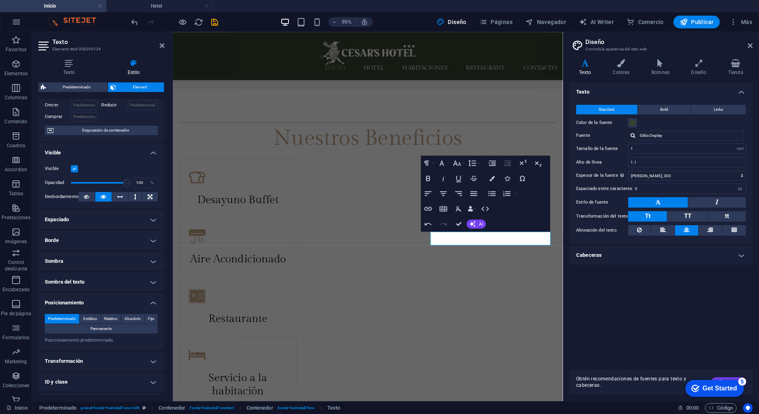
click at [147, 303] on h4 "Posicionamiento" at bounding box center [101, 300] width 126 height 14
click at [147, 327] on h4 "Transformación" at bounding box center [101, 323] width 126 height 19
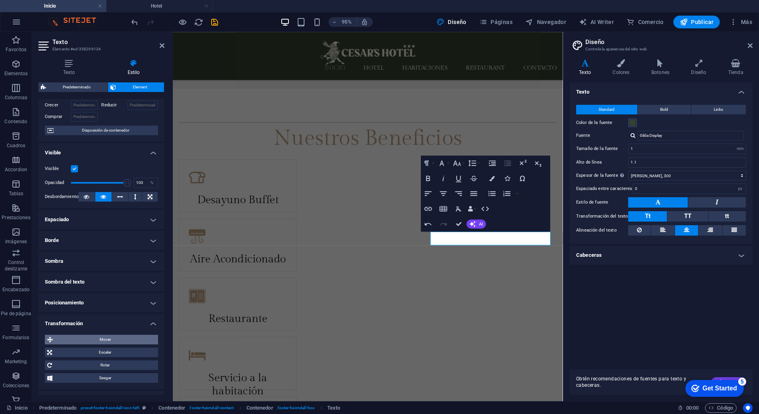
click at [121, 338] on span "Mover" at bounding box center [105, 340] width 100 height 10
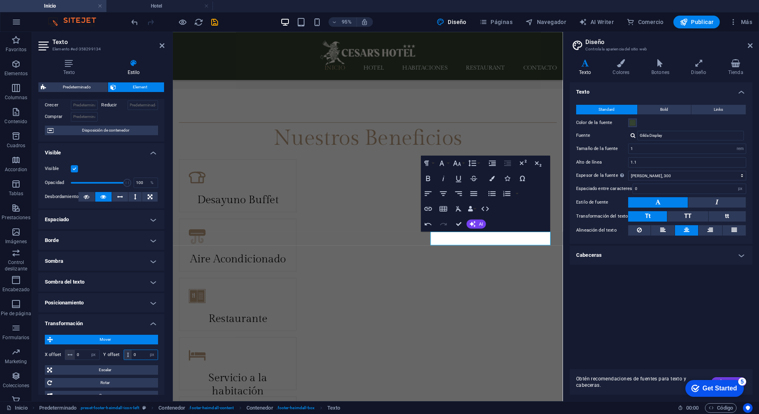
click at [140, 357] on input "0" at bounding box center [145, 355] width 26 height 10
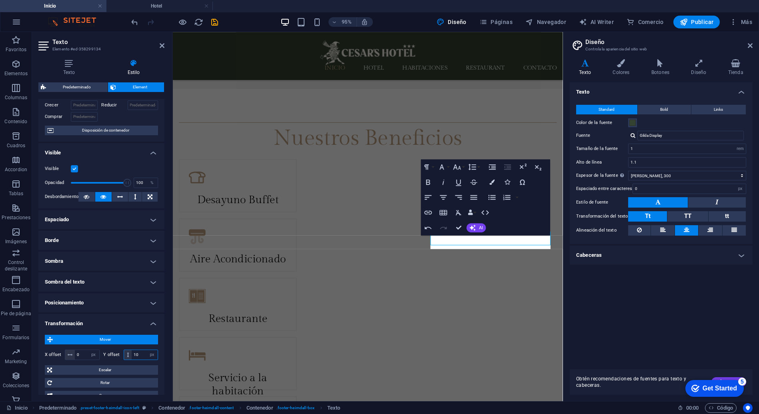
type input "10"
click at [161, 329] on div "Mover X offset 0 px rem % em vh vw Y offset 10 px rem % em vh vw Escalar Zoom 1…" at bounding box center [101, 368] width 126 height 78
click at [163, 327] on div "Diseño La forma en la que este elemento se expande en la disposición (Flexbox).…" at bounding box center [101, 247] width 126 height 296
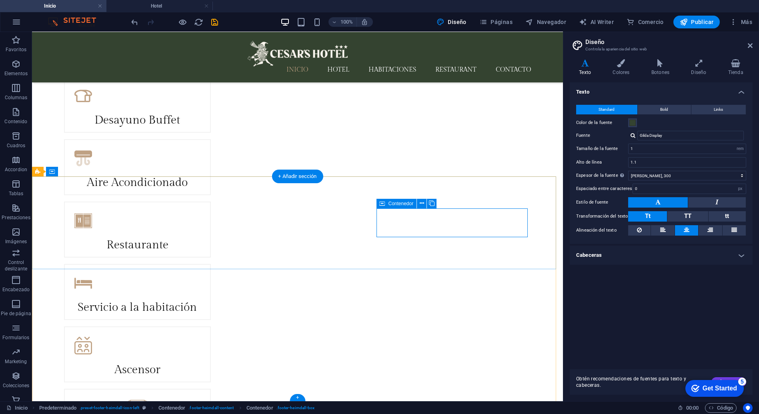
scroll to position [1653, 0]
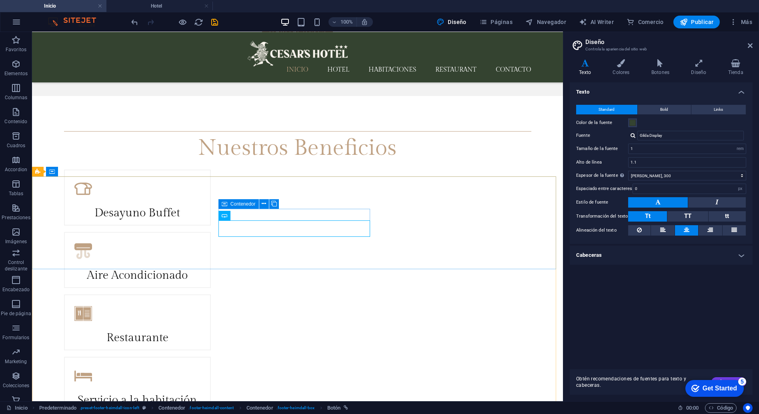
click at [225, 215] on icon at bounding box center [225, 216] width 6 height 10
click at [236, 215] on icon at bounding box center [239, 216] width 6 height 10
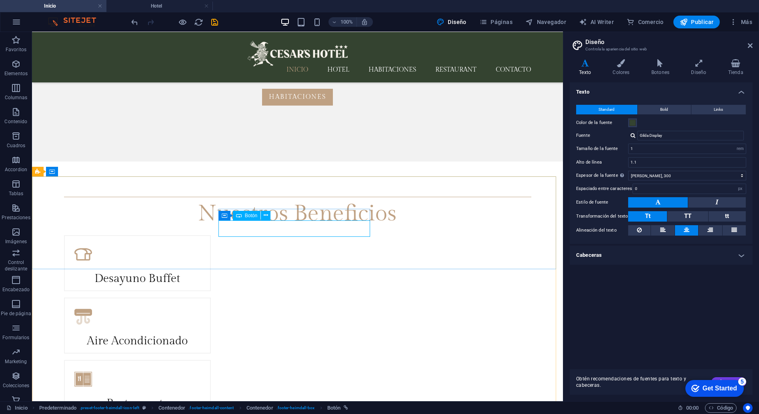
select select "px"
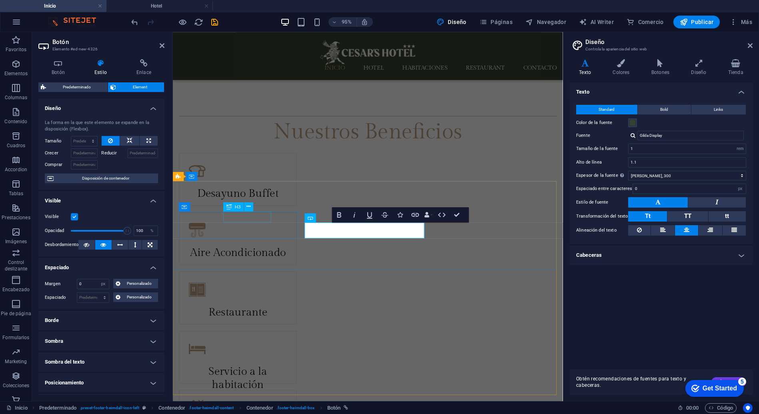
scroll to position [1746, 0]
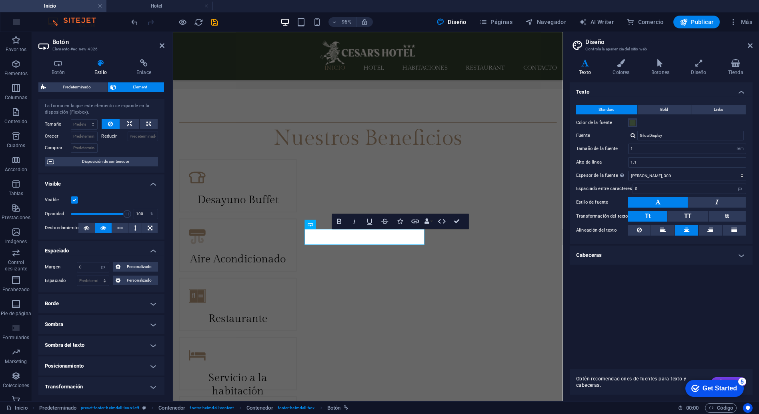
scroll to position [44, 0]
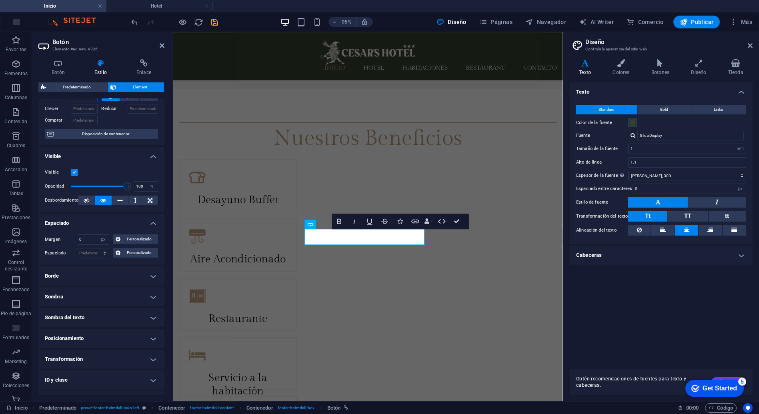
click at [109, 337] on h4 "Posicionamiento" at bounding box center [101, 338] width 126 height 19
click at [103, 279] on h4 "Borde" at bounding box center [101, 276] width 126 height 19
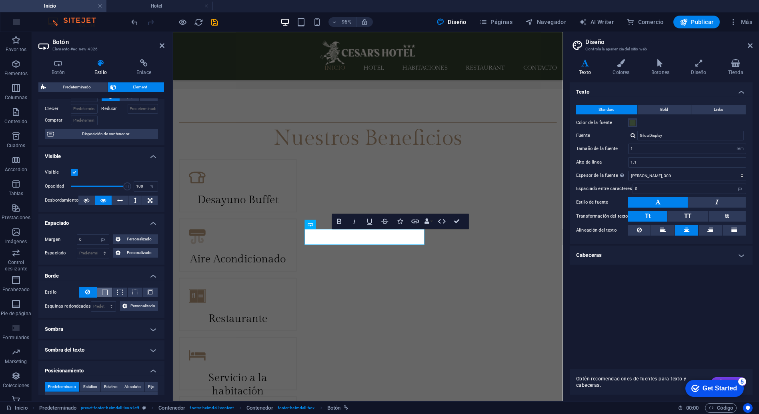
click at [106, 294] on span at bounding box center [105, 293] width 6 height 6
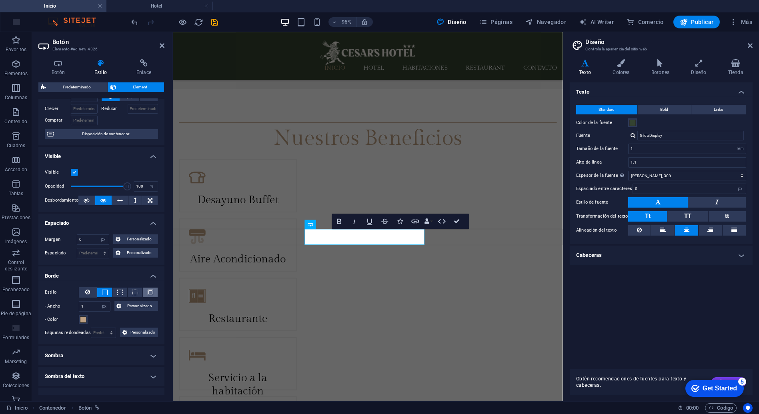
click at [145, 294] on button at bounding box center [150, 293] width 15 height 10
click at [94, 303] on input "1" at bounding box center [94, 307] width 31 height 10
type input "13"
click at [132, 278] on h4 "Borde" at bounding box center [101, 274] width 126 height 14
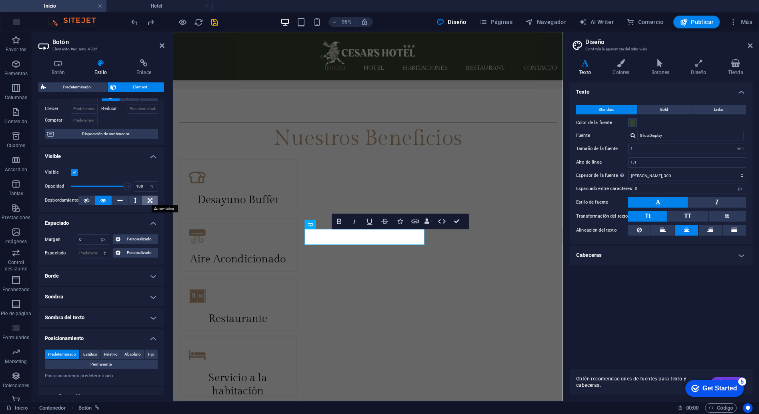
click at [152, 199] on button at bounding box center [150, 201] width 16 height 10
click at [150, 202] on icon at bounding box center [150, 201] width 5 height 10
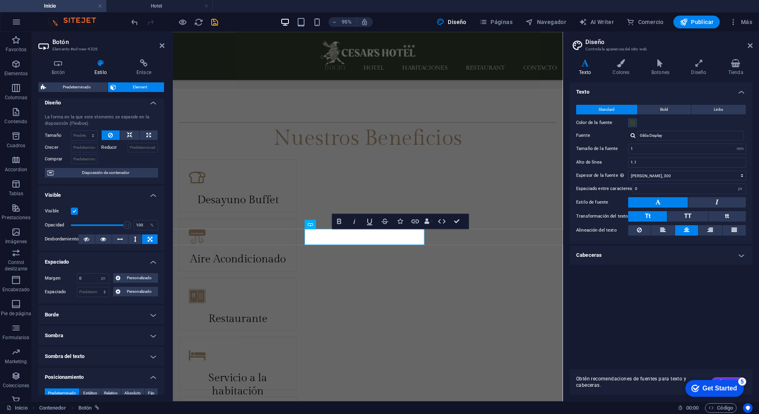
scroll to position [0, 0]
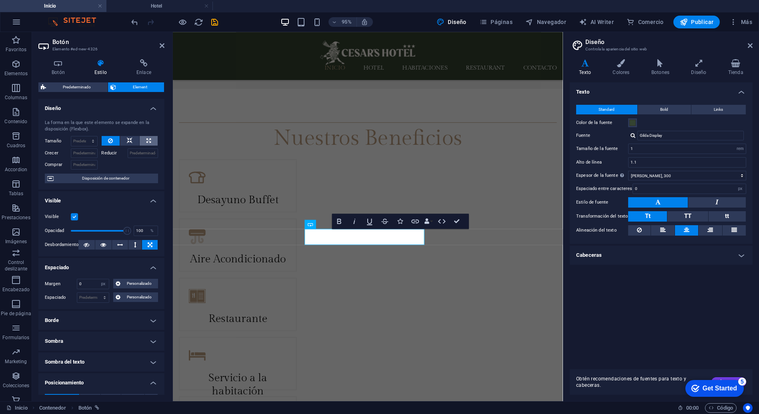
click at [154, 136] on button at bounding box center [149, 141] width 18 height 10
type input "100"
select select "%"
click at [128, 141] on icon at bounding box center [130, 141] width 6 height 10
select select "DISABLED_OPTION_VALUE"
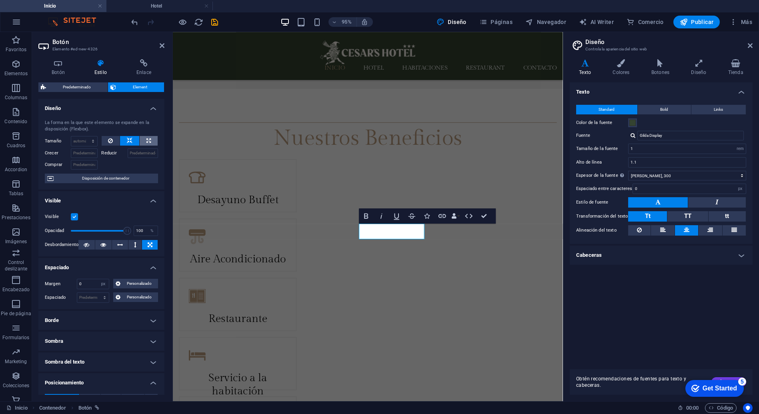
type input "100"
select select "%"
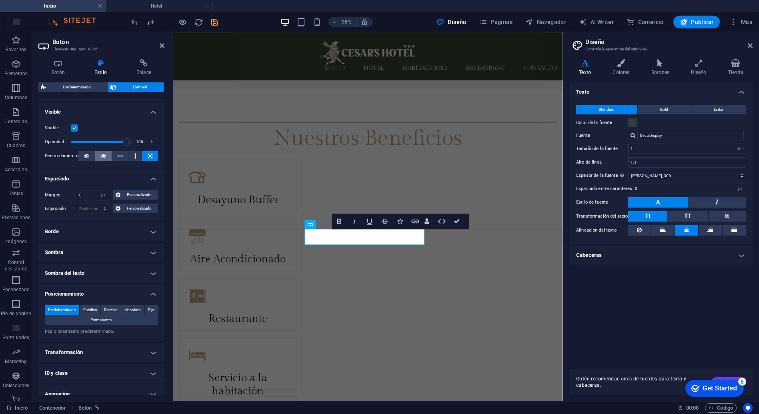
scroll to position [118, 0]
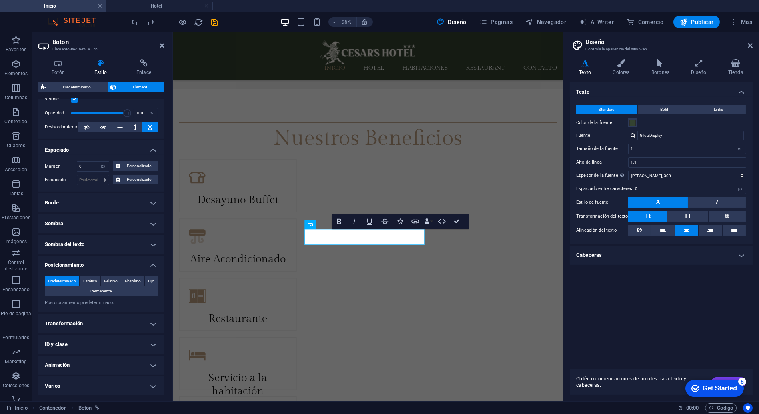
click at [99, 321] on h4 "Transformación" at bounding box center [101, 323] width 126 height 19
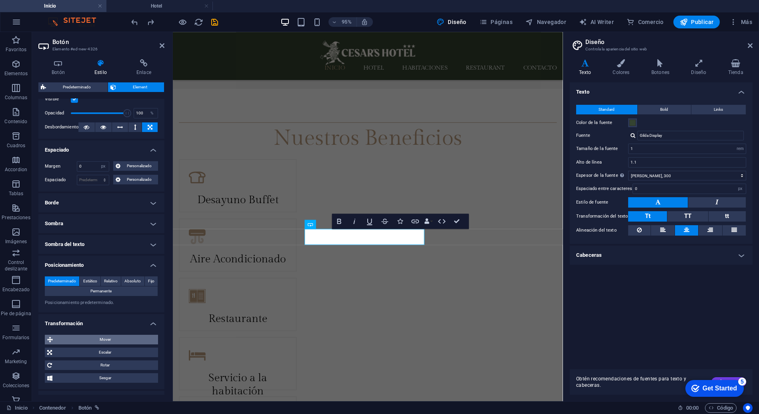
click at [118, 340] on span "Mover" at bounding box center [105, 340] width 100 height 10
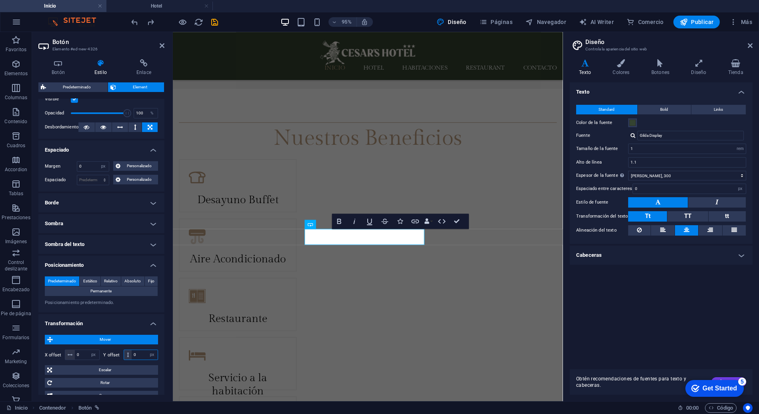
drag, startPoint x: 136, startPoint y: 353, endPoint x: 132, endPoint y: 354, distance: 4.1
click at [132, 354] on input "0" at bounding box center [145, 355] width 26 height 10
type input "12"
click at [160, 311] on div "Predeterminado Estático Relativo Absoluto Fijo Permanente Índice Z Define el or…" at bounding box center [101, 291] width 126 height 43
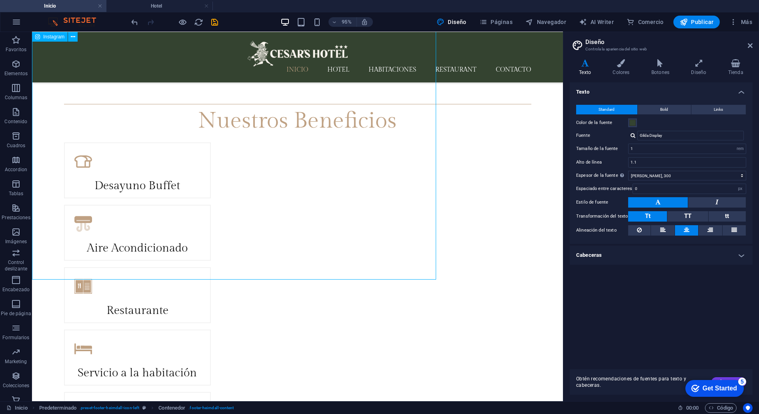
scroll to position [1653, 0]
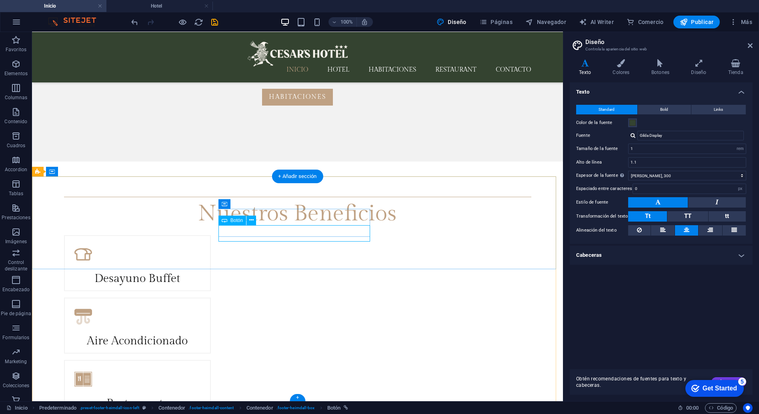
select select "%"
select select "px"
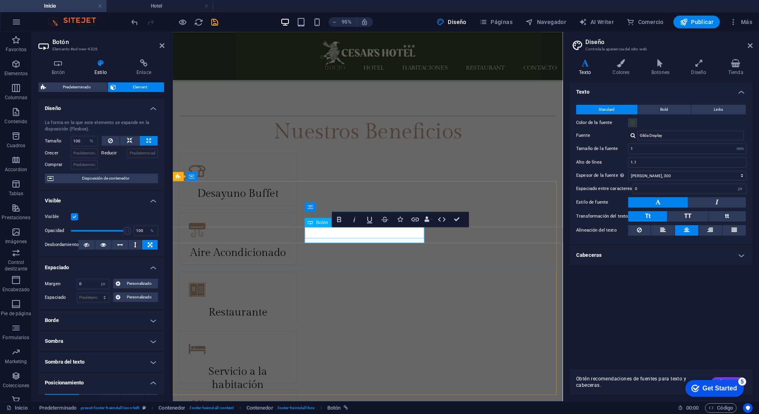
scroll to position [1746, 0]
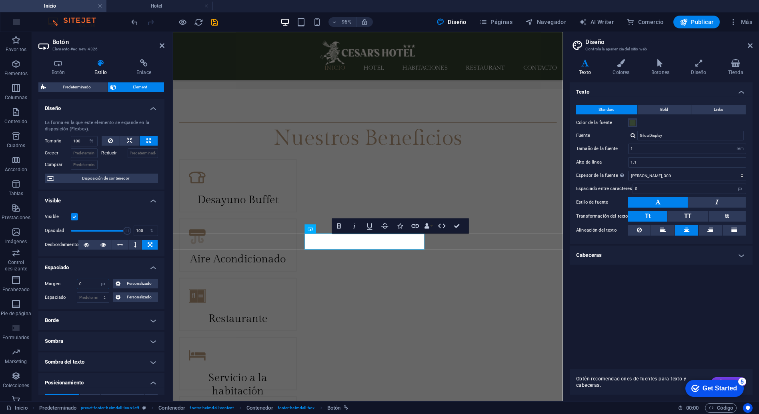
click at [93, 283] on input "0" at bounding box center [93, 284] width 32 height 10
type input "8"
click at [127, 205] on h4 "Visible" at bounding box center [101, 198] width 126 height 14
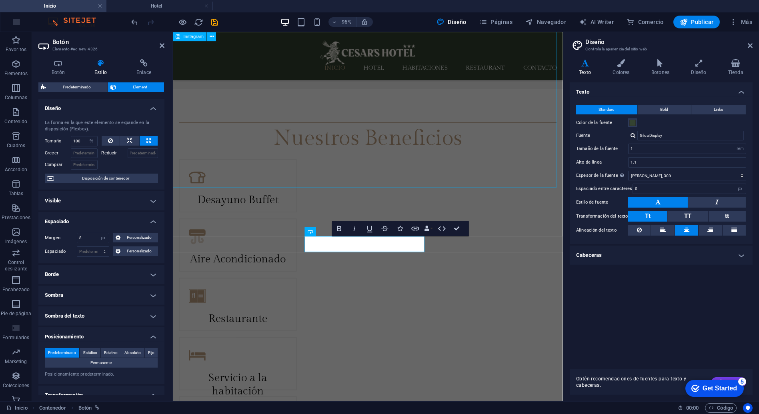
drag, startPoint x: 408, startPoint y: 211, endPoint x: 261, endPoint y: 149, distance: 159.2
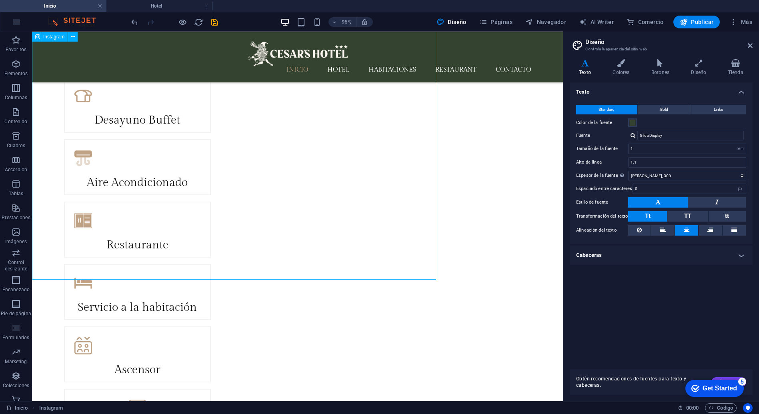
scroll to position [1653, 0]
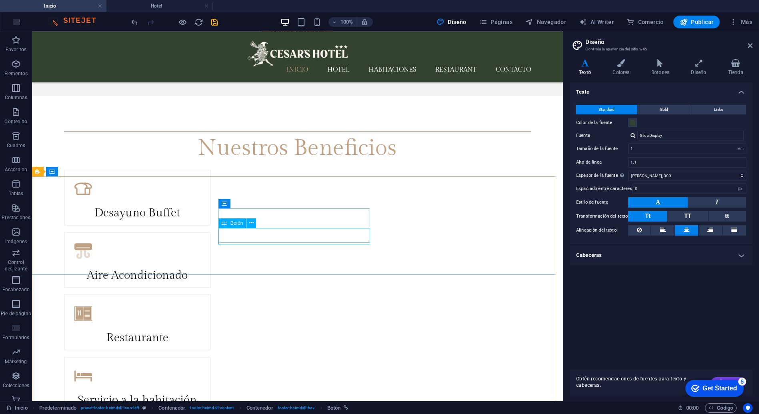
click at [227, 224] on icon at bounding box center [225, 224] width 6 height 10
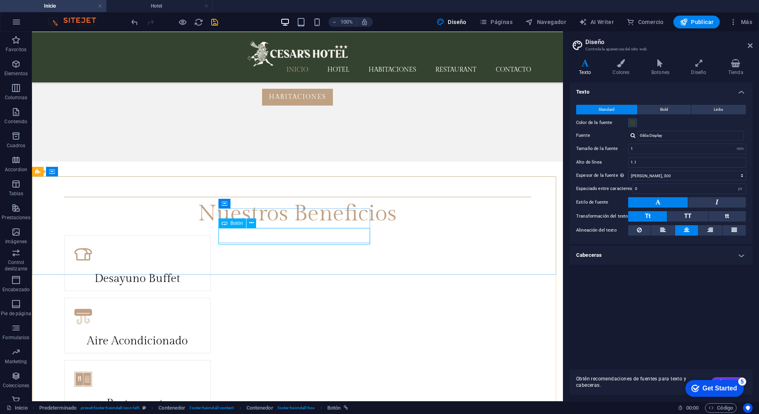
select select "%"
select select "px"
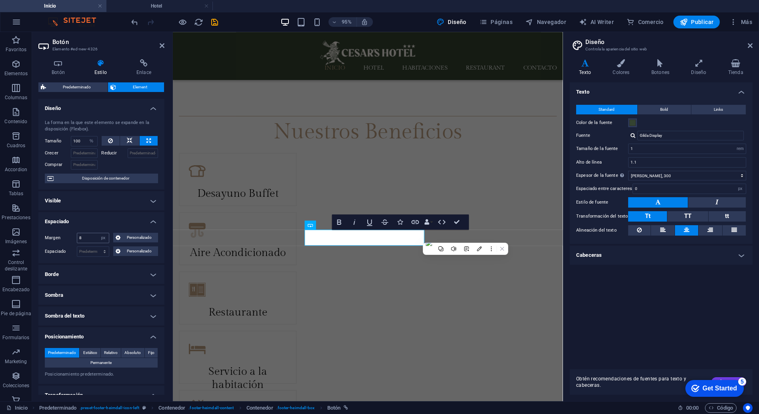
scroll to position [1746, 0]
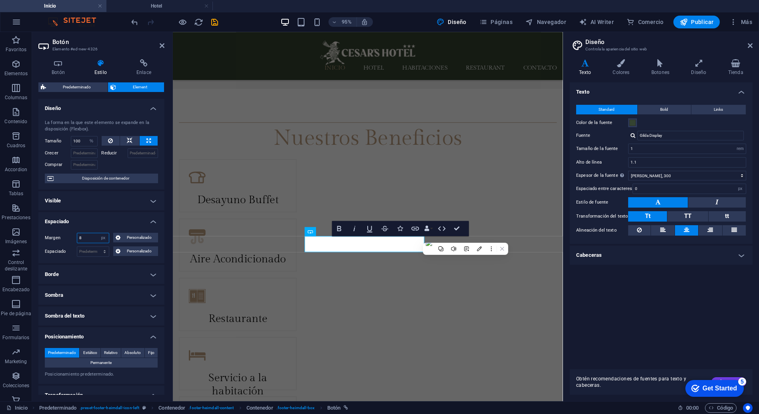
click at [86, 239] on input "8" at bounding box center [93, 238] width 32 height 10
type input "3"
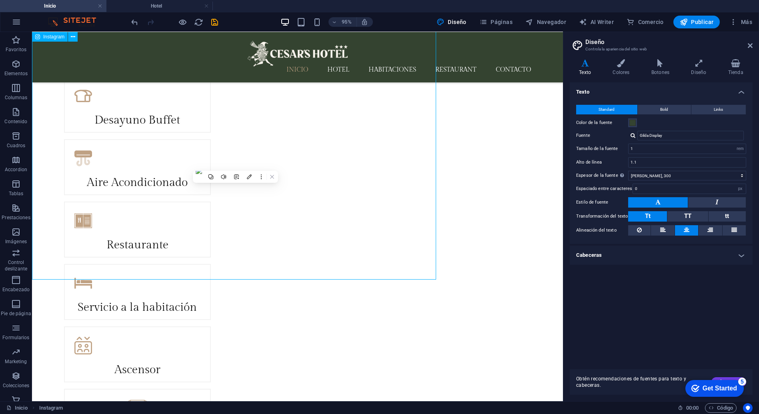
scroll to position [1653, 0]
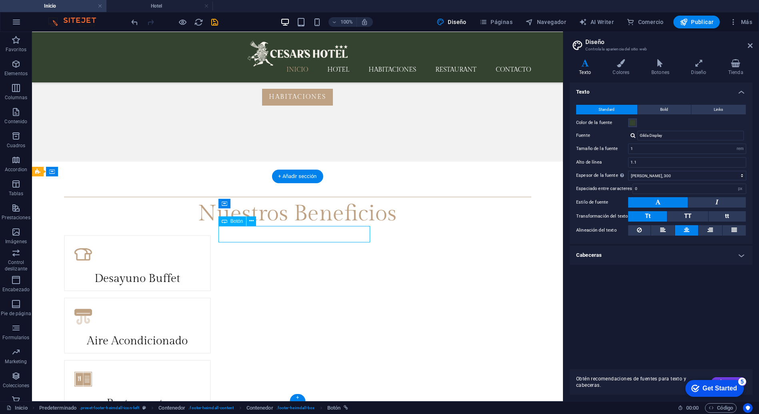
select select "%"
select select "px"
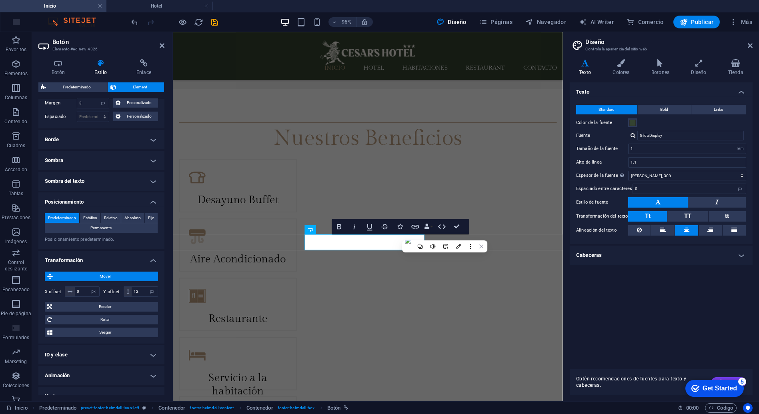
scroll to position [145, 0]
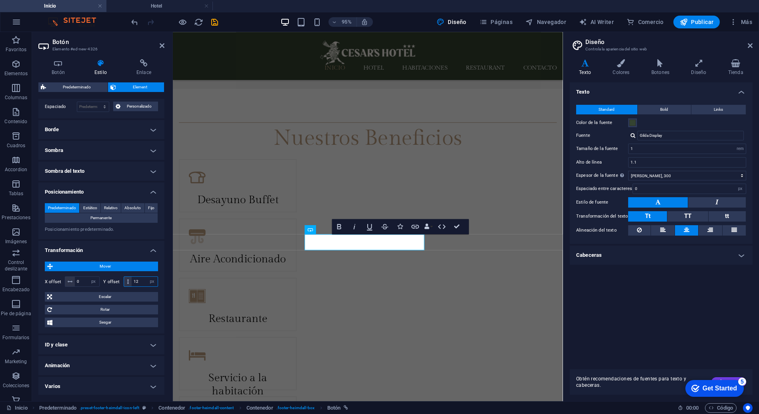
click at [140, 281] on input "12" at bounding box center [145, 282] width 26 height 10
type input "8"
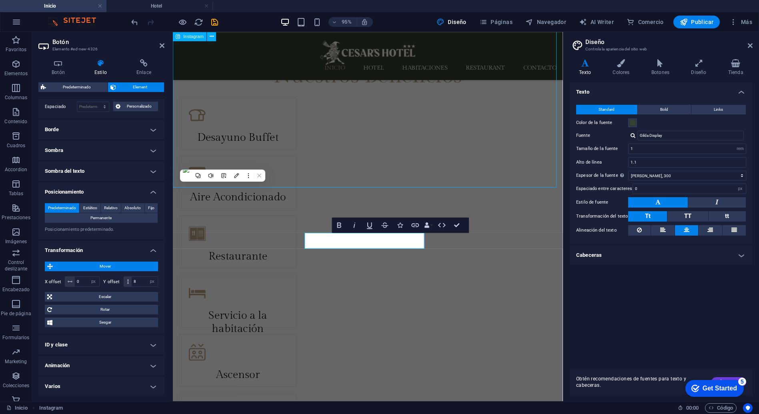
scroll to position [1653, 0]
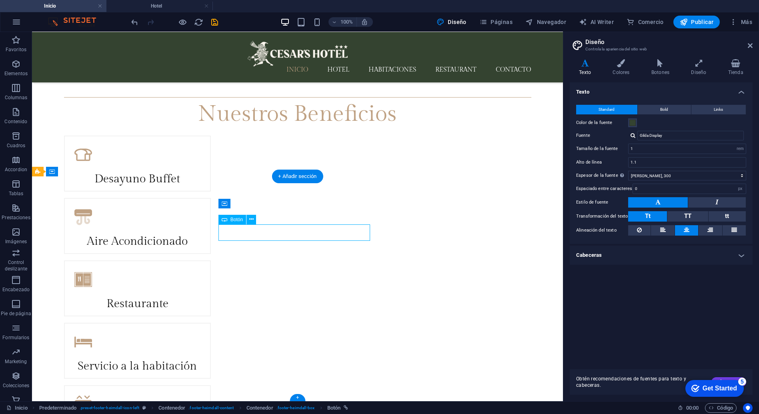
select select "%"
select select "px"
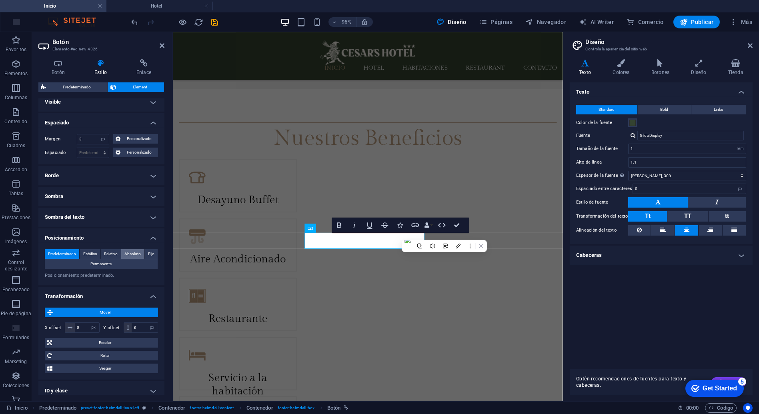
scroll to position [0, 0]
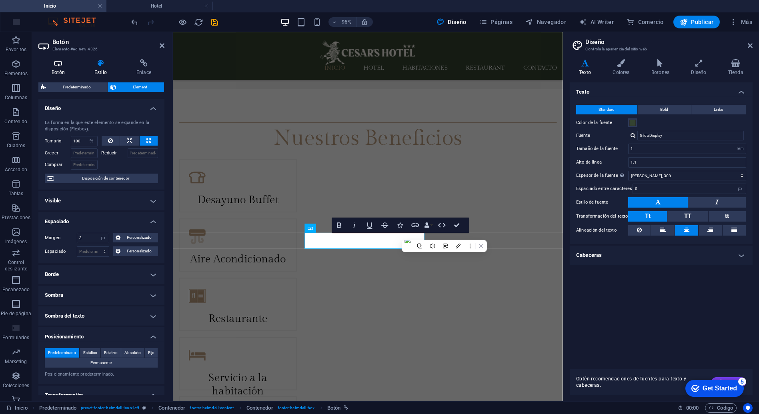
click at [71, 71] on h4 "Botón" at bounding box center [59, 67] width 43 height 17
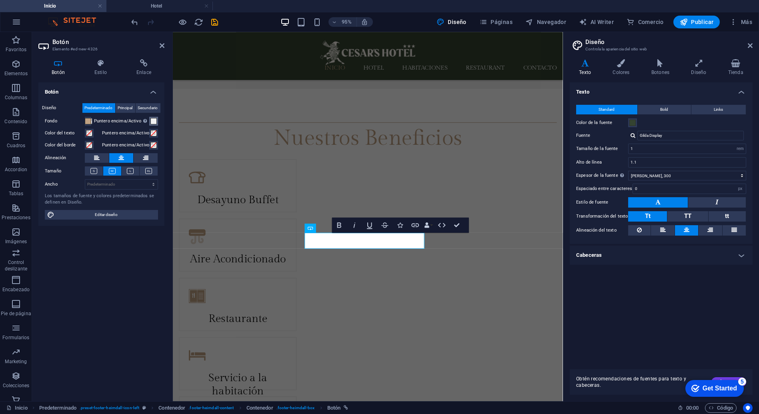
click at [155, 122] on span at bounding box center [153, 121] width 6 height 6
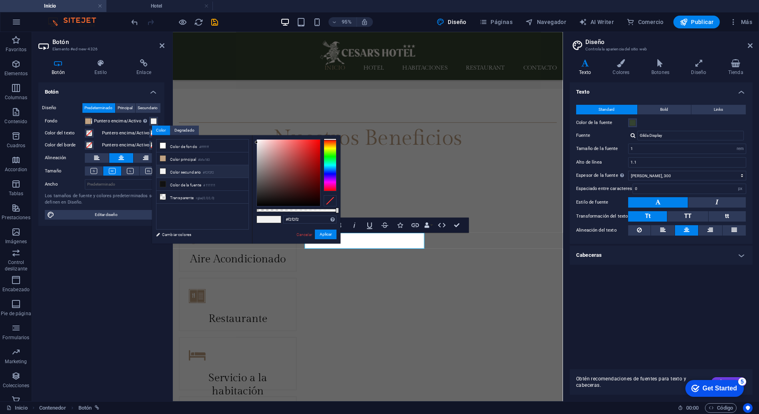
click at [269, 221] on span at bounding box center [275, 219] width 12 height 7
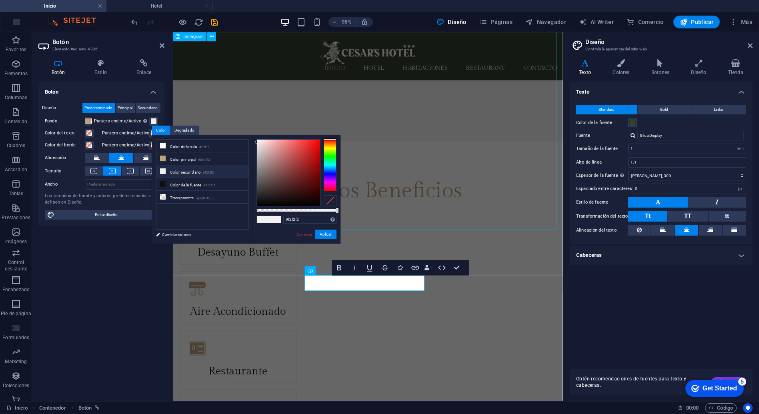
scroll to position [1701, 0]
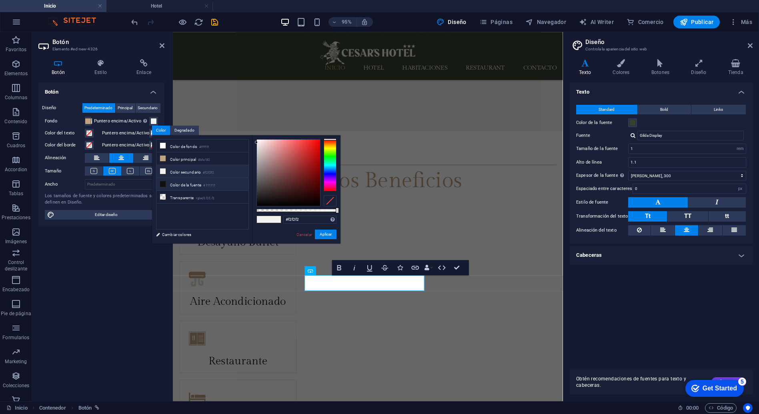
click at [210, 186] on small "#111111" at bounding box center [209, 186] width 12 height 6
type input "#111111"
click at [328, 235] on button "Aplicar" at bounding box center [326, 235] width 22 height 10
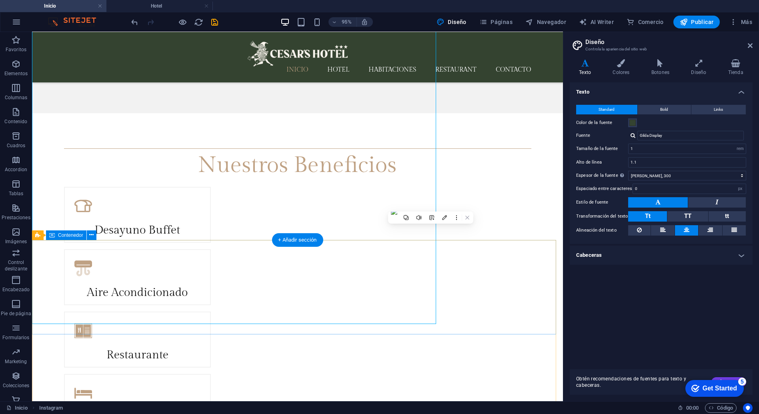
scroll to position [1617, 0]
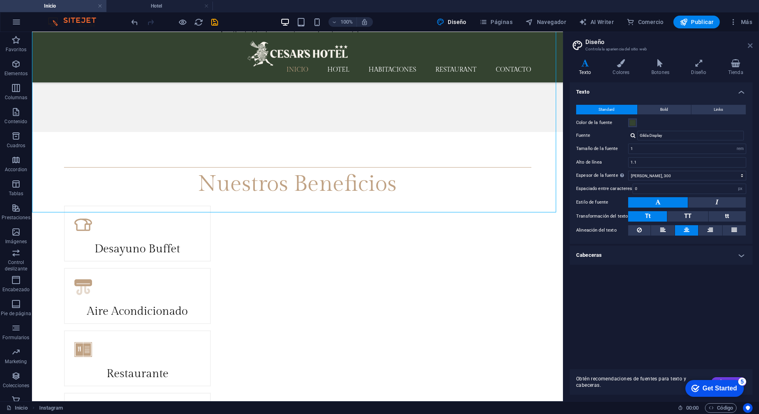
click at [751, 43] on icon at bounding box center [750, 45] width 5 height 6
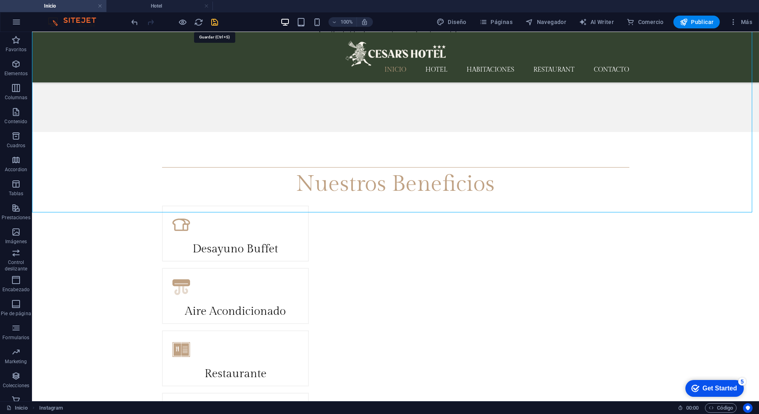
click at [212, 22] on icon "save" at bounding box center [215, 22] width 9 height 9
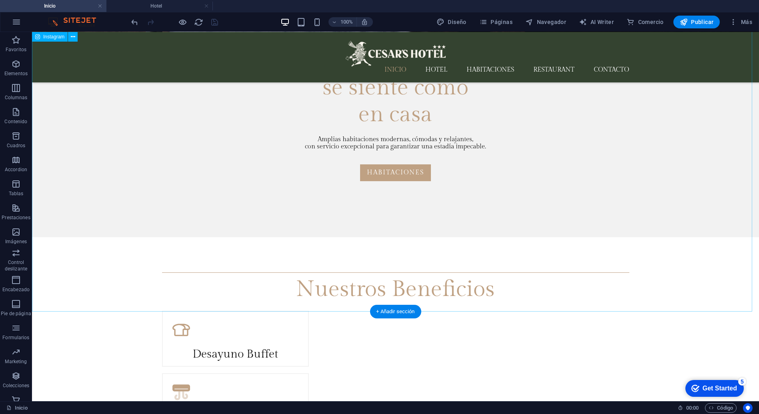
scroll to position [1653, 0]
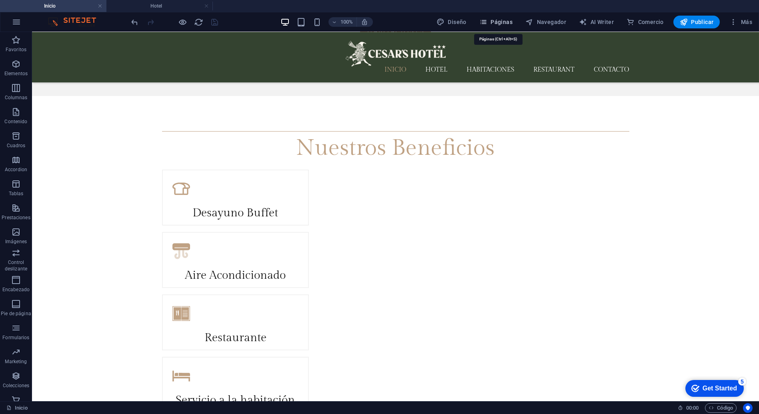
click at [493, 22] on span "Páginas" at bounding box center [496, 22] width 33 height 8
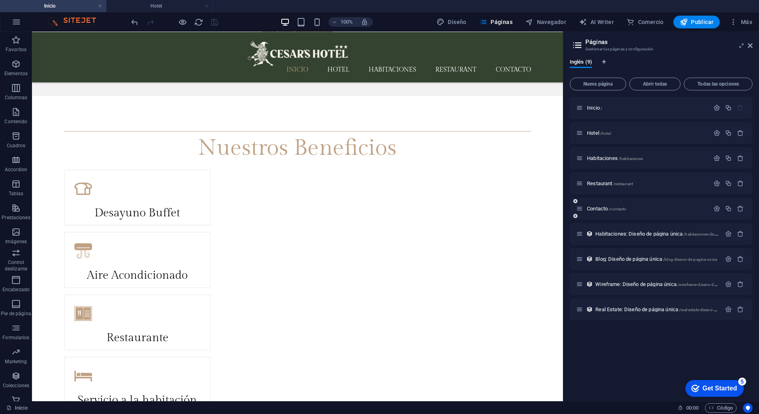
click at [606, 213] on div "Contacto /contacto" at bounding box center [661, 209] width 183 height 22
click at [612, 205] on div "Contacto /contacto" at bounding box center [642, 208] width 133 height 9
click at [610, 207] on span "/contacto" at bounding box center [618, 209] width 18 height 4
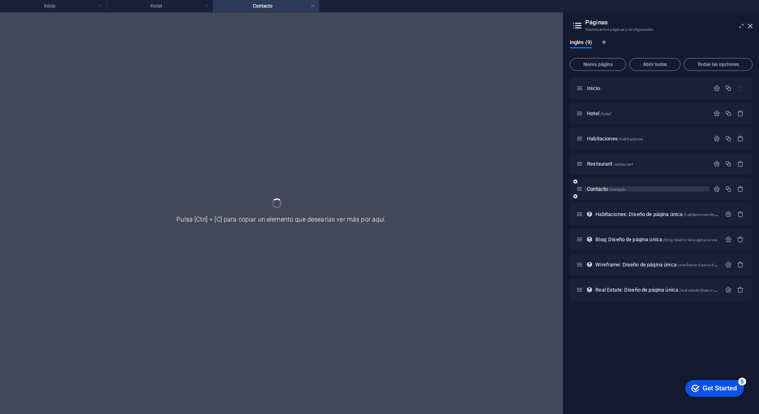
scroll to position [0, 0]
click at [751, 26] on icon at bounding box center [750, 26] width 5 height 6
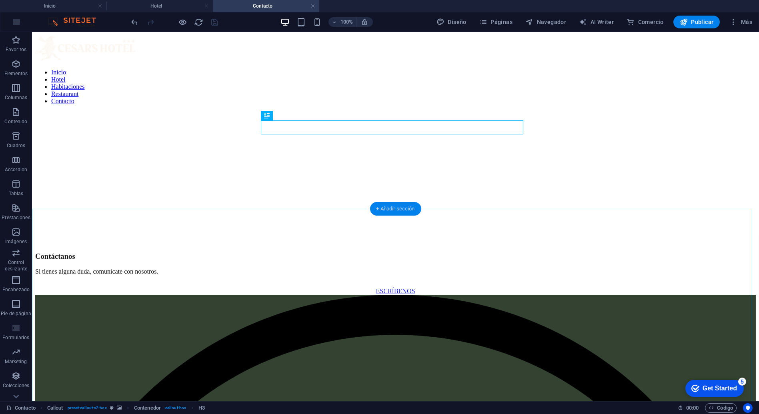
click at [388, 213] on div "+ Añadir sección" at bounding box center [395, 209] width 51 height 14
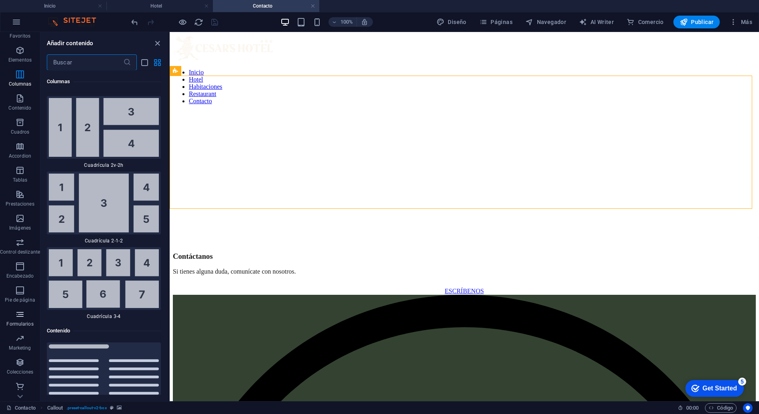
scroll to position [14, 0]
click at [15, 338] on icon "button" at bounding box center [20, 338] width 10 height 10
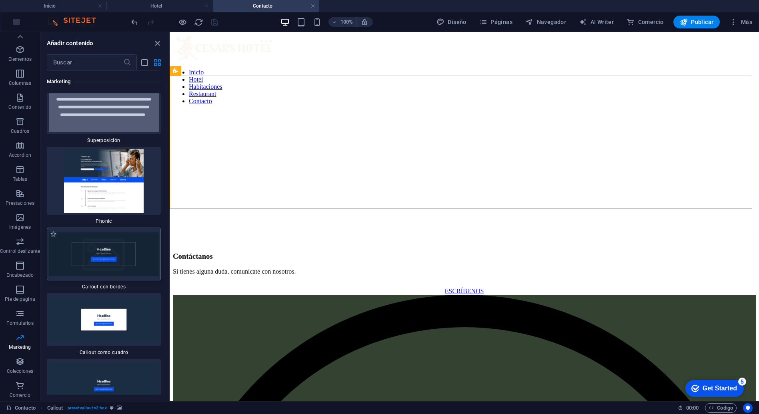
scroll to position [13146, 0]
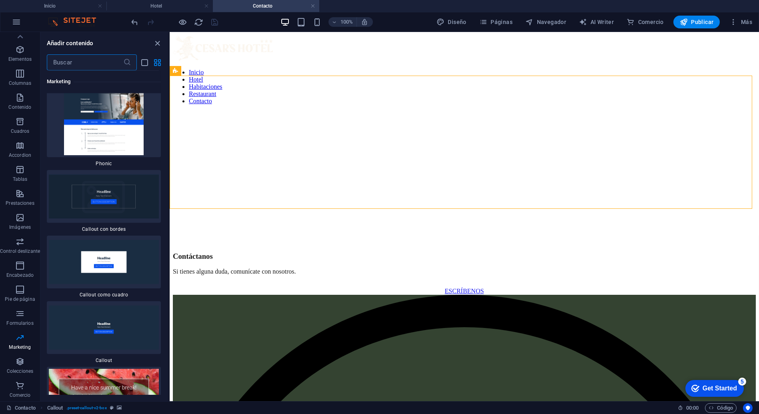
click at [63, 59] on input "text" at bounding box center [85, 62] width 76 height 16
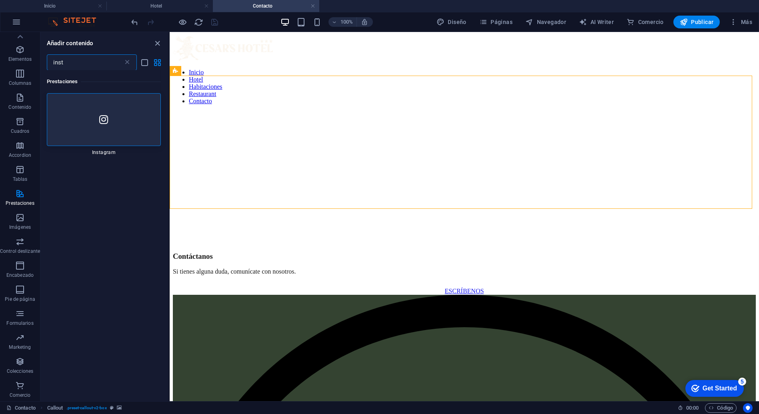
scroll to position [0, 0]
type input "inst"
click at [98, 136] on div at bounding box center [104, 119] width 114 height 53
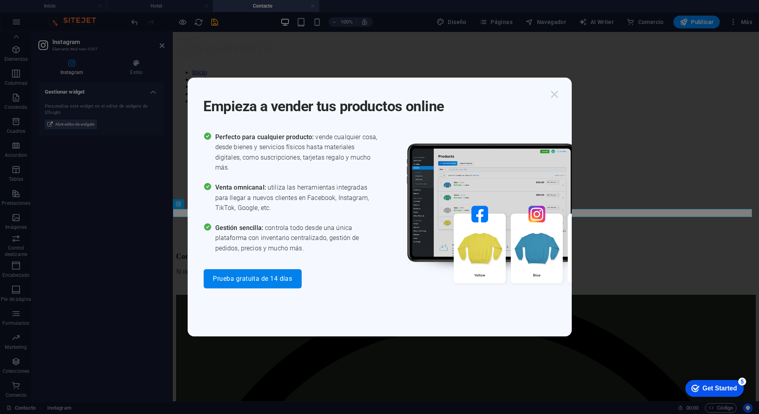
click at [554, 91] on icon "button" at bounding box center [555, 94] width 14 height 14
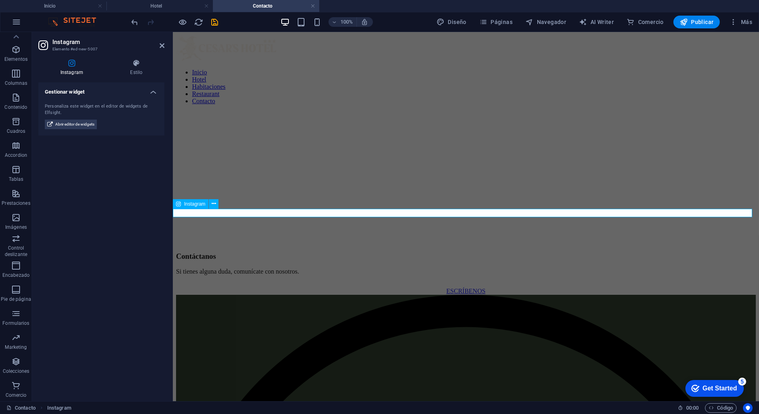
click at [466, 295] on div at bounding box center [466, 295] width 580 height 0
click at [92, 124] on span "Abrir editor de widgets" at bounding box center [74, 125] width 39 height 10
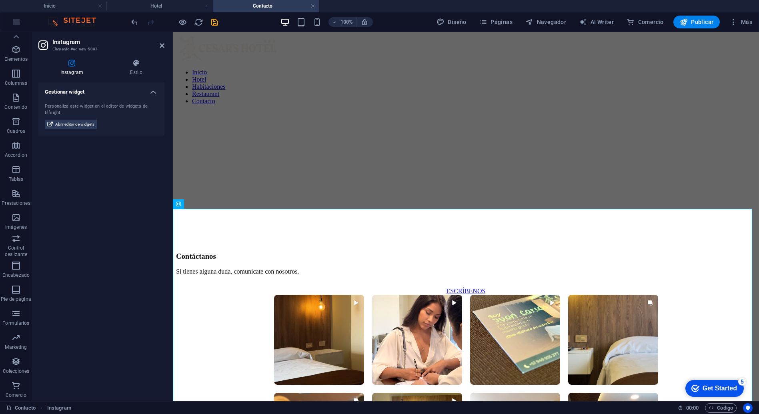
click at [727, 111] on figure at bounding box center [466, 111] width 580 height 0
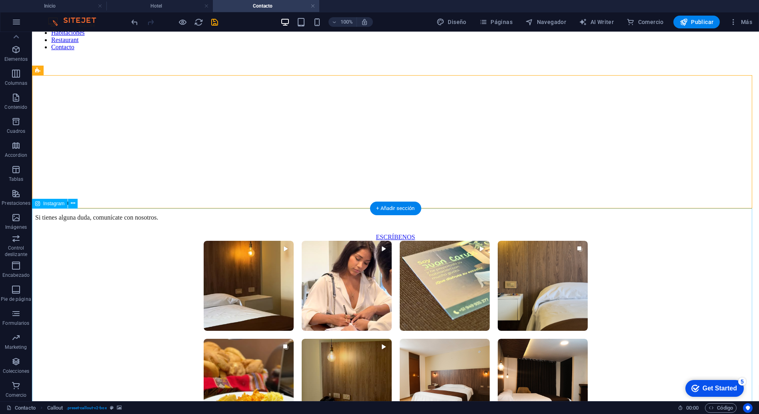
scroll to position [89, 0]
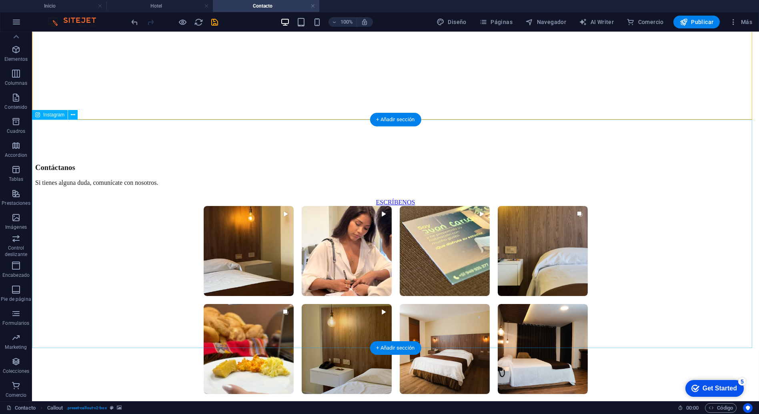
click at [633, 206] on div "Siéntete como en casa con nuestra cama [PERSON_NAME] y una habitación totalment…" at bounding box center [395, 320] width 721 height 229
click at [409, 118] on div "+ Añadir sección" at bounding box center [395, 120] width 51 height 14
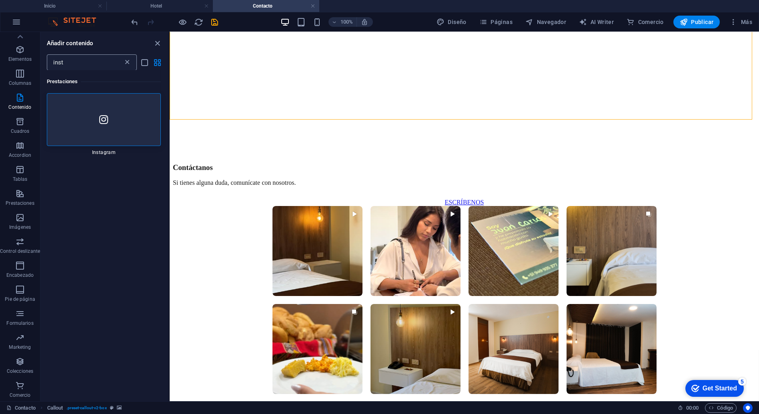
click at [128, 63] on icon at bounding box center [127, 62] width 8 height 8
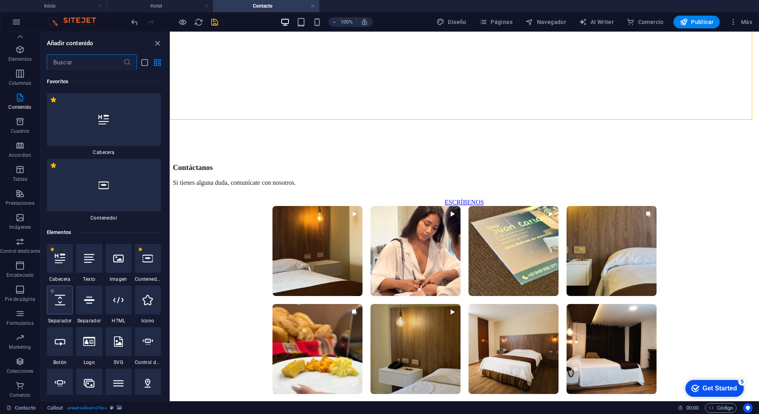
click at [68, 305] on div at bounding box center [60, 300] width 26 height 29
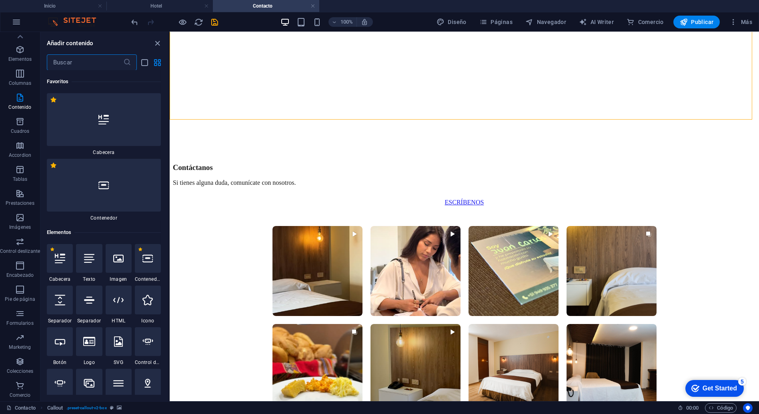
select select "px"
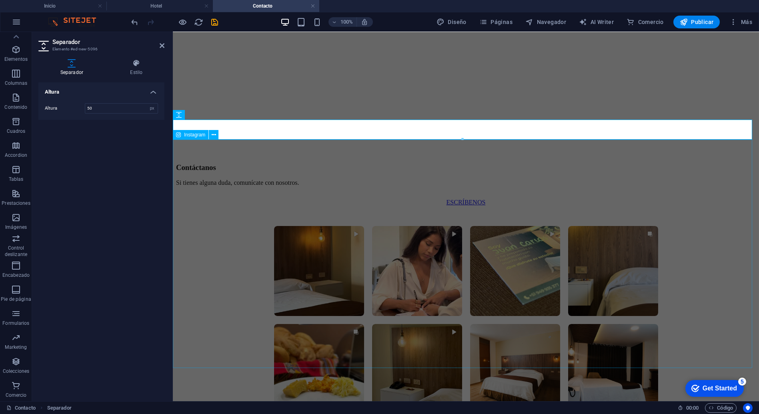
click at [734, 226] on div "Siéntete como en casa con nuestra cama [PERSON_NAME] y una habitación totalment…" at bounding box center [466, 340] width 580 height 229
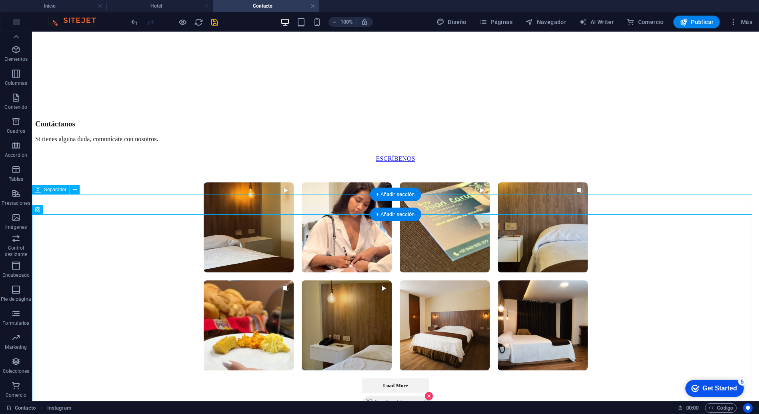
scroll to position [133, 0]
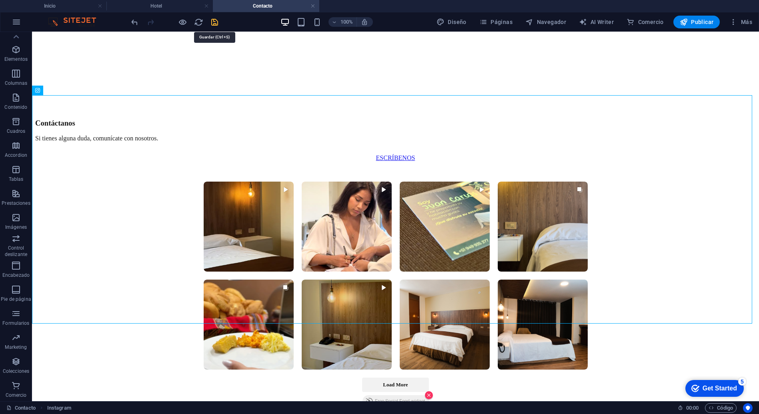
drag, startPoint x: 217, startPoint y: 21, endPoint x: 360, endPoint y: 4, distance: 143.9
click at [217, 21] on icon "save" at bounding box center [215, 22] width 9 height 9
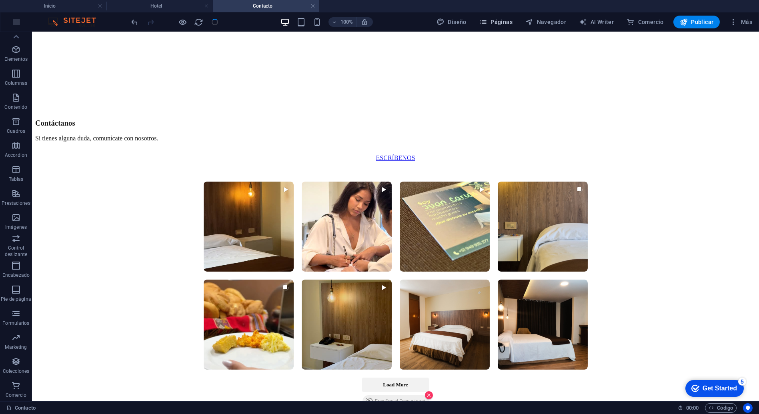
drag, startPoint x: 497, startPoint y: 22, endPoint x: 503, endPoint y: 93, distance: 71.9
click at [497, 22] on span "Páginas" at bounding box center [496, 22] width 33 height 8
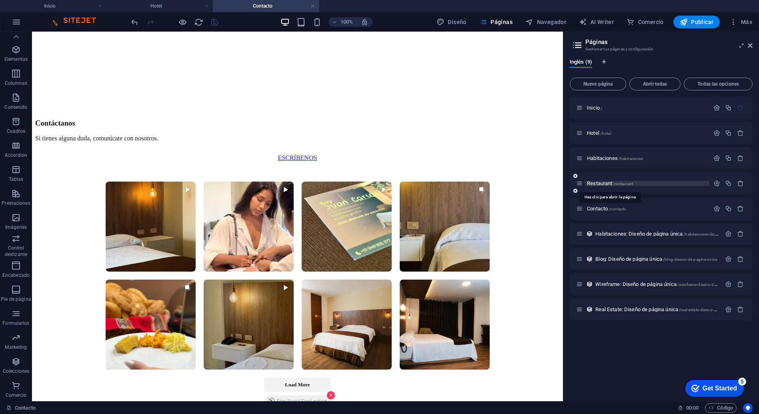
click at [596, 185] on span "Restaurant /restaurant" at bounding box center [610, 184] width 46 height 6
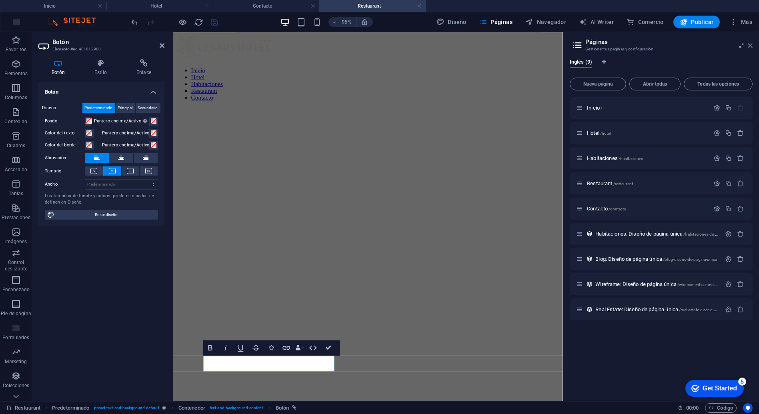
scroll to position [489, 0]
click at [748, 43] on icon at bounding box center [750, 45] width 5 height 6
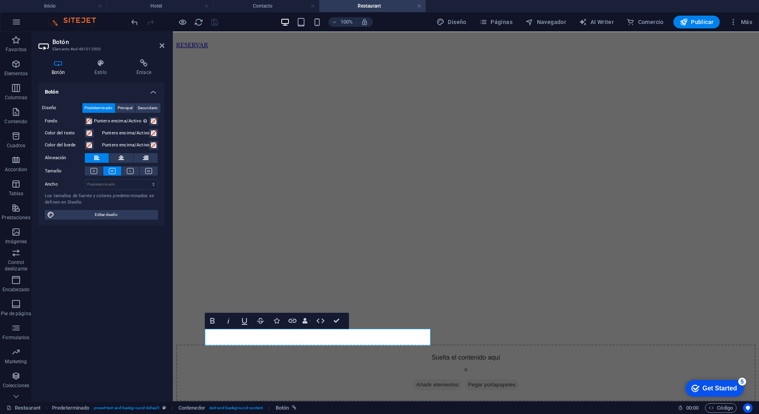
click at [156, 43] on h2 "Botón" at bounding box center [108, 41] width 112 height 7
click at [115, 159] on button at bounding box center [121, 158] width 24 height 10
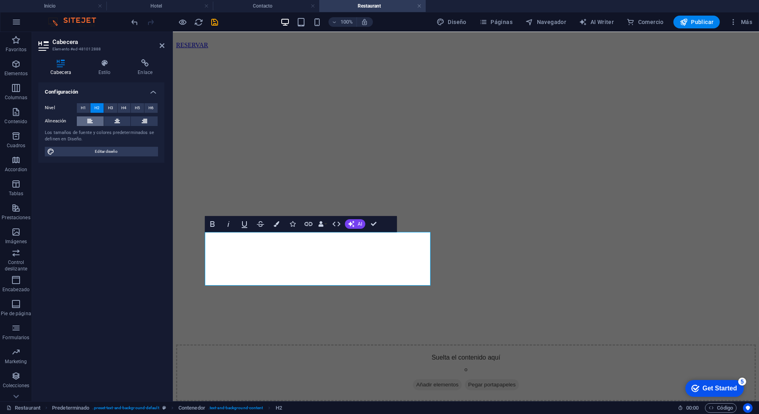
click at [96, 124] on button at bounding box center [90, 121] width 27 height 10
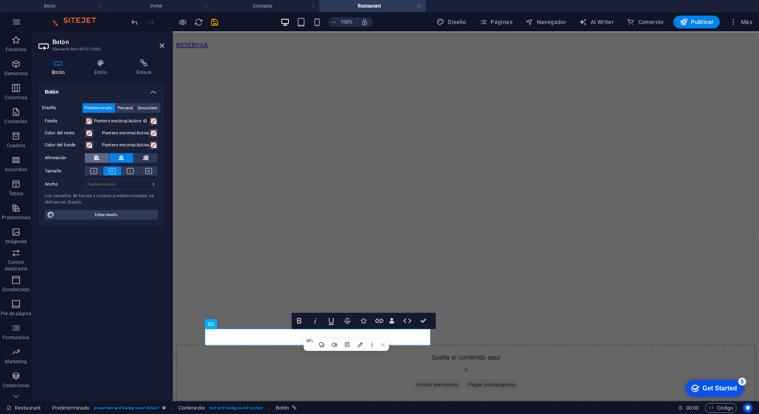
click at [97, 157] on icon at bounding box center [97, 158] width 6 height 10
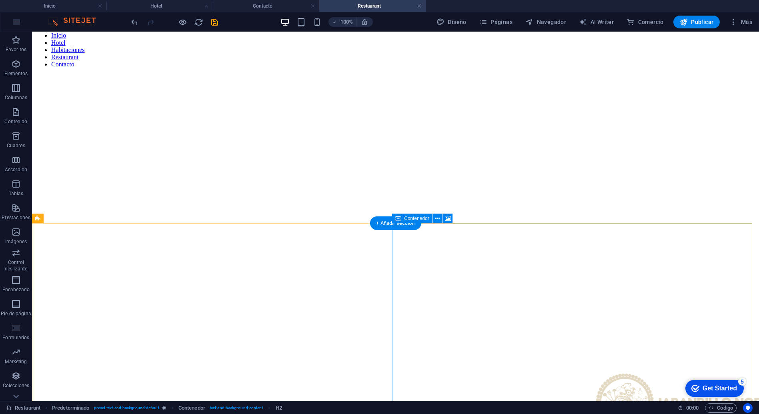
scroll to position [133, 0]
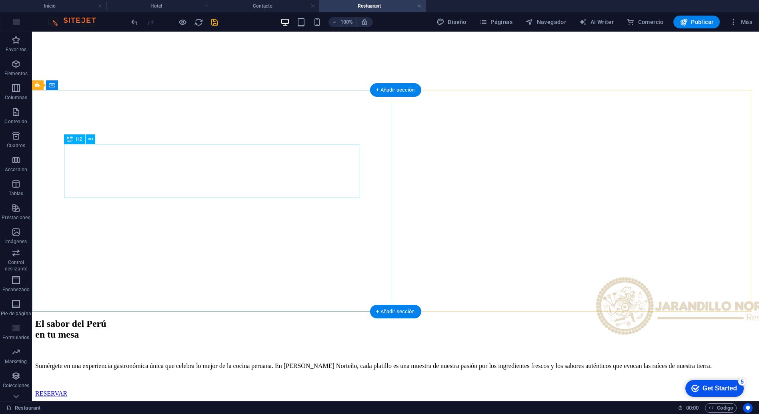
click at [273, 319] on div "El sabor del Perú en tu mesa" at bounding box center [395, 330] width 721 height 22
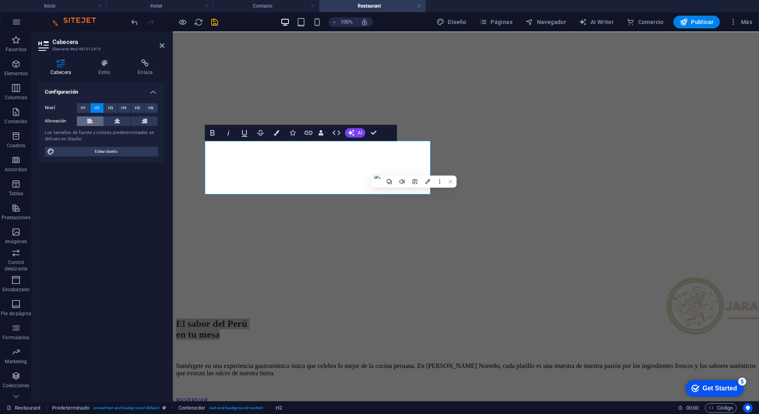
click at [96, 116] on button at bounding box center [90, 121] width 27 height 10
click at [457, 319] on div "El sabor del Perú en tu mesa Sumérgete en una experiencia gastronómica única qu…" at bounding box center [466, 362] width 580 height 86
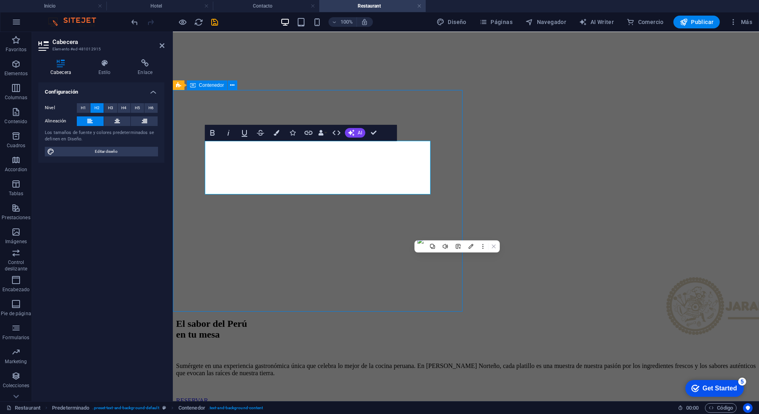
click at [598, 375] on figure at bounding box center [466, 375] width 580 height 0
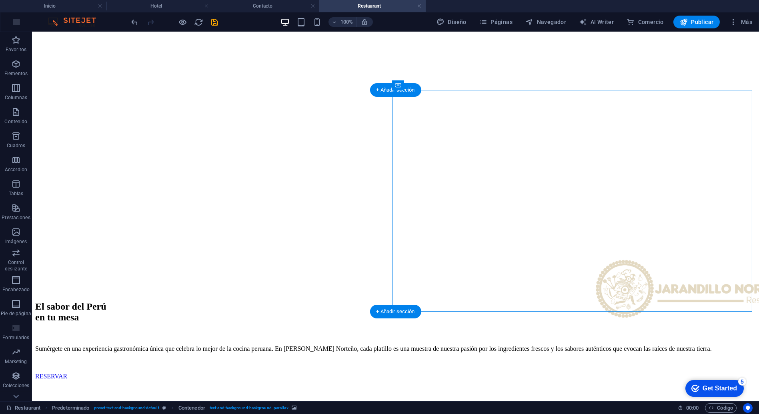
scroll to position [178, 0]
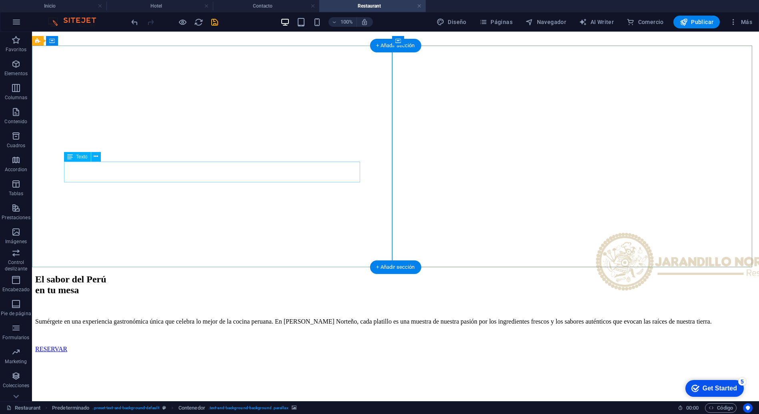
click at [294, 318] on div "Sumérgete en una experiencia gastronómica única que celebra lo mejor de la coci…" at bounding box center [395, 321] width 721 height 7
click at [339, 318] on div "Sumérgete en una experiencia gastronómica única que celebra lo mejor de la coci…" at bounding box center [395, 321] width 721 height 7
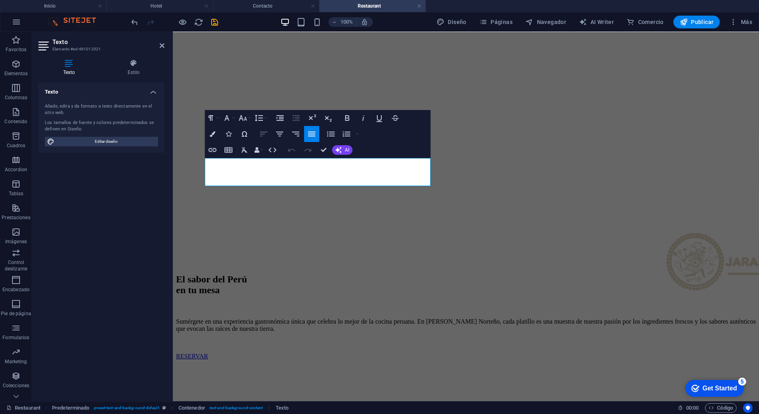
drag, startPoint x: 268, startPoint y: 133, endPoint x: 262, endPoint y: 149, distance: 17.1
click at [268, 133] on icon "button" at bounding box center [264, 134] width 10 height 10
click at [466, 353] on figure at bounding box center [466, 353] width 580 height 0
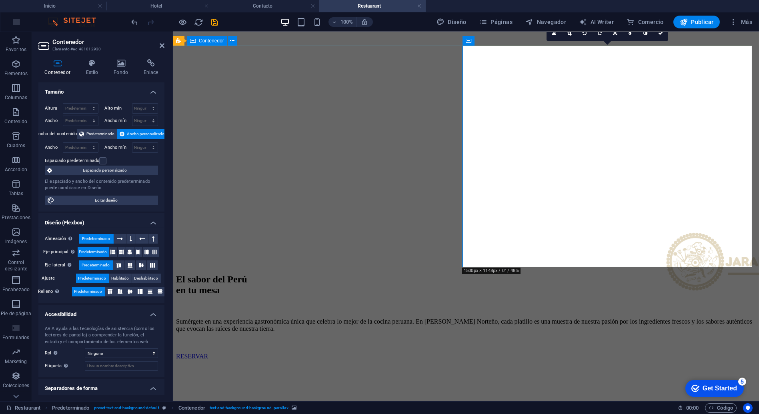
click at [451, 274] on div "El sabor del Perú en tu mesa Sumérgete en una experiencia gastronómica única qu…" at bounding box center [466, 317] width 580 height 86
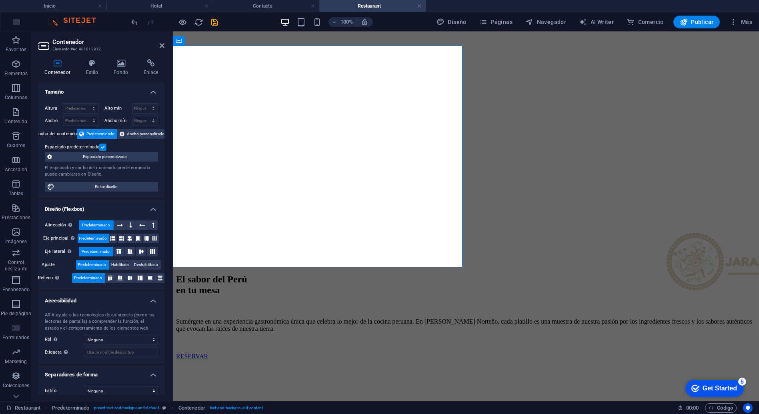
click at [168, 48] on aside "Contenedor Elemento #ed-481012912 Contenedor Estilo Fondo Enlace Tamaño Altura …" at bounding box center [102, 216] width 141 height 369
click at [167, 46] on aside "Contenedor Elemento #ed-481012912 Contenedor Estilo Fondo Enlace Tamaño Altura …" at bounding box center [102, 216] width 141 height 369
click at [165, 43] on aside "Contenedor Elemento #ed-481012912 Contenedor Estilo Fondo Enlace Tamaño Altura …" at bounding box center [102, 216] width 141 height 369
click at [162, 43] on icon at bounding box center [162, 45] width 5 height 6
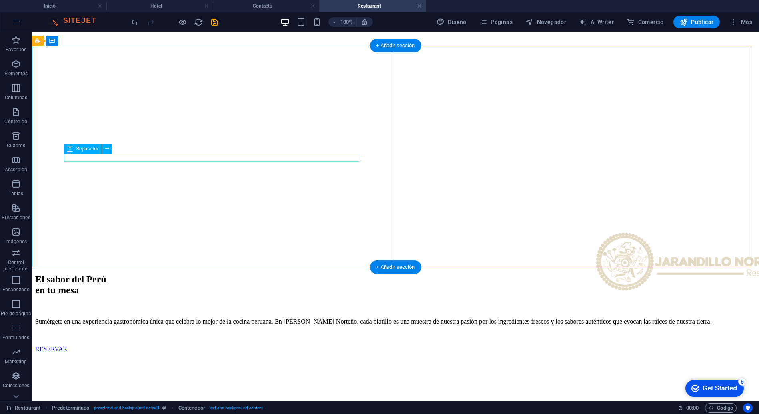
click at [326, 304] on div at bounding box center [395, 308] width 721 height 8
click at [332, 318] on div "Sumérgete en una experiencia gastronómica única que celebra lo mejor de la coci…" at bounding box center [395, 321] width 721 height 7
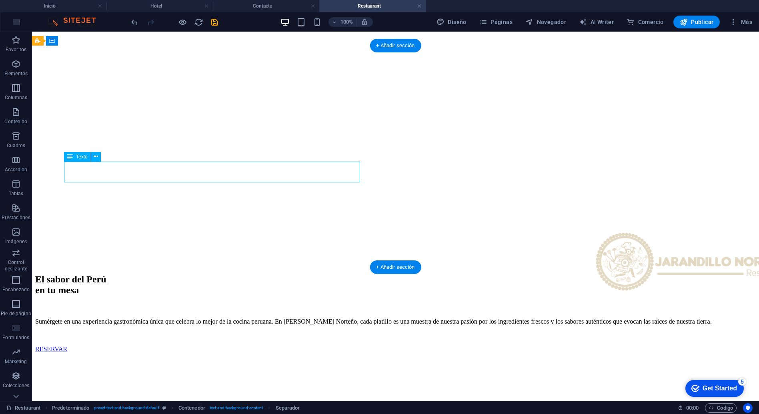
click at [332, 318] on div "Sumérgete en una experiencia gastronómica única que celebra lo mejor de la coci…" at bounding box center [395, 321] width 721 height 7
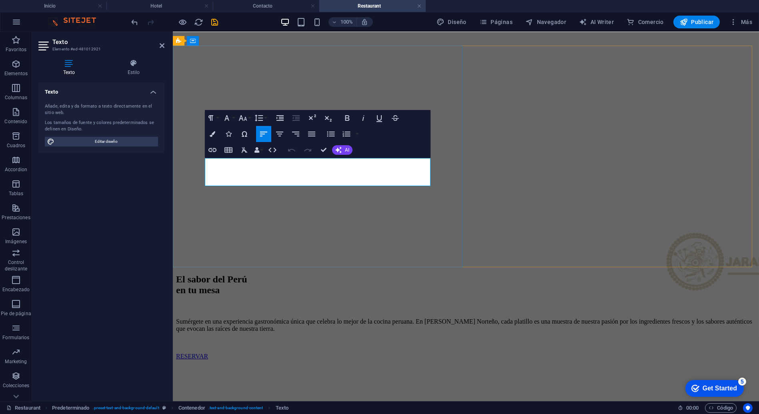
click at [251, 318] on p "Sumérgete en una experiencia gastronómica única que celebra lo mejor de la coci…" at bounding box center [466, 325] width 580 height 14
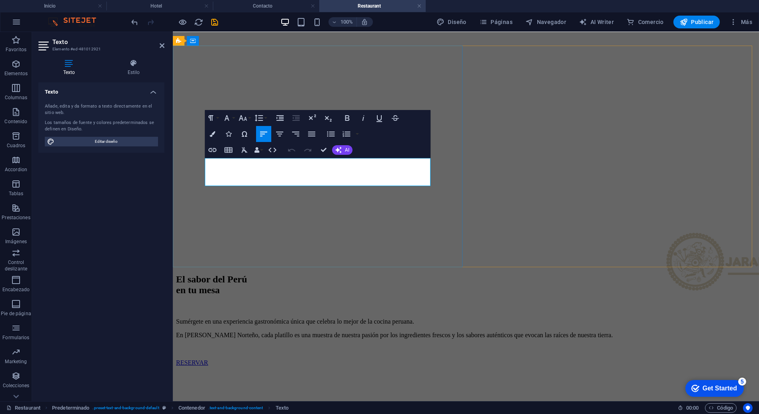
scroll to position [174, 0]
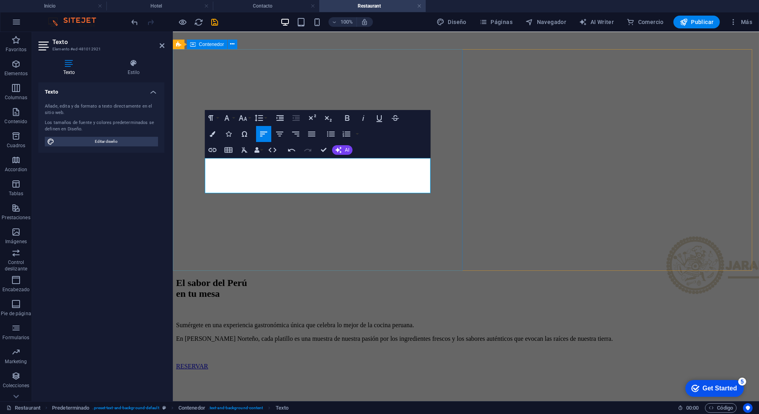
click at [441, 278] on div "El sabor del Perú en tu mesa Sumérgete en una experiencia gastronómica única qu…" at bounding box center [466, 324] width 580 height 92
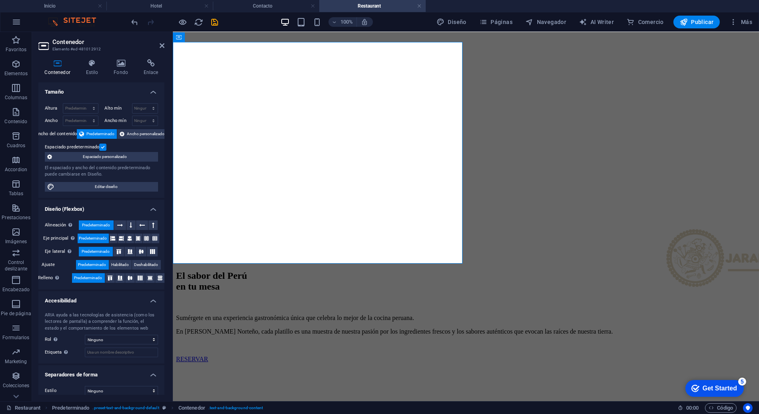
click at [165, 46] on aside "Contenedor Elemento #ed-481012912 Contenedor Estilo Fondo Enlace Tamaño Altura …" at bounding box center [102, 216] width 141 height 369
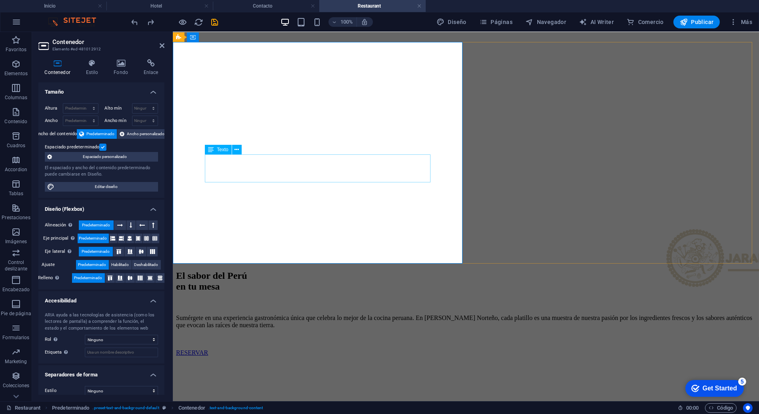
click at [262, 315] on div "Sumérgete en una experiencia gastronómica única que celebra lo mejor de la coci…" at bounding box center [466, 322] width 580 height 14
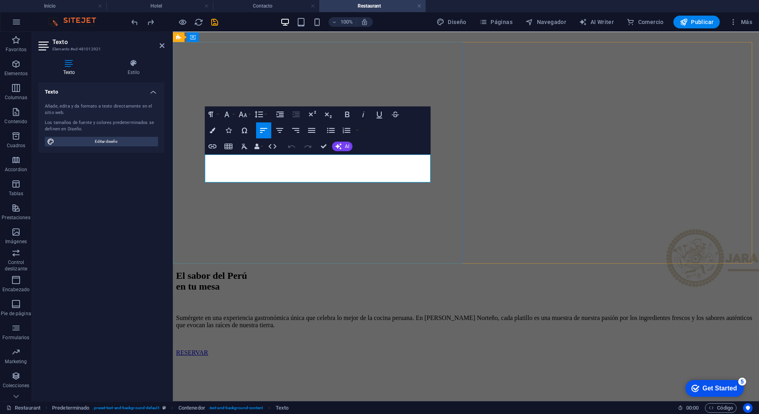
click at [251, 315] on p "Sumérgete en una experiencia gastronómica única que celebra lo mejor de la coci…" at bounding box center [466, 322] width 580 height 14
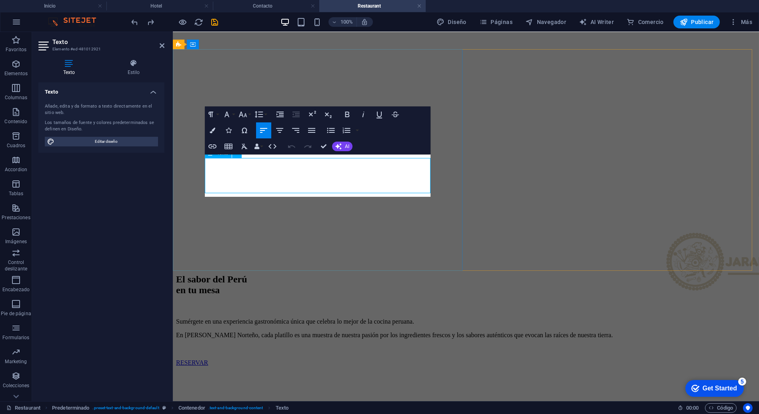
scroll to position [174, 0]
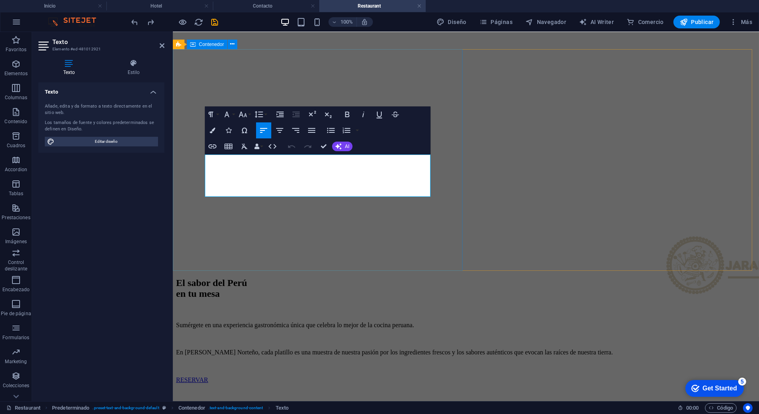
click at [452, 278] on div "El sabor del Perú en tu mesa Sumérgete en una experiencia gastronómica única qu…" at bounding box center [466, 331] width 580 height 106
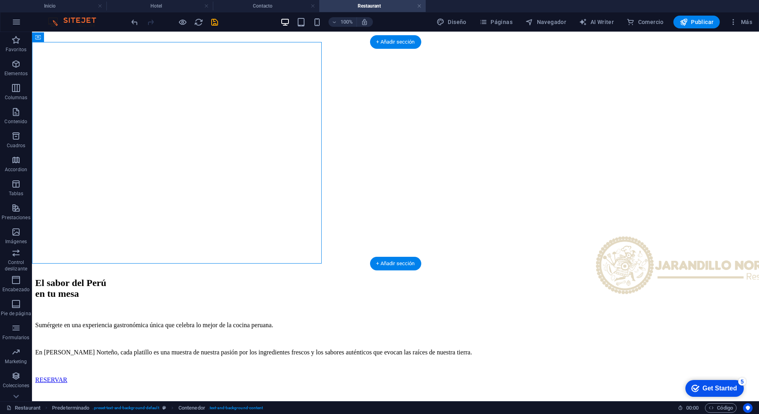
click at [453, 375] on figure at bounding box center [395, 375] width 721 height 0
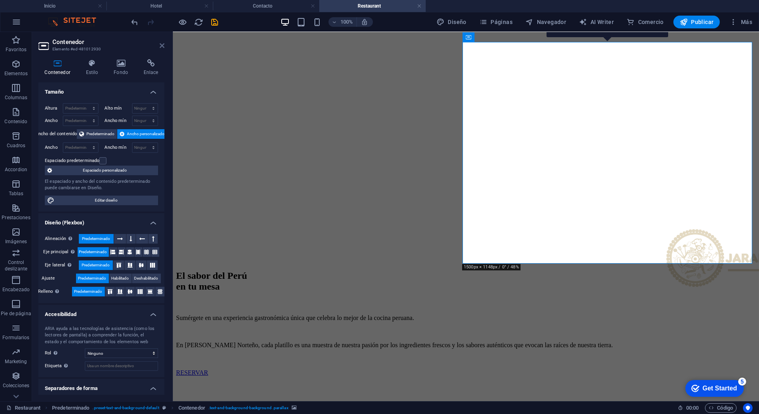
click at [163, 48] on icon at bounding box center [162, 45] width 5 height 6
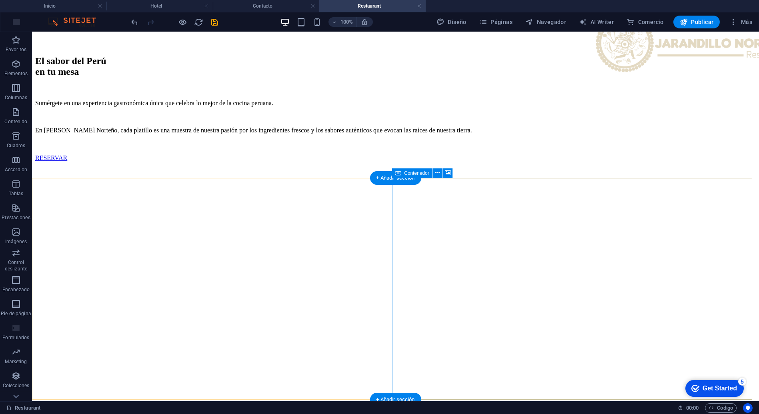
scroll to position [267, 0]
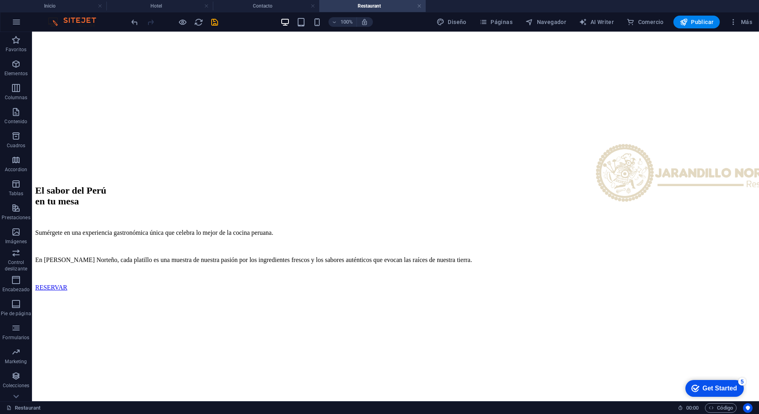
click at [222, 22] on div "100% Diseño Páginas Navegador AI Writer Comercio Publicar Más" at bounding box center [443, 22] width 626 height 13
click at [219, 22] on div "100% Diseño Páginas Navegador AI Writer Comercio Publicar Más" at bounding box center [443, 22] width 626 height 13
click at [218, 22] on icon "save" at bounding box center [215, 22] width 9 height 9
drag, startPoint x: 54, startPoint y: 7, endPoint x: 316, endPoint y: 81, distance: 271.8
click at [54, 7] on h4 "Inicio" at bounding box center [53, 6] width 106 height 9
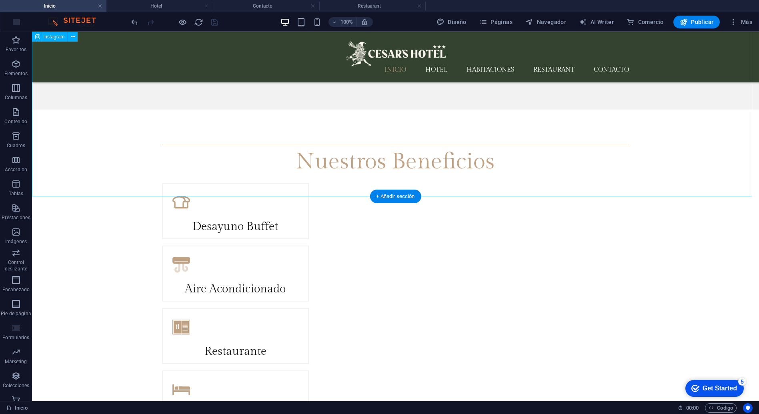
scroll to position [1653, 0]
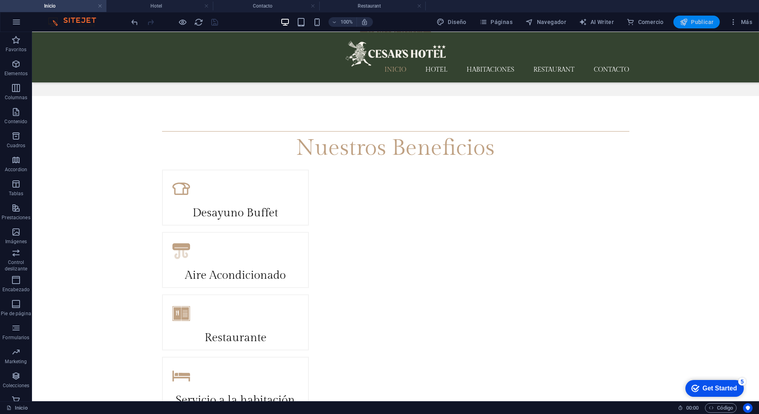
click at [688, 24] on icon "button" at bounding box center [684, 22] width 8 height 8
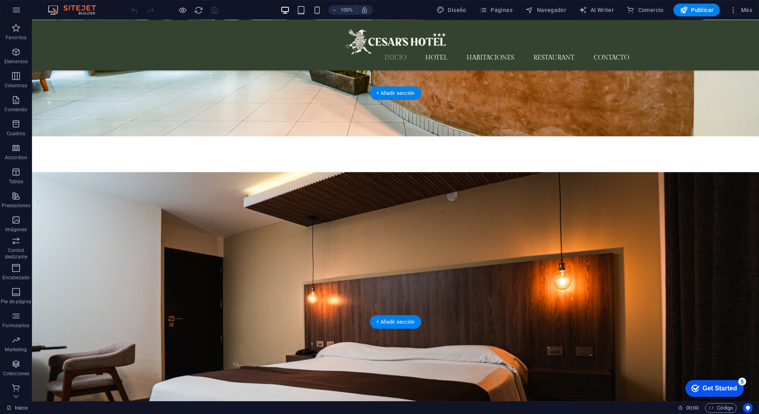
scroll to position [1112, 0]
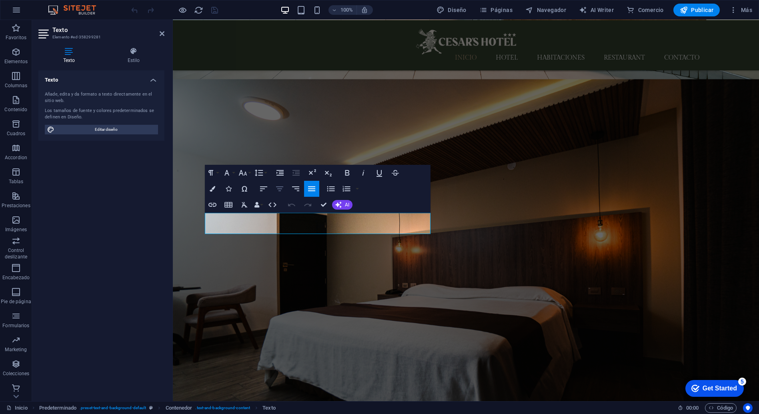
drag, startPoint x: 298, startPoint y: 228, endPoint x: 209, endPoint y: 208, distance: 91.6
drag, startPoint x: 415, startPoint y: 265, endPoint x: 421, endPoint y: 269, distance: 7.8
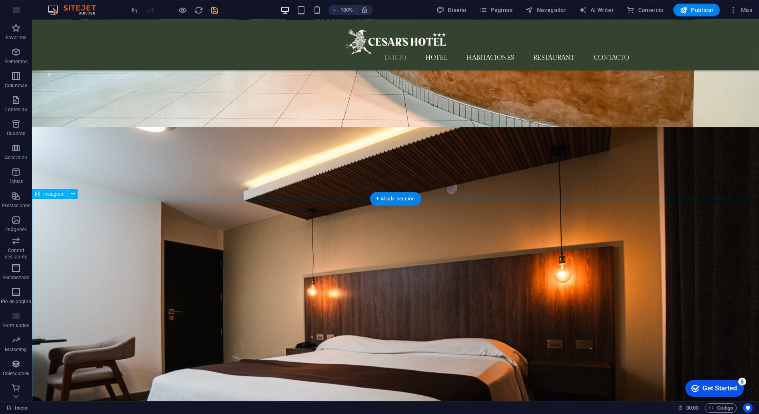
scroll to position [1059, 0]
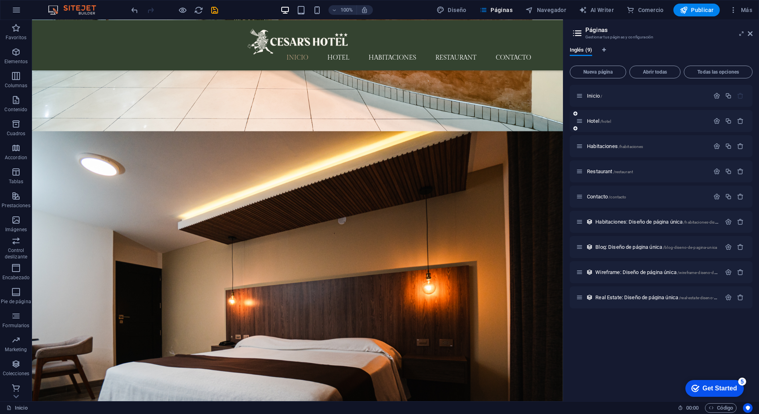
click at [595, 117] on div "Hotel /hotel" at bounding box center [642, 120] width 133 height 9
click at [595, 121] on span "Hotel /hotel" at bounding box center [599, 121] width 24 height 6
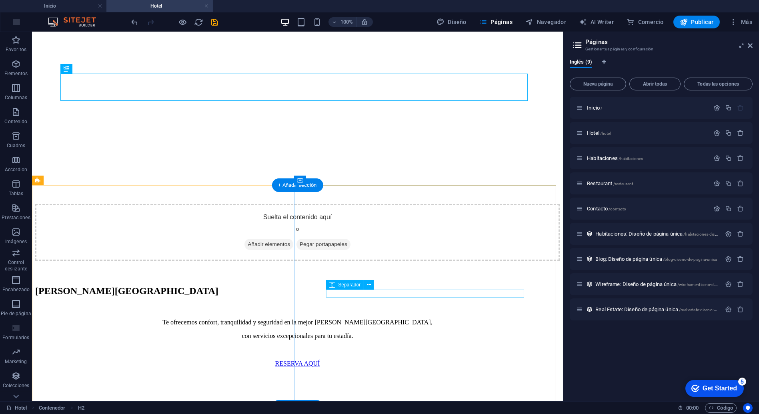
scroll to position [267, 0]
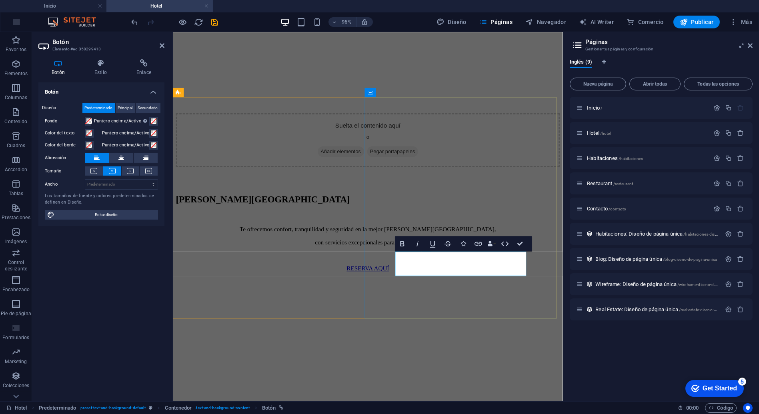
scroll to position [274, 0]
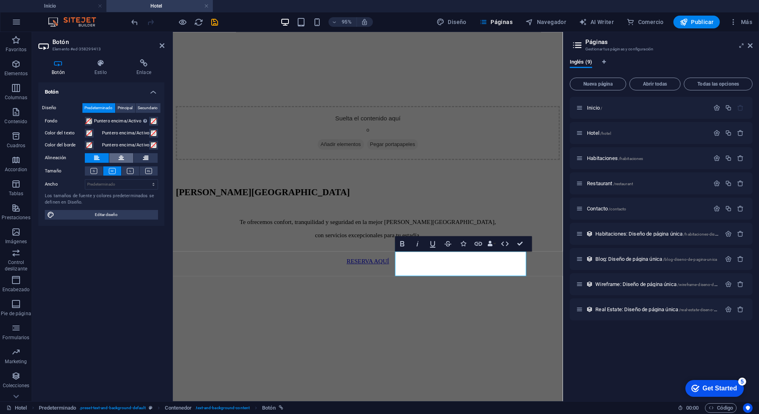
click at [120, 157] on icon at bounding box center [121, 158] width 6 height 10
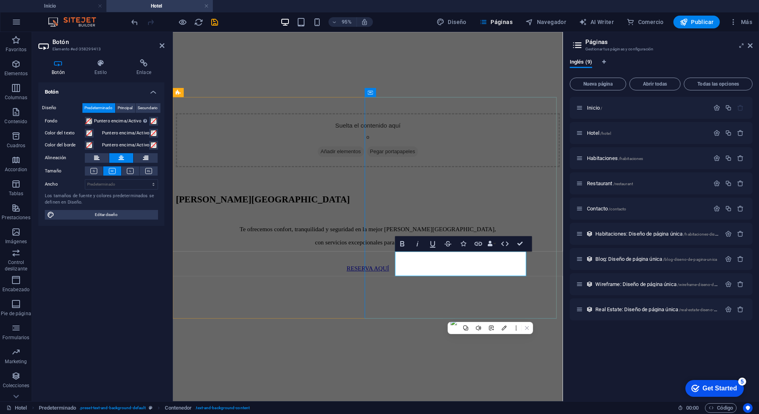
drag, startPoint x: 505, startPoint y: 288, endPoint x: 635, endPoint y: 277, distance: 130.2
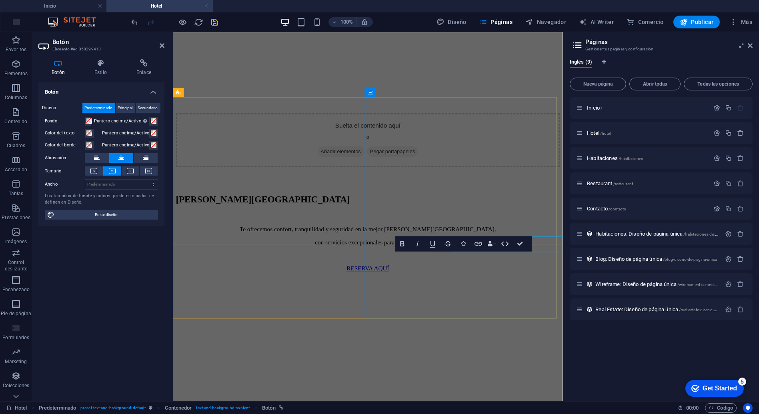
scroll to position [274, 0]
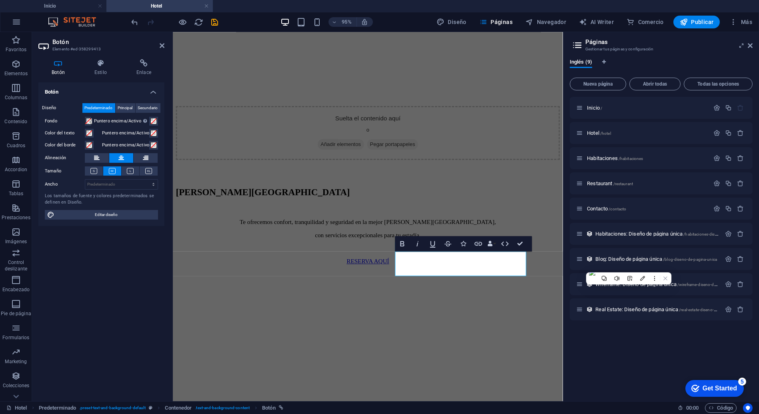
click at [122, 161] on icon at bounding box center [121, 158] width 6 height 10
drag, startPoint x: 573, startPoint y: 208, endPoint x: 690, endPoint y: 203, distance: 117.0
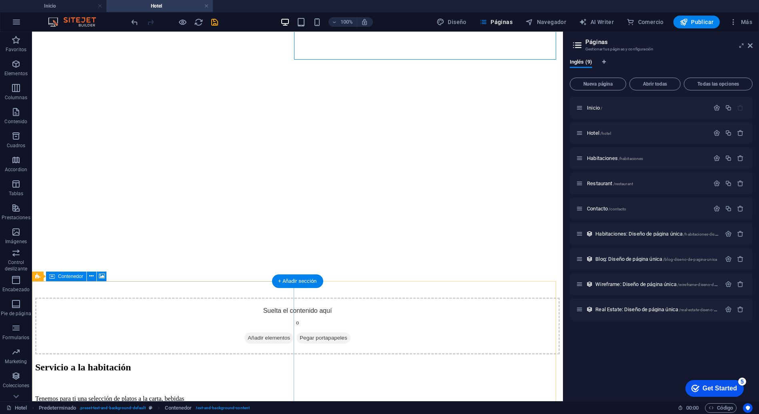
scroll to position [534, 0]
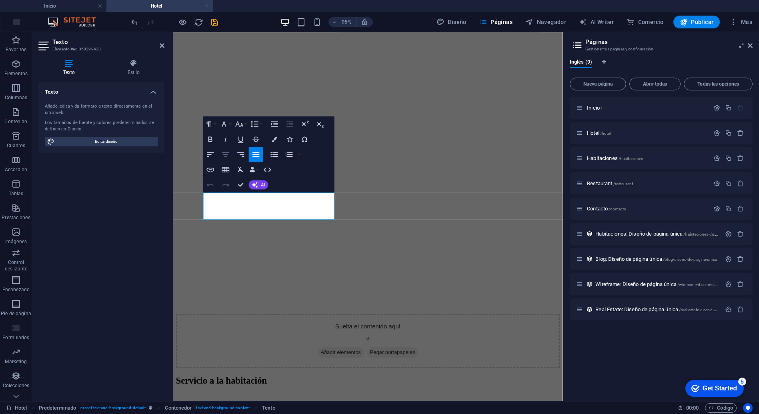
click at [228, 155] on icon "button" at bounding box center [225, 154] width 9 height 9
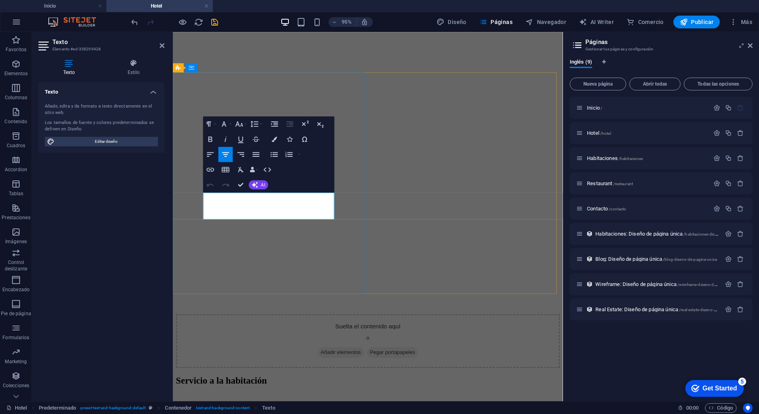
drag, startPoint x: 241, startPoint y: 219, endPoint x: 204, endPoint y: 195, distance: 44.5
click at [214, 152] on icon "button" at bounding box center [210, 154] width 7 height 4
click at [227, 154] on icon "button" at bounding box center [225, 154] width 7 height 4
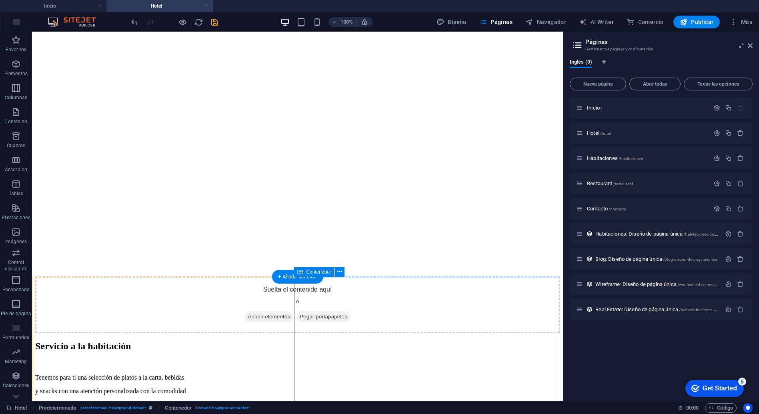
scroll to position [622, 0]
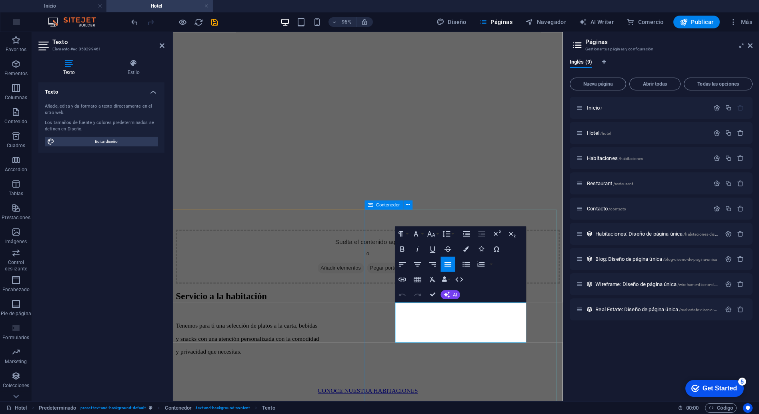
drag, startPoint x: 478, startPoint y: 350, endPoint x: 577, endPoint y: 305, distance: 109.2
click at [415, 261] on icon "button" at bounding box center [417, 264] width 9 height 9
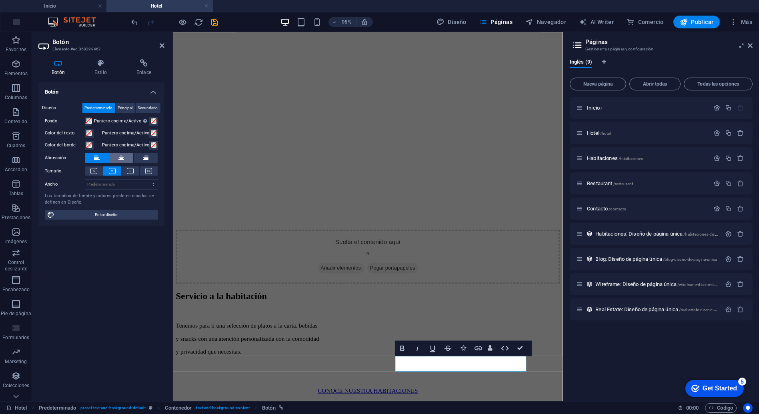
click at [120, 162] on icon at bounding box center [121, 158] width 6 height 10
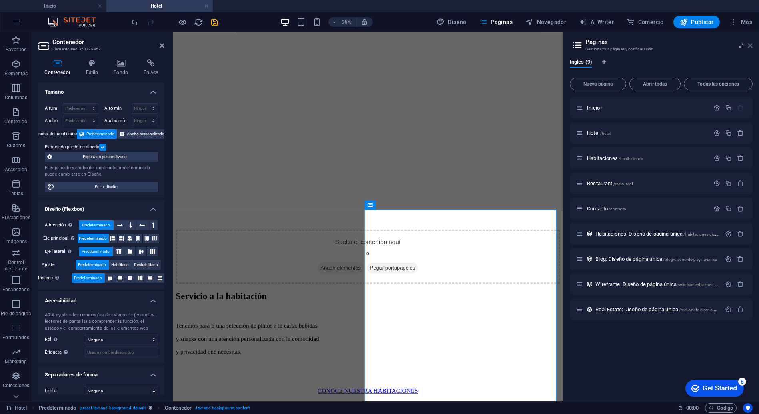
click at [752, 46] on icon at bounding box center [750, 45] width 5 height 6
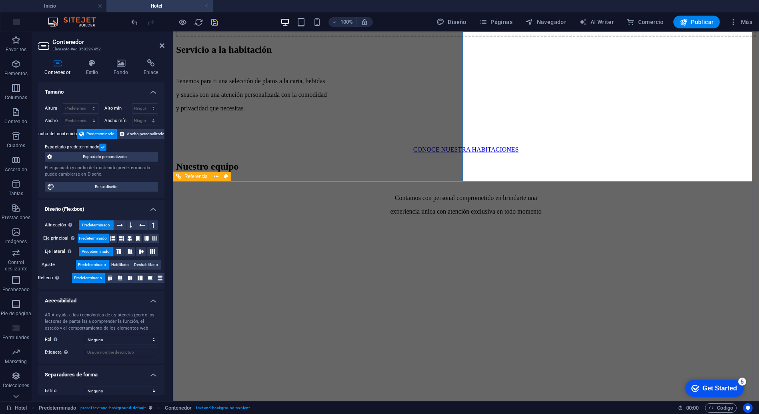
scroll to position [856, 0]
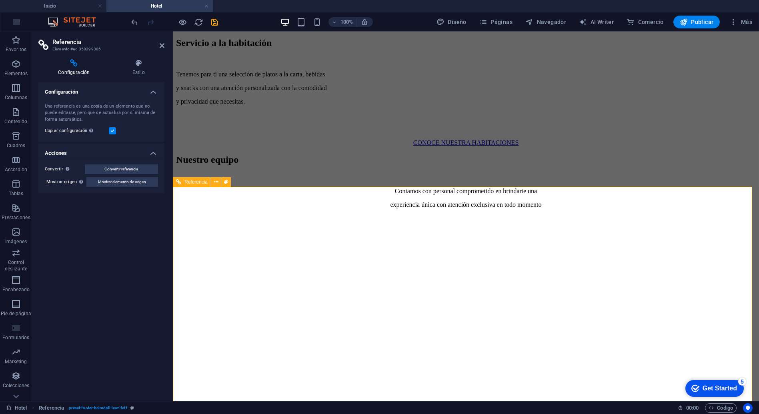
scroll to position [678, 0]
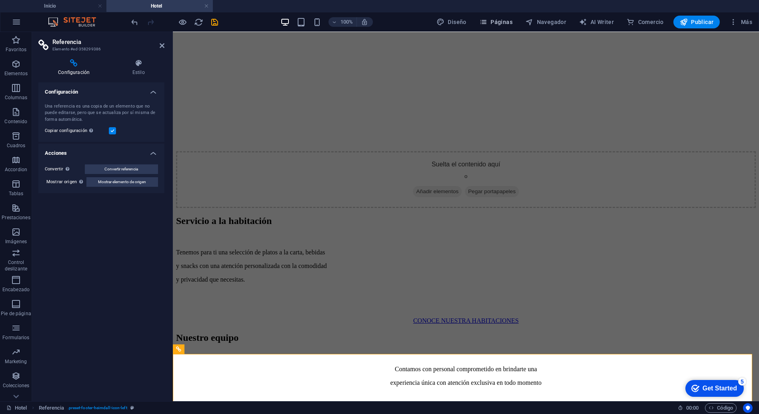
click at [510, 21] on span "Páginas" at bounding box center [496, 22] width 33 height 8
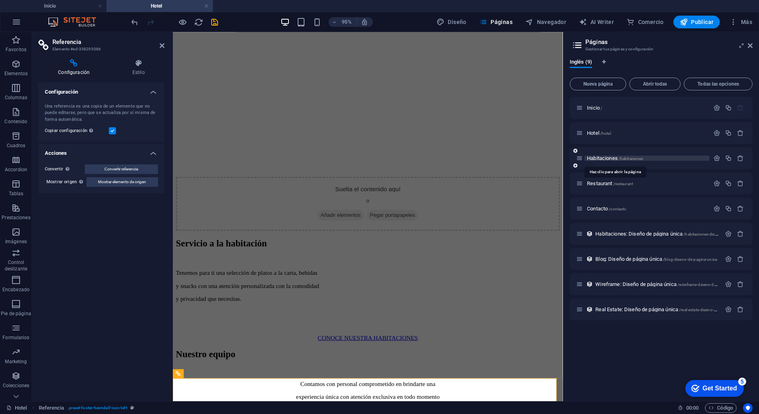
click at [620, 157] on span "/habitaciones" at bounding box center [631, 158] width 25 height 4
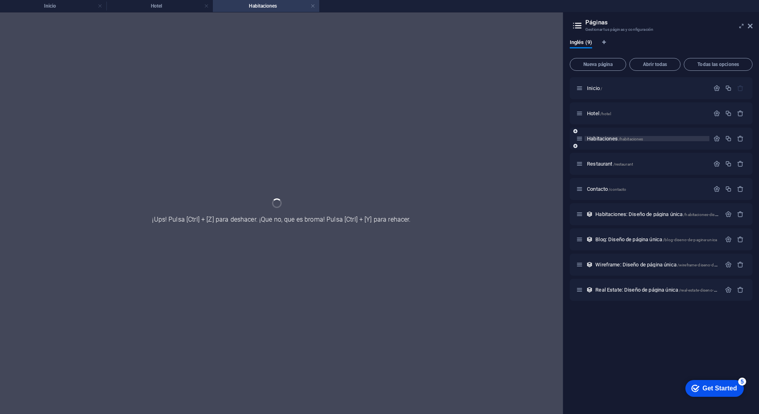
scroll to position [0, 0]
click at [609, 165] on span "Restaurant /restaurant" at bounding box center [610, 164] width 46 height 6
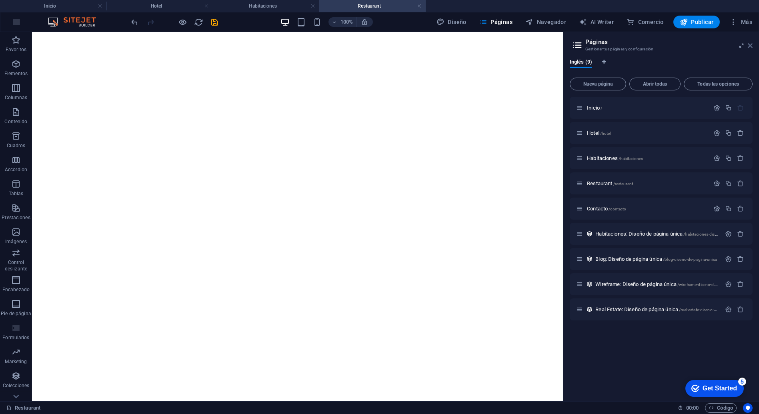
click at [751, 44] on icon at bounding box center [750, 45] width 5 height 6
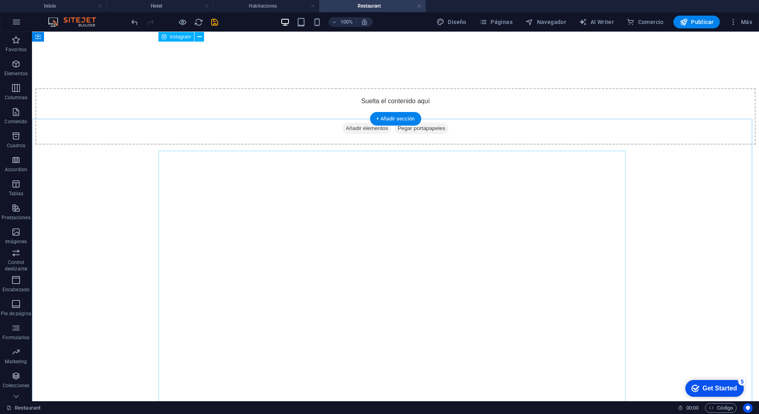
scroll to position [503, 0]
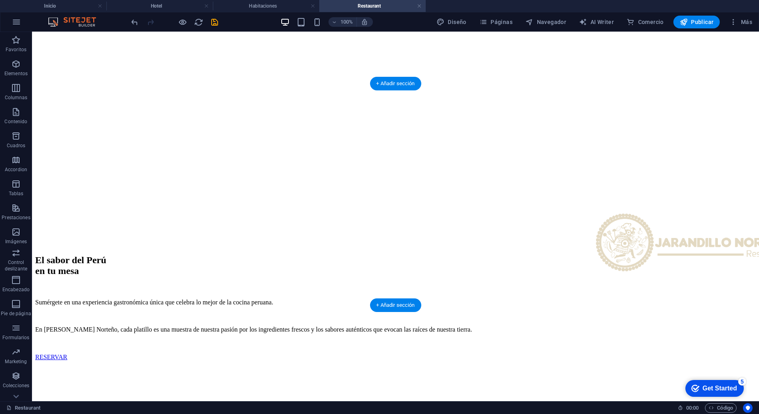
scroll to position [205, 0]
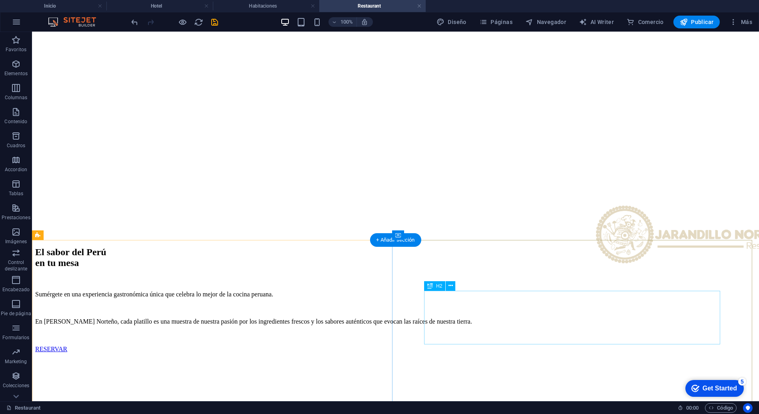
drag, startPoint x: 210, startPoint y: 24, endPoint x: 650, endPoint y: 2, distance: 440.5
click at [211, 24] on icon "save" at bounding box center [215, 22] width 9 height 9
click at [699, 22] on span "Publicar" at bounding box center [697, 22] width 34 height 8
